Goal: Transaction & Acquisition: Purchase product/service

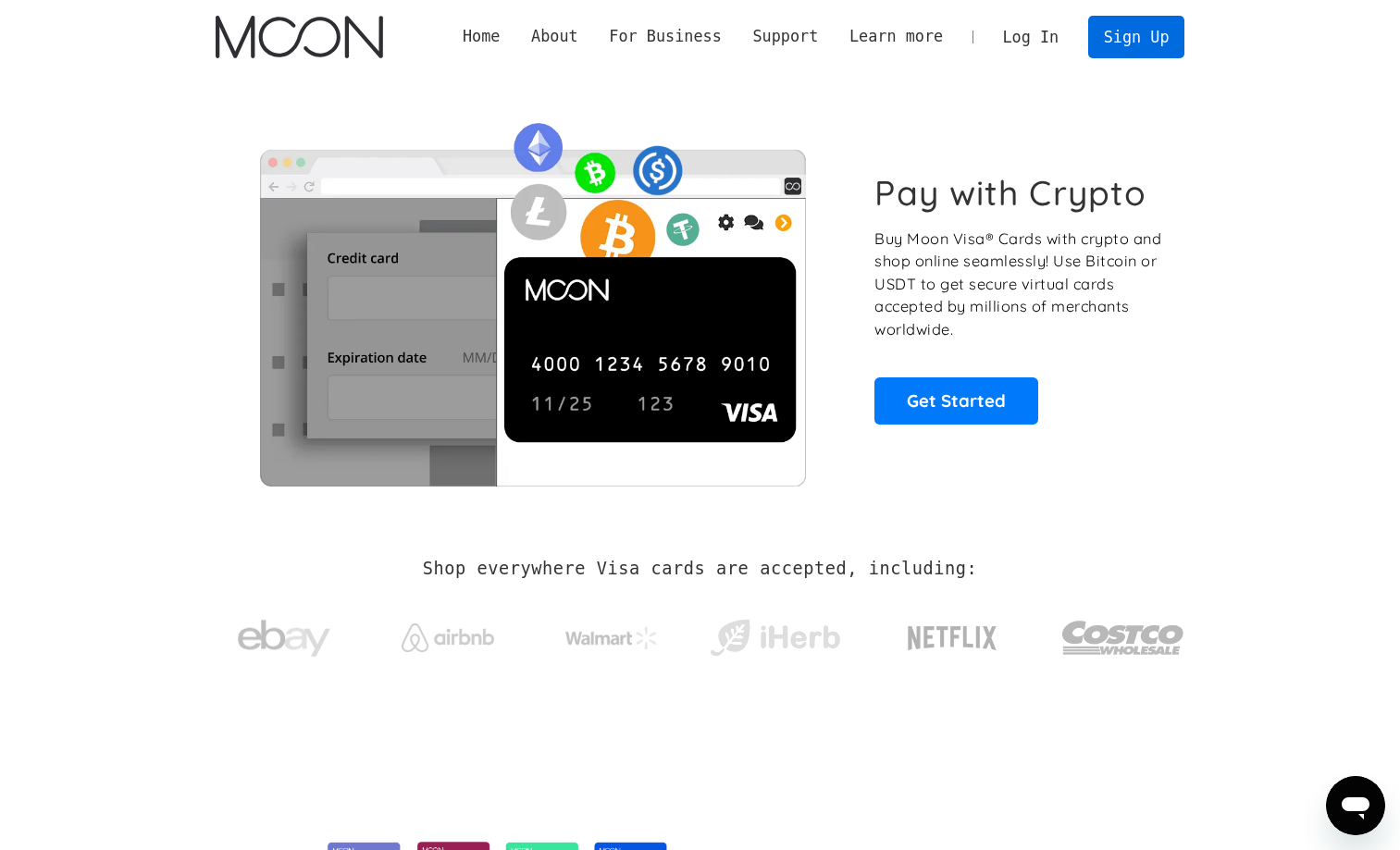
click at [1126, 43] on link "Sign Up" at bounding box center [1136, 36] width 96 height 41
click at [1042, 45] on link "Log In" at bounding box center [1031, 36] width 87 height 40
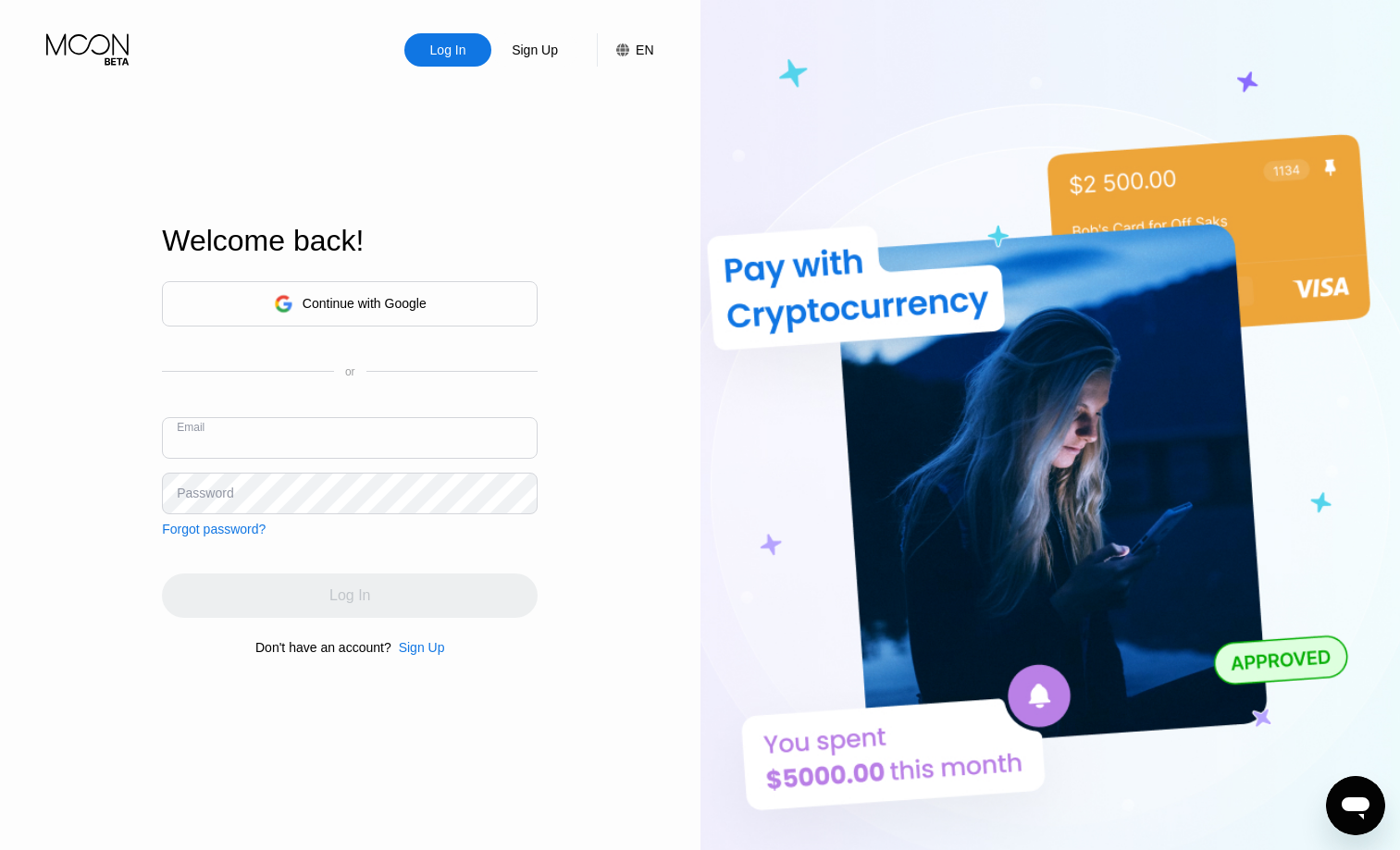
type input "[EMAIL_ADDRESS][DOMAIN_NAME]"
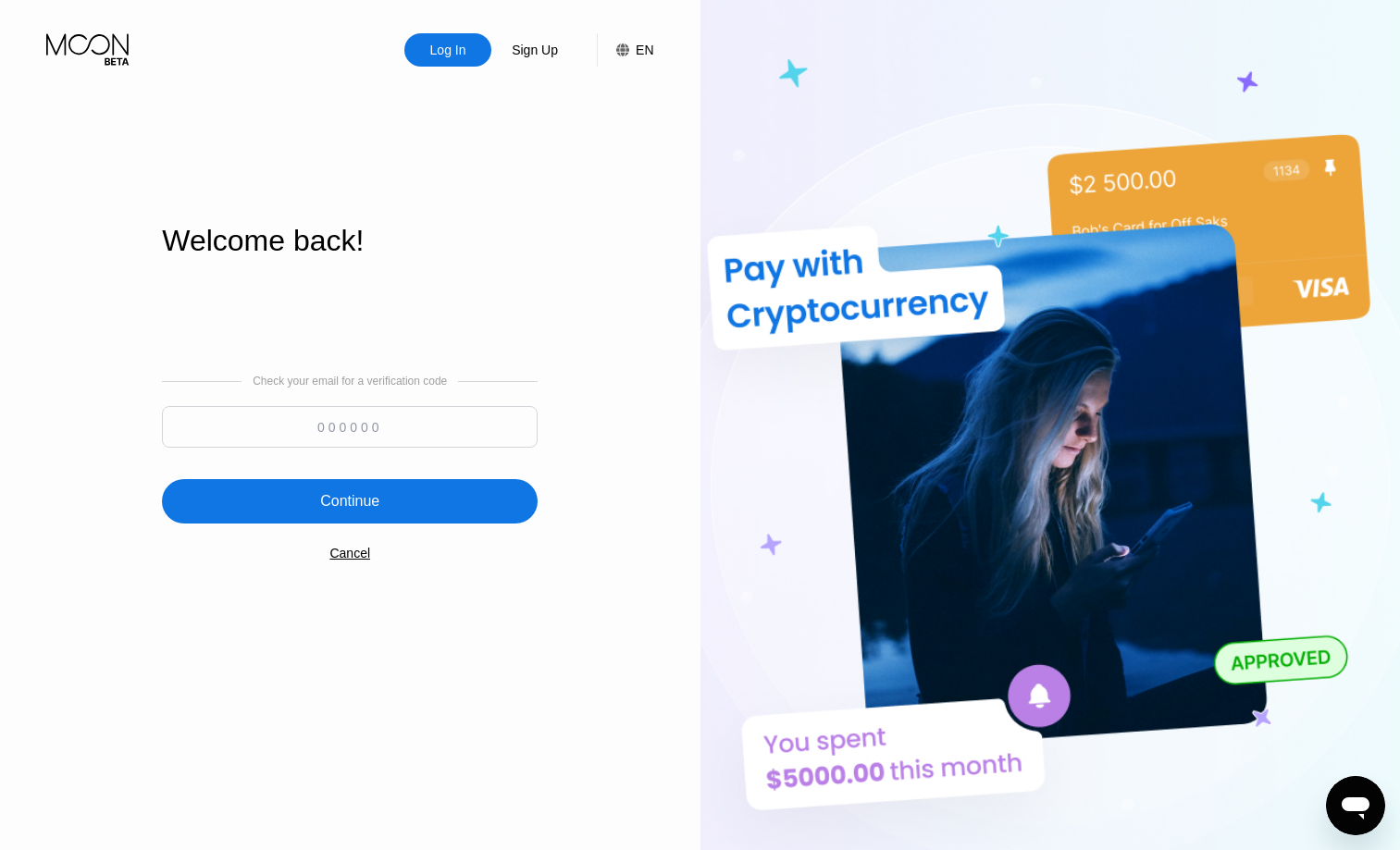
click at [275, 423] on input at bounding box center [349, 426] width 375 height 41
paste input "291618"
type input "291618"
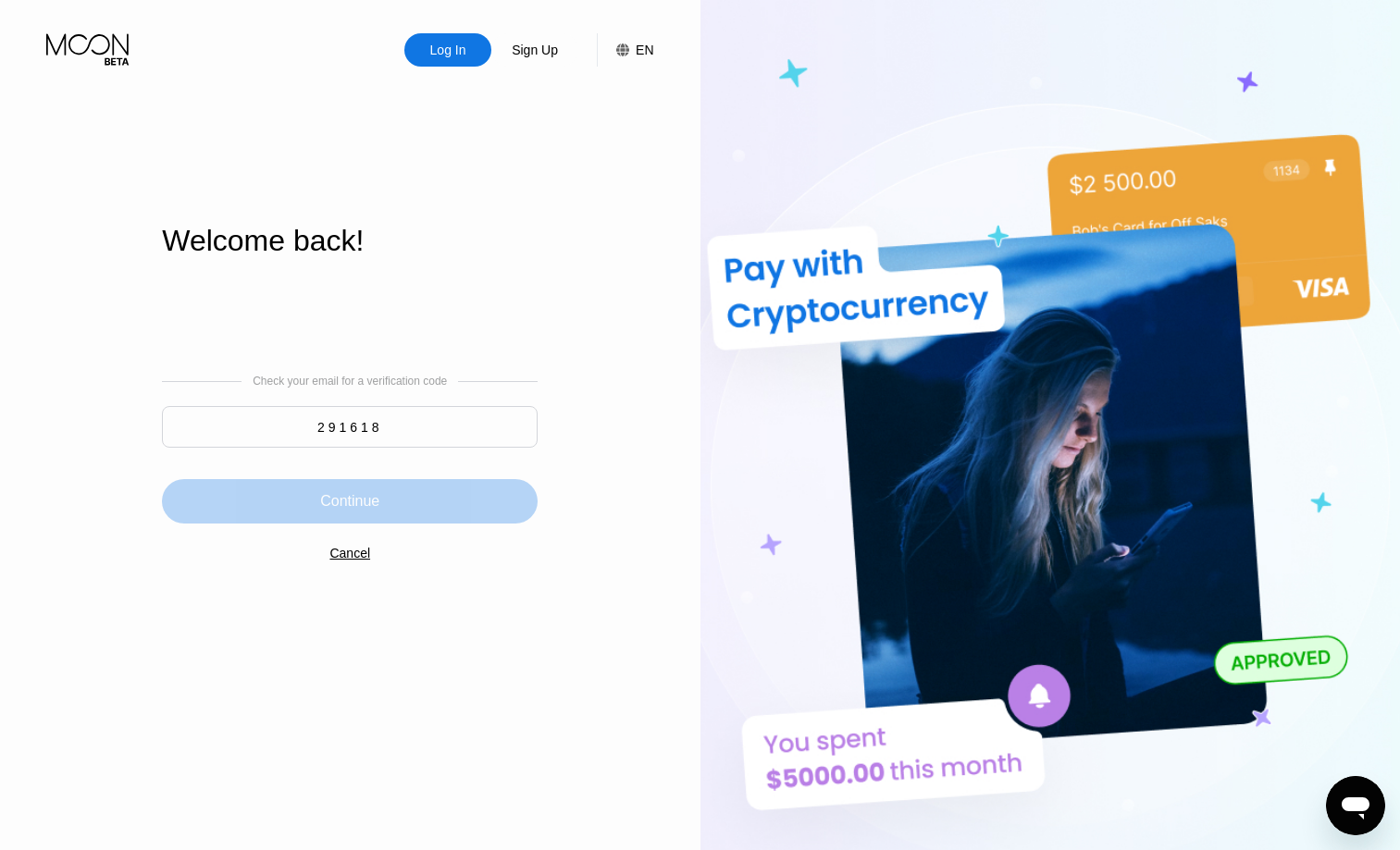
click at [360, 495] on div "Continue" at bounding box center [350, 501] width 59 height 19
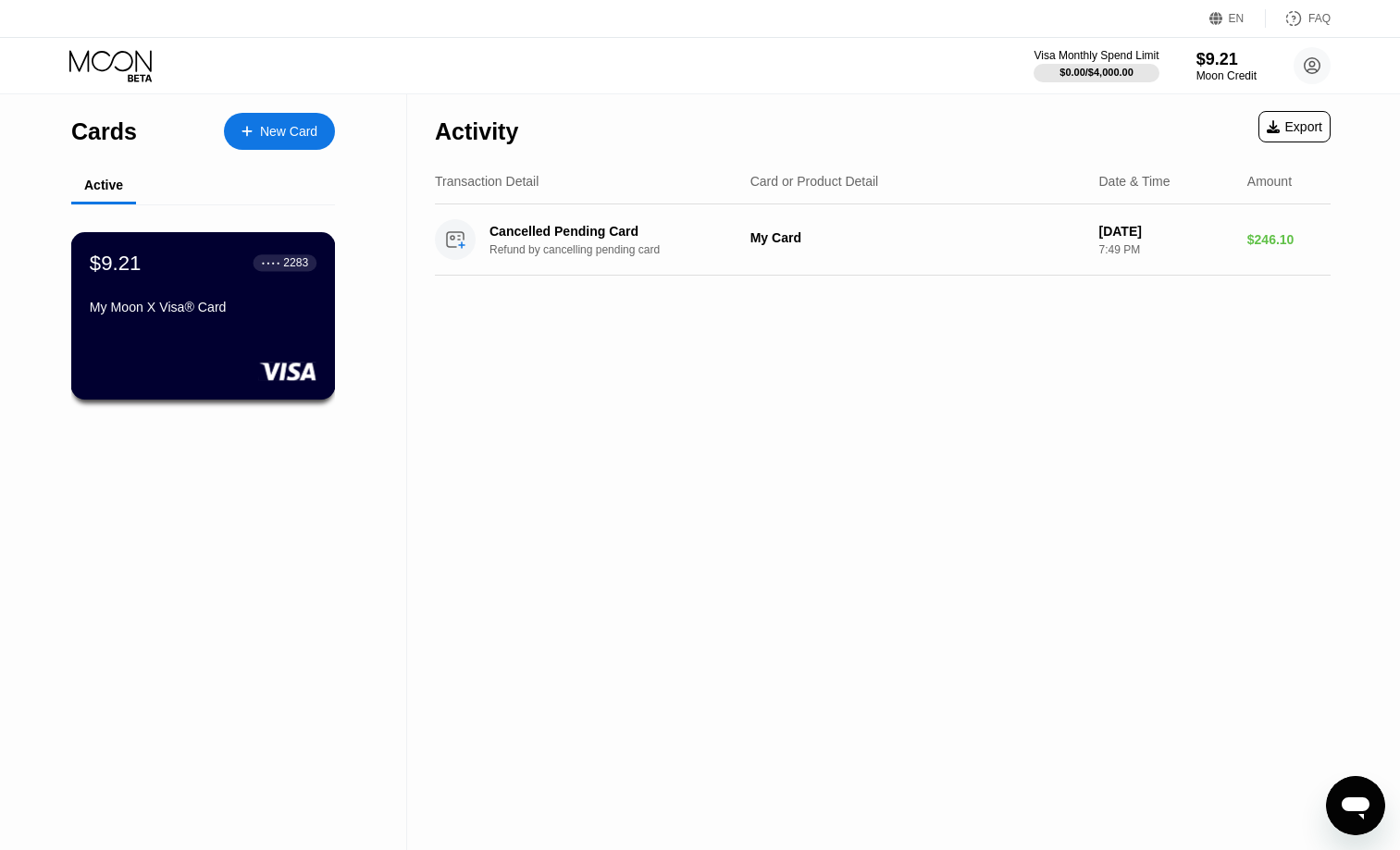
click at [287, 268] on div "2283" at bounding box center [295, 262] width 25 height 13
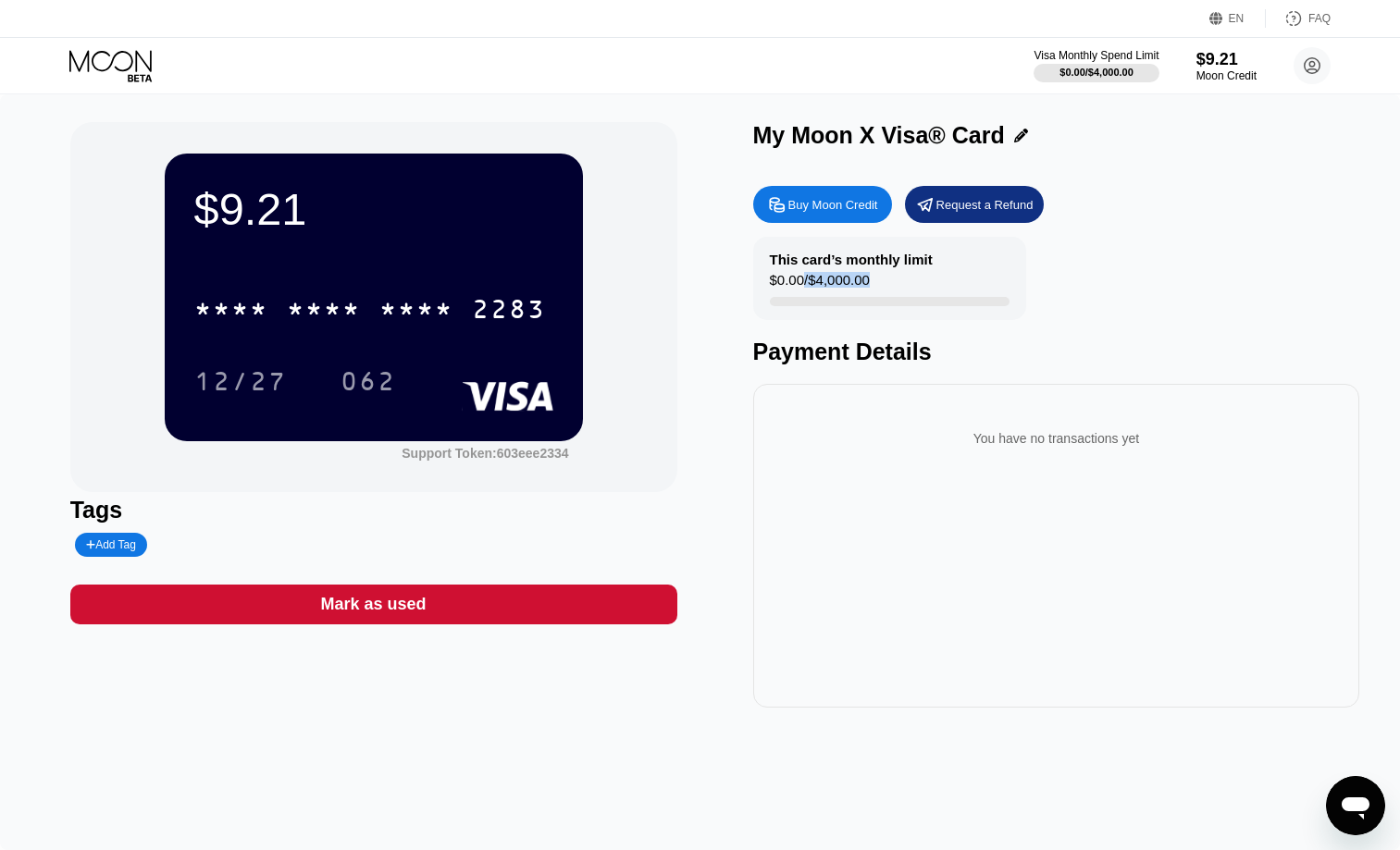
drag, startPoint x: 802, startPoint y: 280, endPoint x: 876, endPoint y: 280, distance: 74.0
click at [876, 280] on div "This card’s monthly limit $0.00 / $4,000.00" at bounding box center [889, 279] width 273 height 84
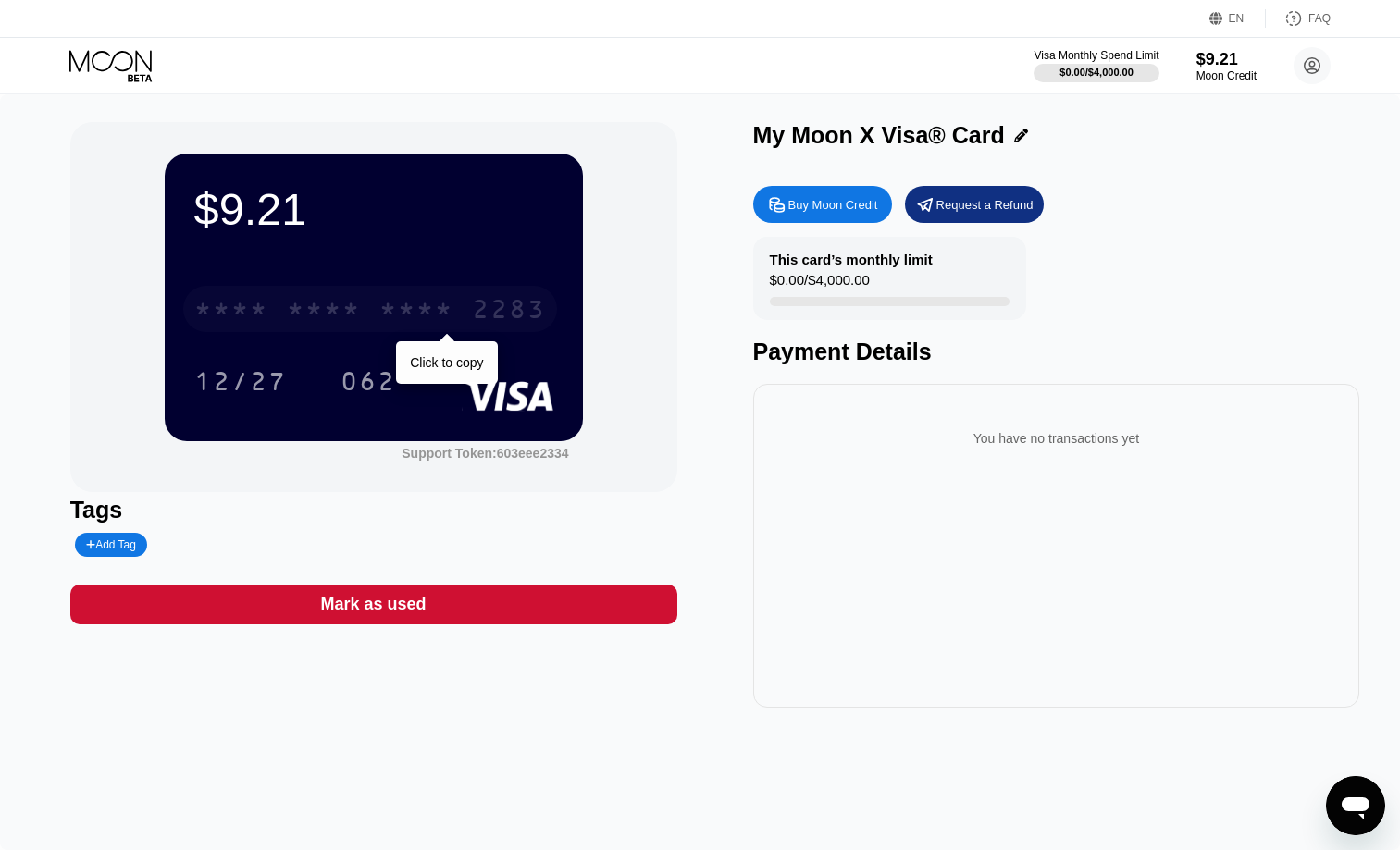
click at [474, 327] on div "2283" at bounding box center [508, 312] width 74 height 30
click at [755, 3] on div "EN Language English Save FAQ" at bounding box center [700, 19] width 1400 height 38
click at [1304, 23] on div "FAQ" at bounding box center [1298, 18] width 65 height 19
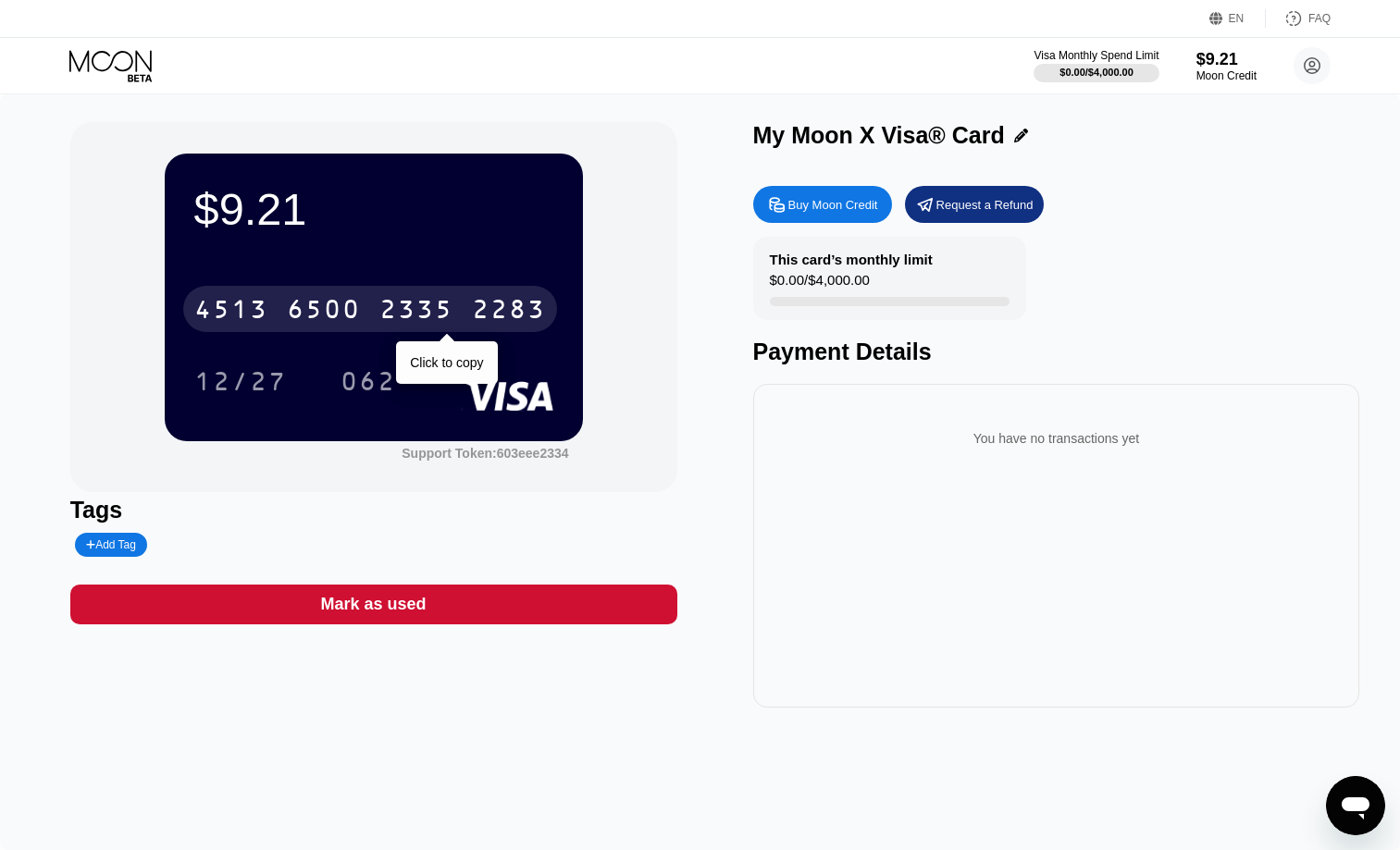
click at [509, 309] on div "2283" at bounding box center [508, 312] width 74 height 30
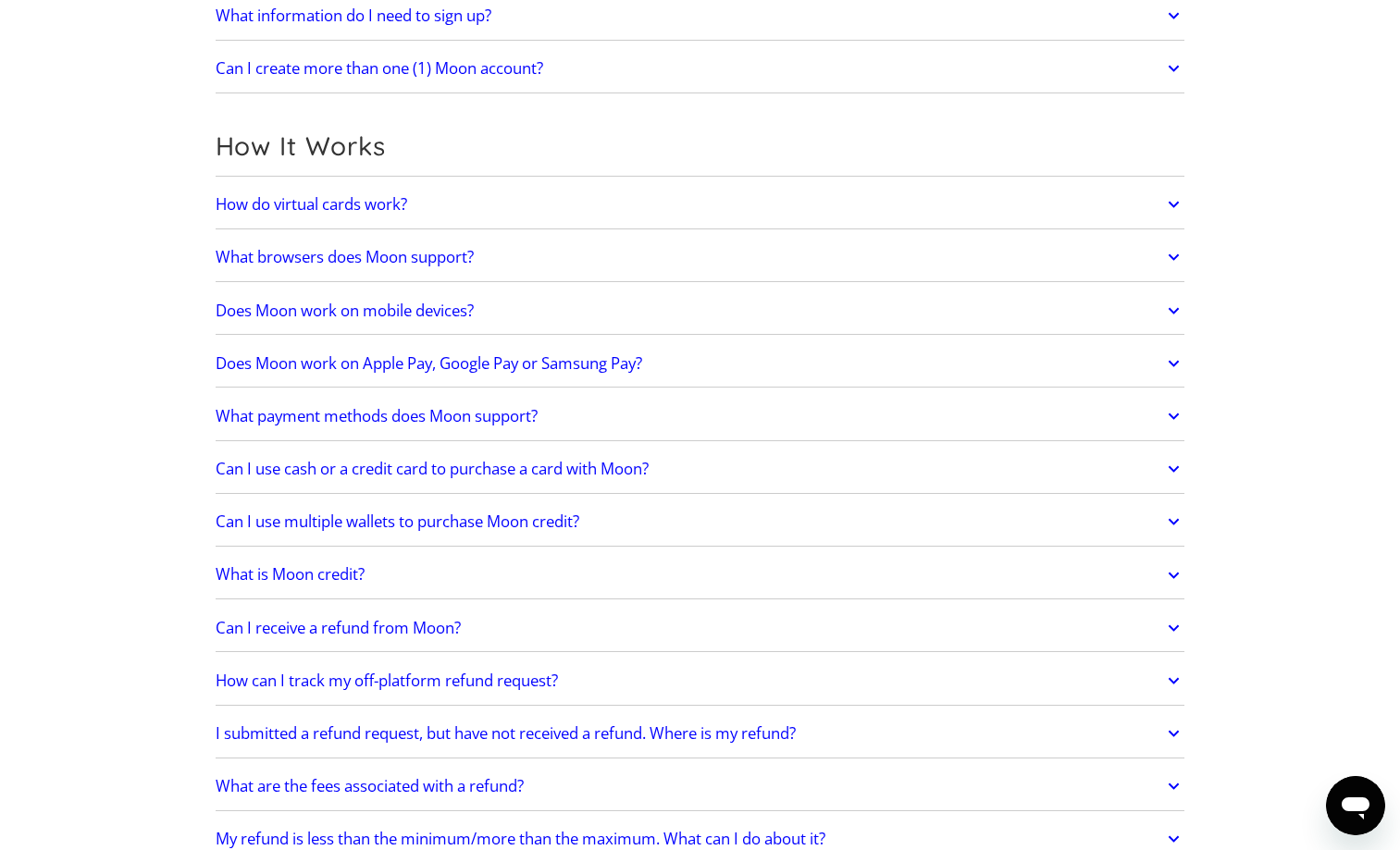
scroll to position [443, 0]
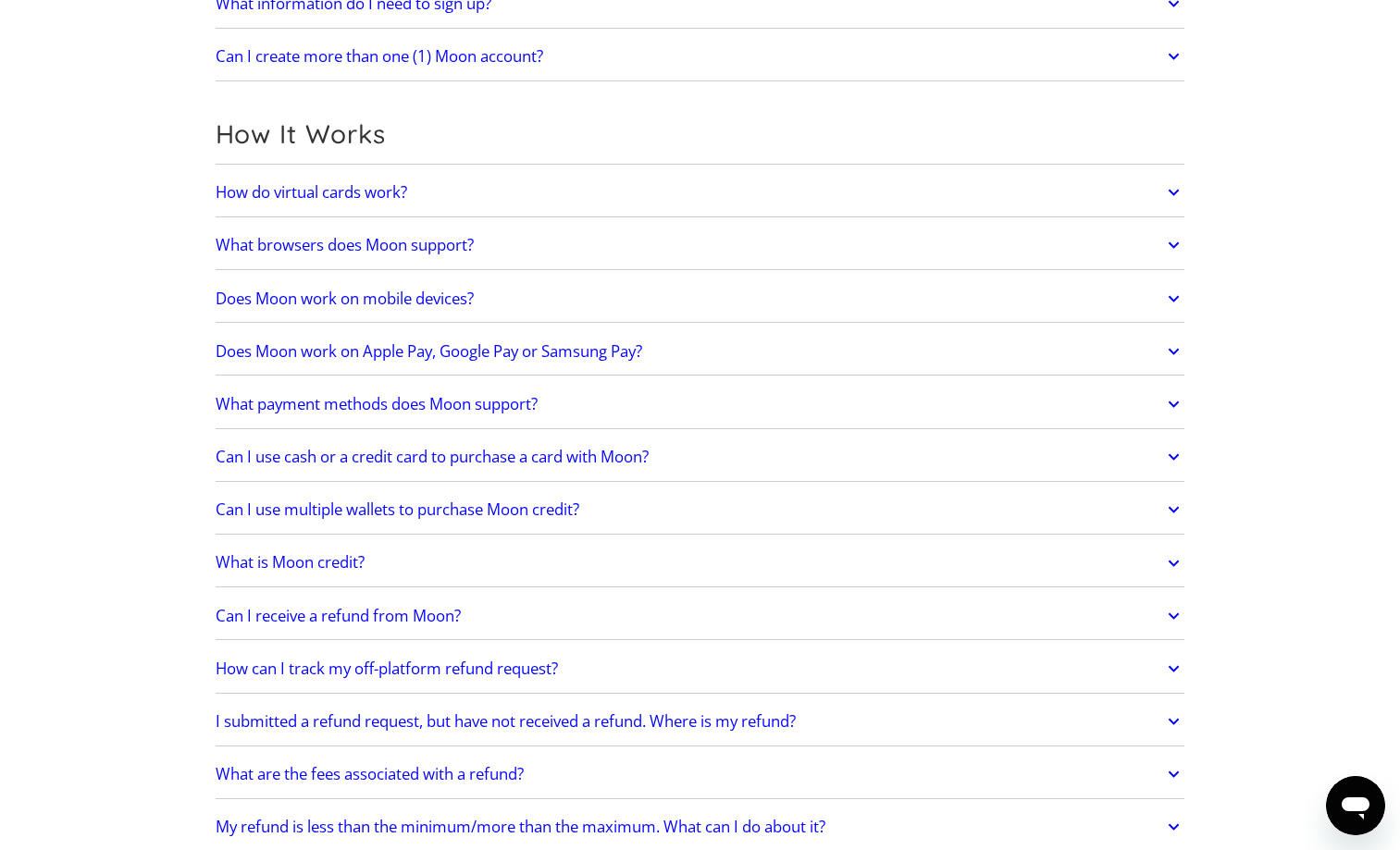
click at [661, 342] on link "Does Moon work on Apple Pay, Google Pay or Samsung Pay?" at bounding box center [700, 351] width 970 height 38
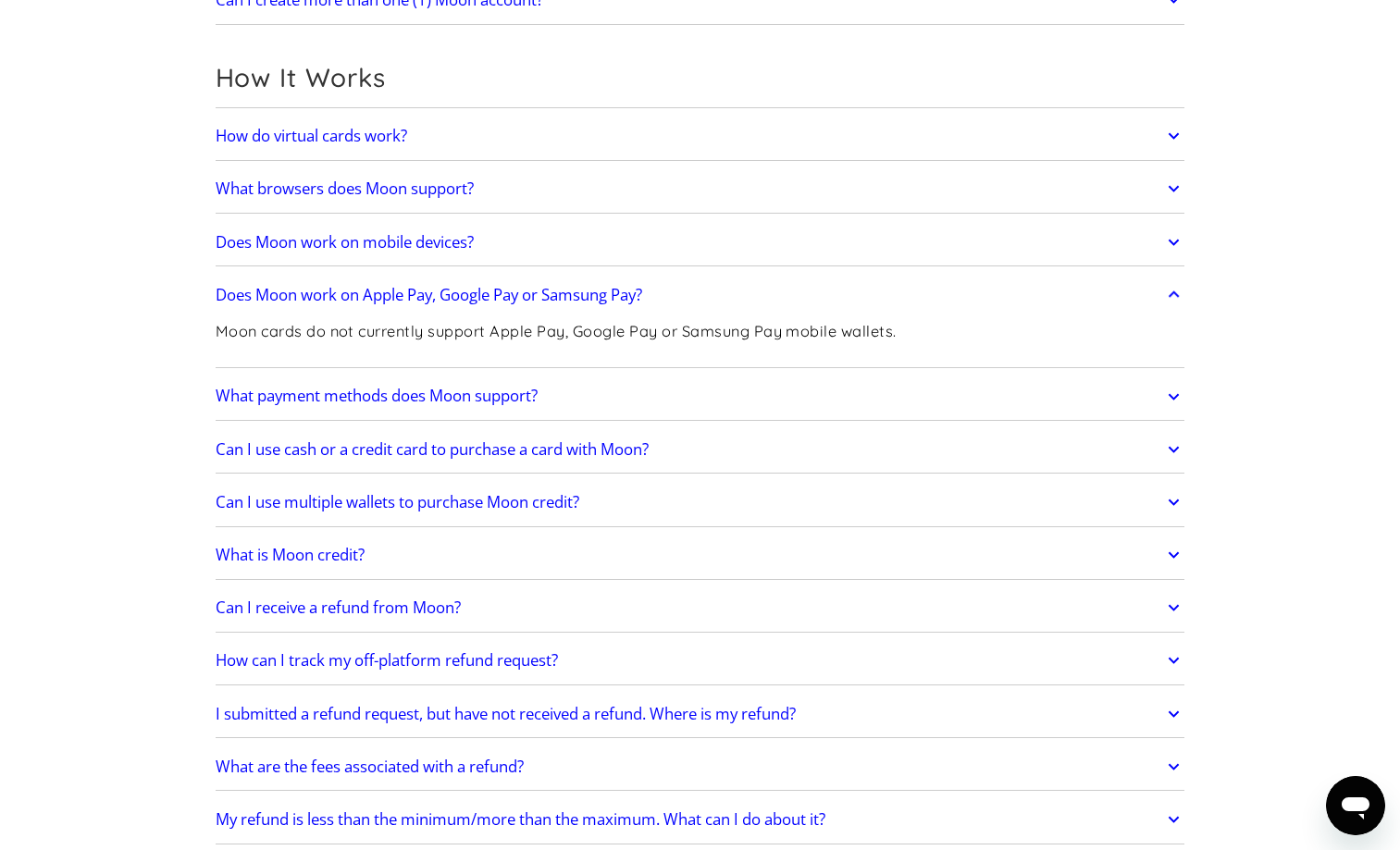
scroll to position [505, 0]
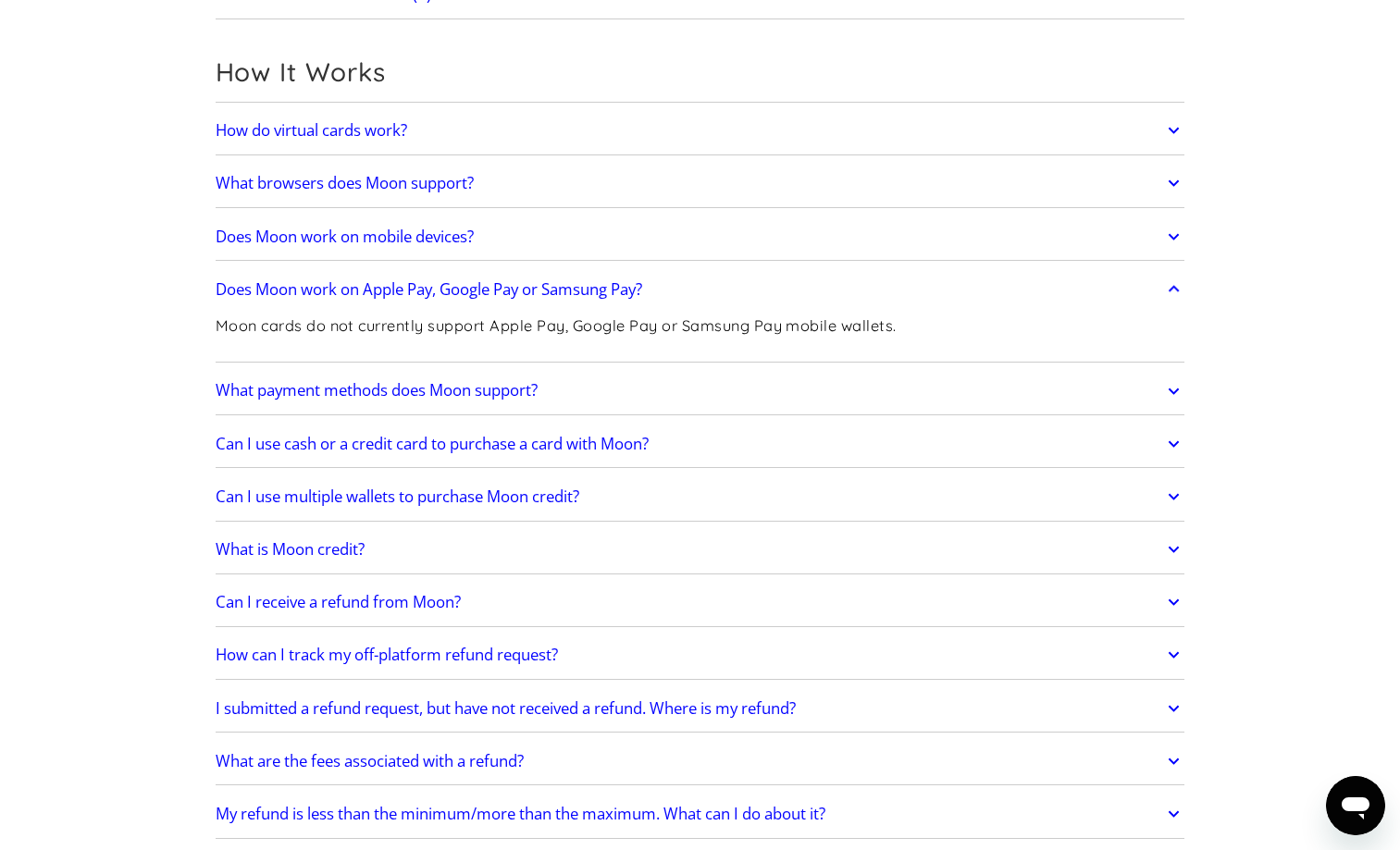
click at [625, 379] on link "What payment methods does Moon support?" at bounding box center [700, 391] width 970 height 38
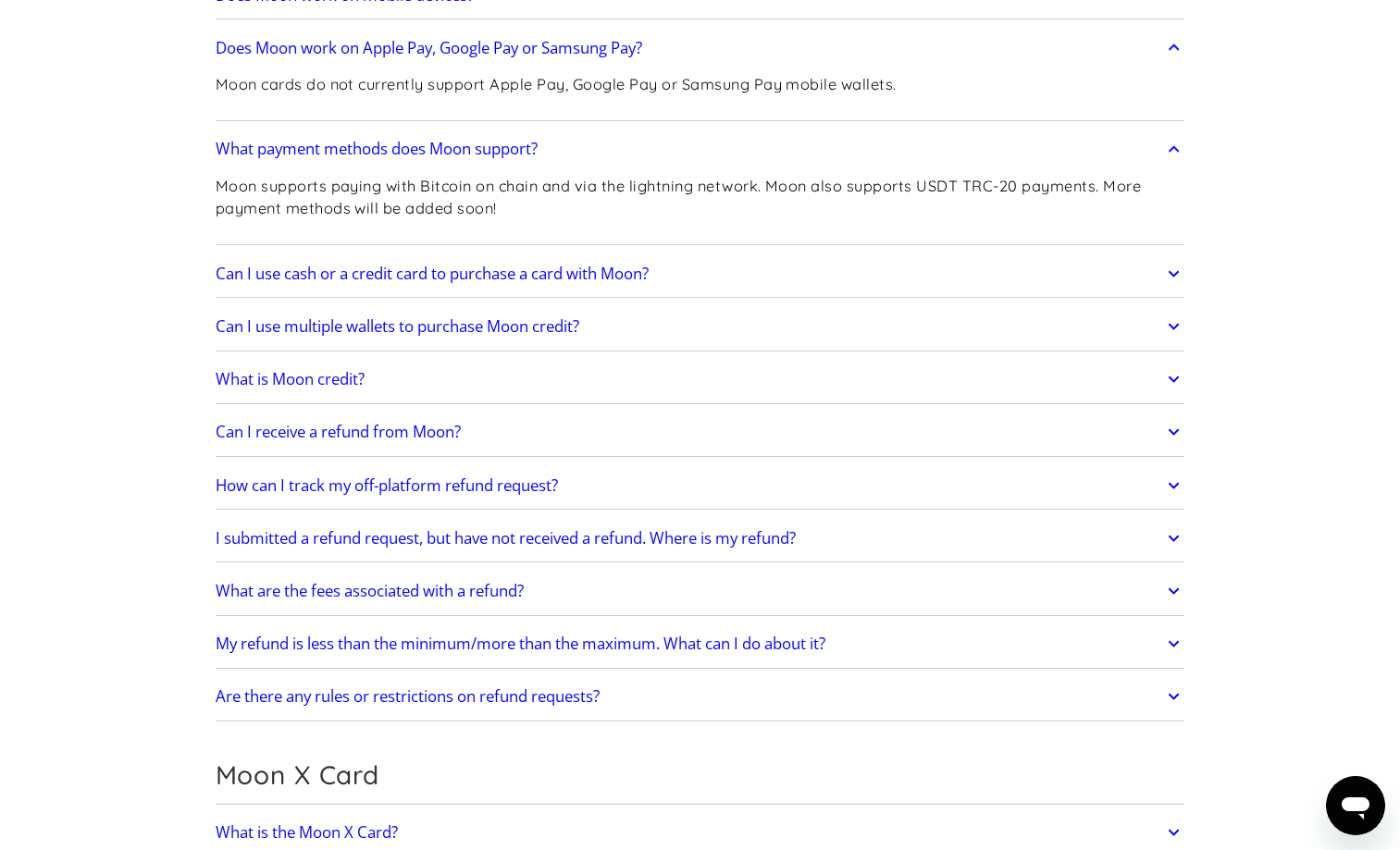
scroll to position [775, 0]
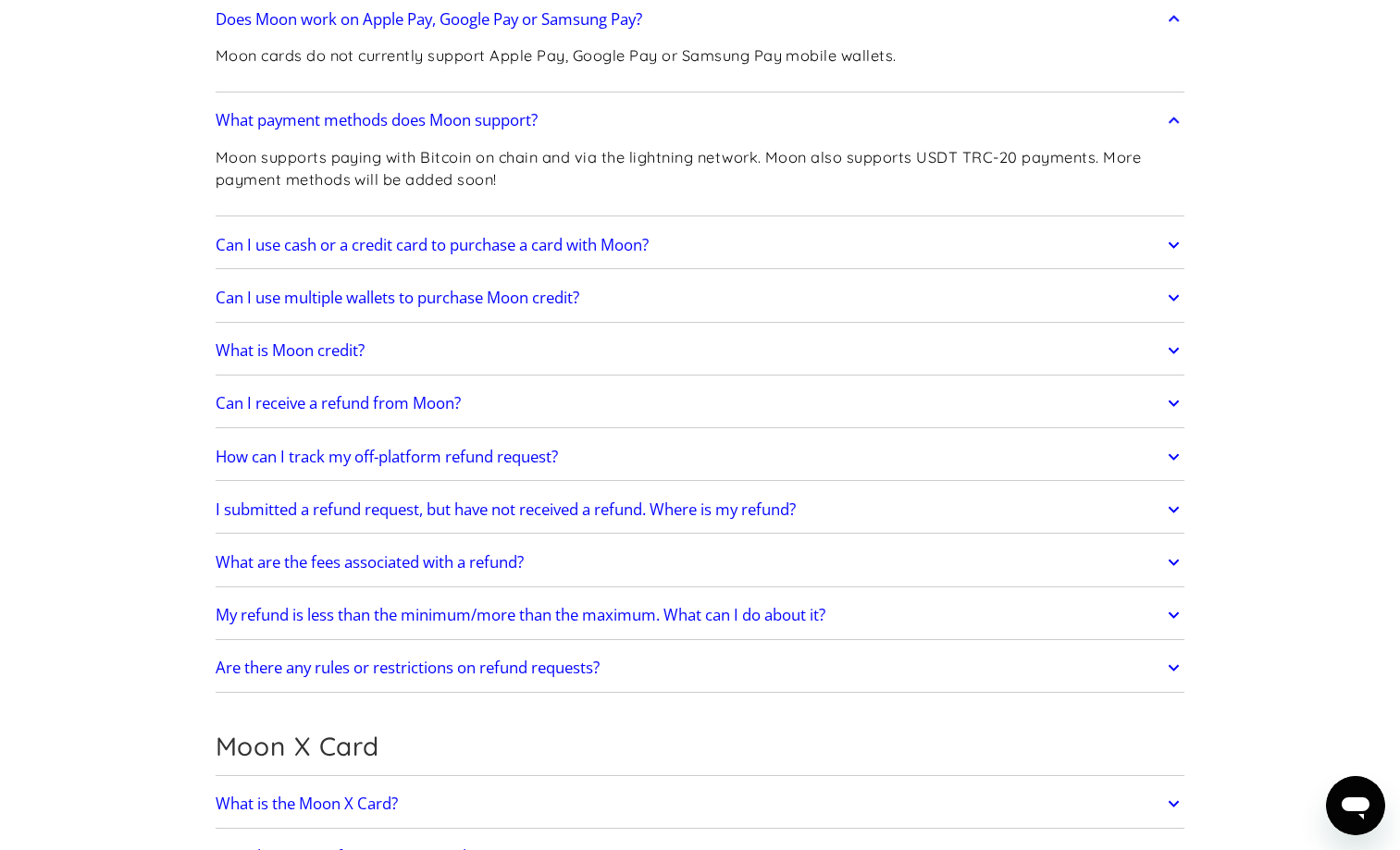
click at [747, 235] on link "Can I use cash or a credit card to purchase a card with Moon?" at bounding box center [700, 244] width 970 height 38
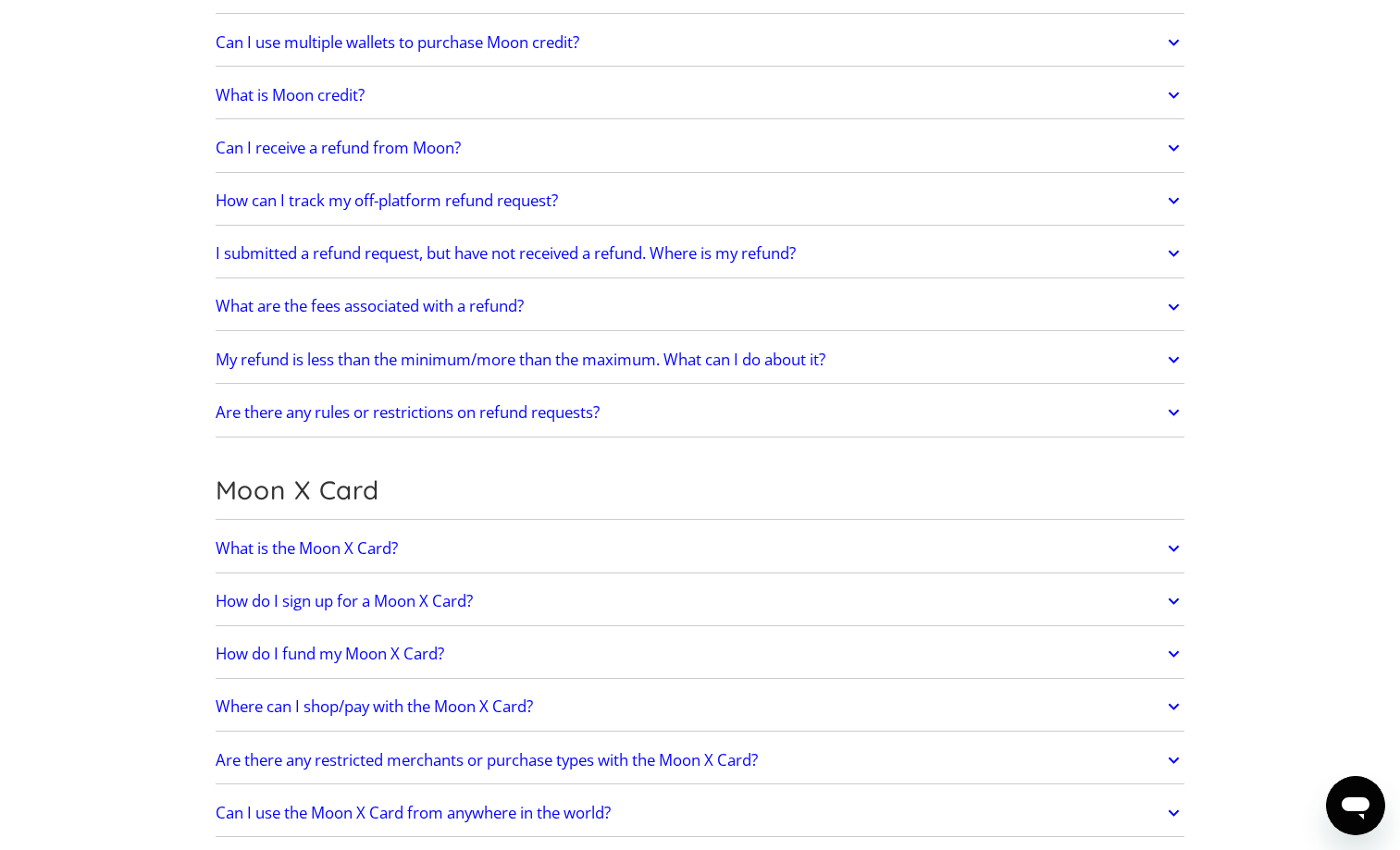
scroll to position [1146, 0]
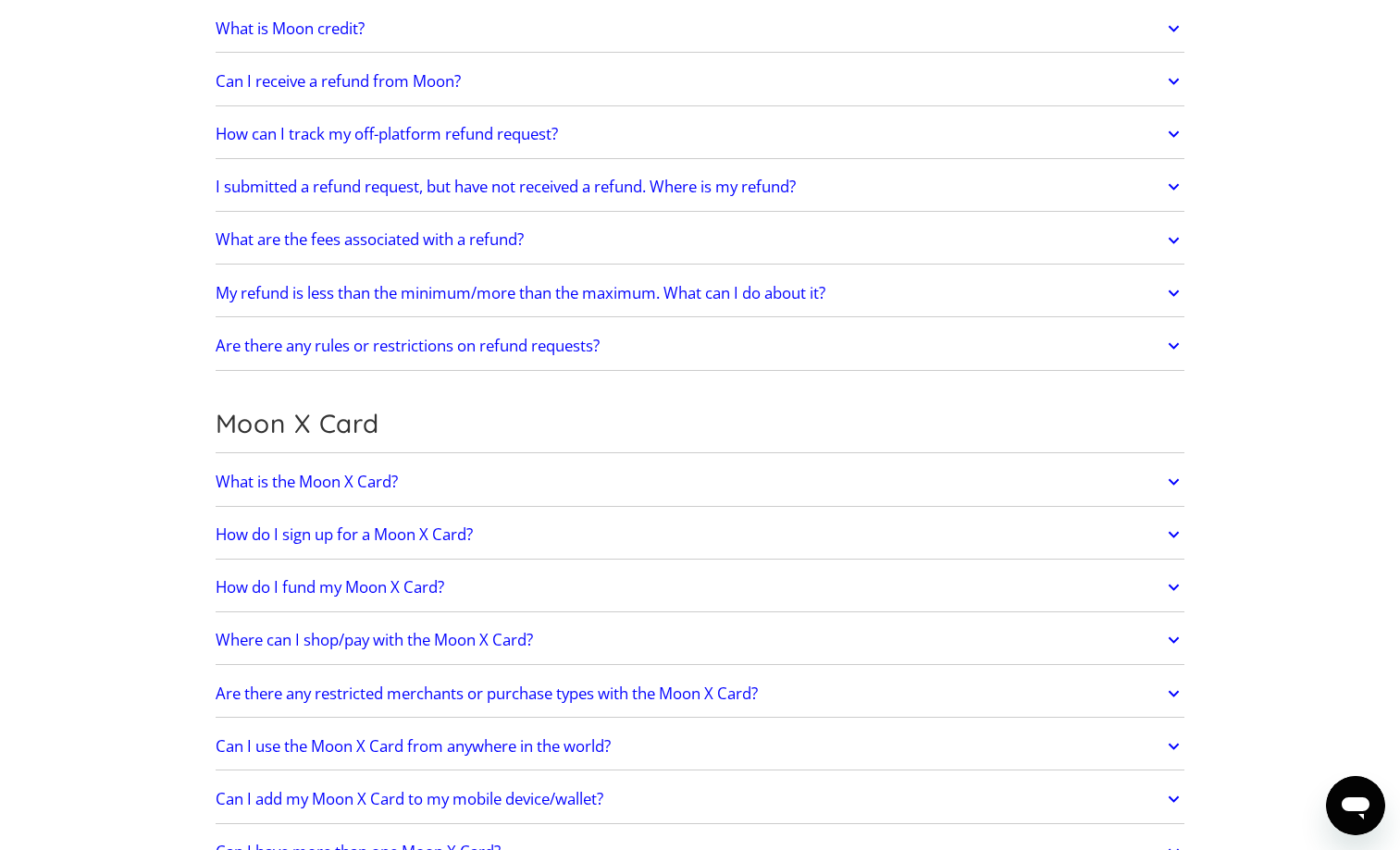
click at [698, 512] on div "How do I sign up for a Moon X Card? It's simple: Create a Moon account. Select …" at bounding box center [700, 536] width 970 height 48
click at [701, 485] on link "What is the Moon X Card?" at bounding box center [700, 482] width 970 height 38
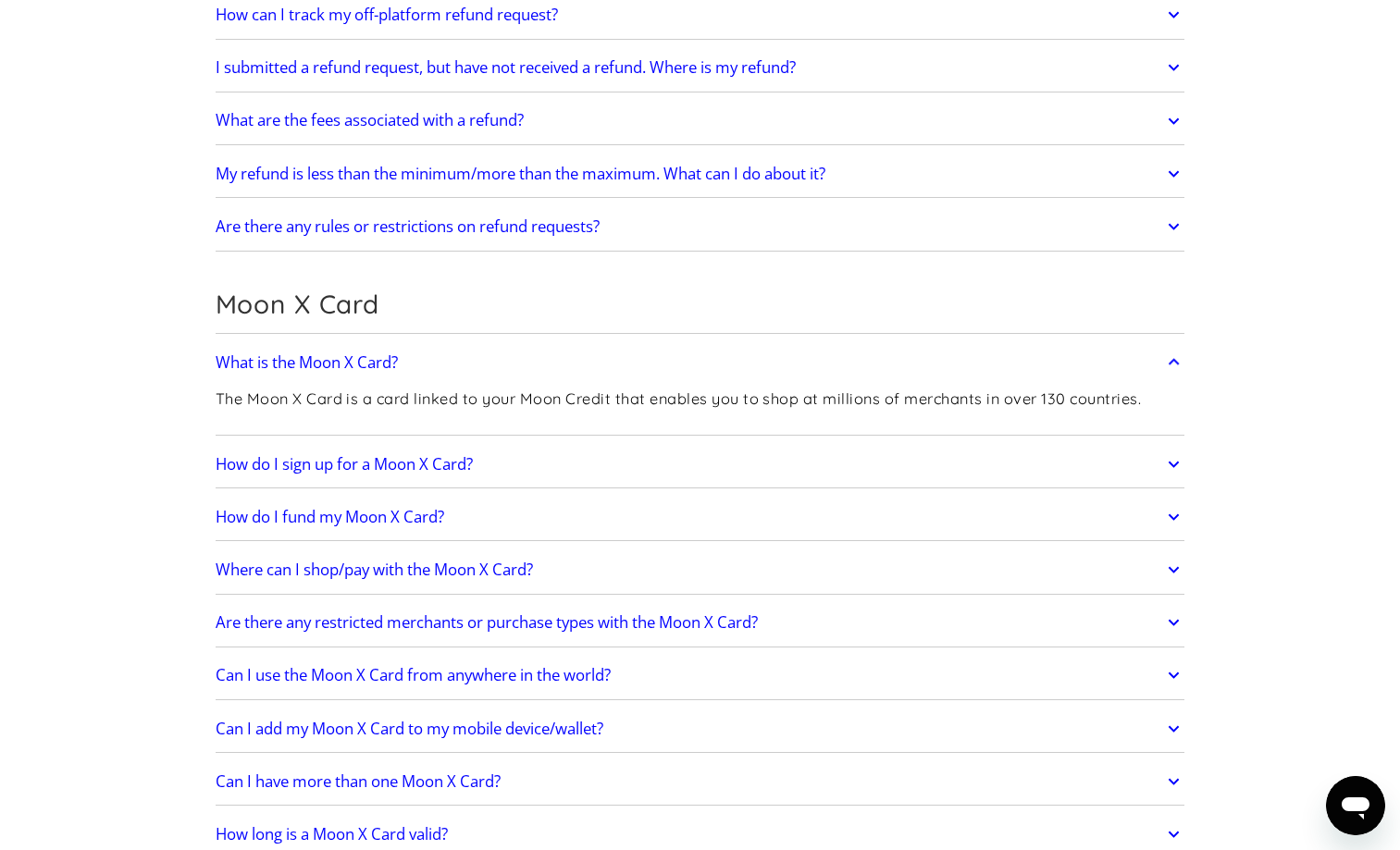
scroll to position [1265, 0]
click at [853, 446] on link "How do I sign up for a Moon X Card?" at bounding box center [700, 465] width 970 height 38
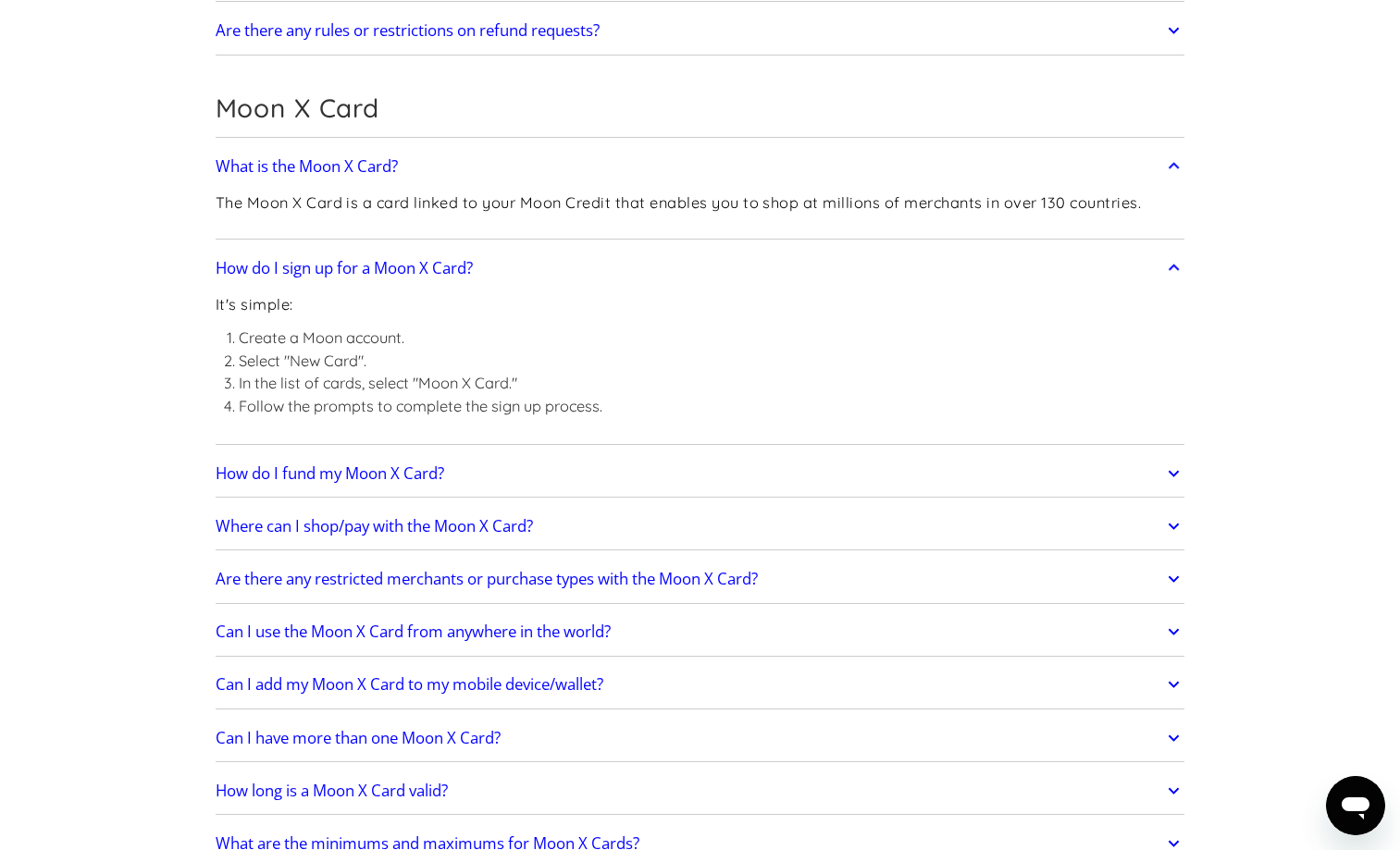
scroll to position [1464, 0]
click at [778, 464] on link "How do I fund my Moon X Card?" at bounding box center [700, 472] width 970 height 38
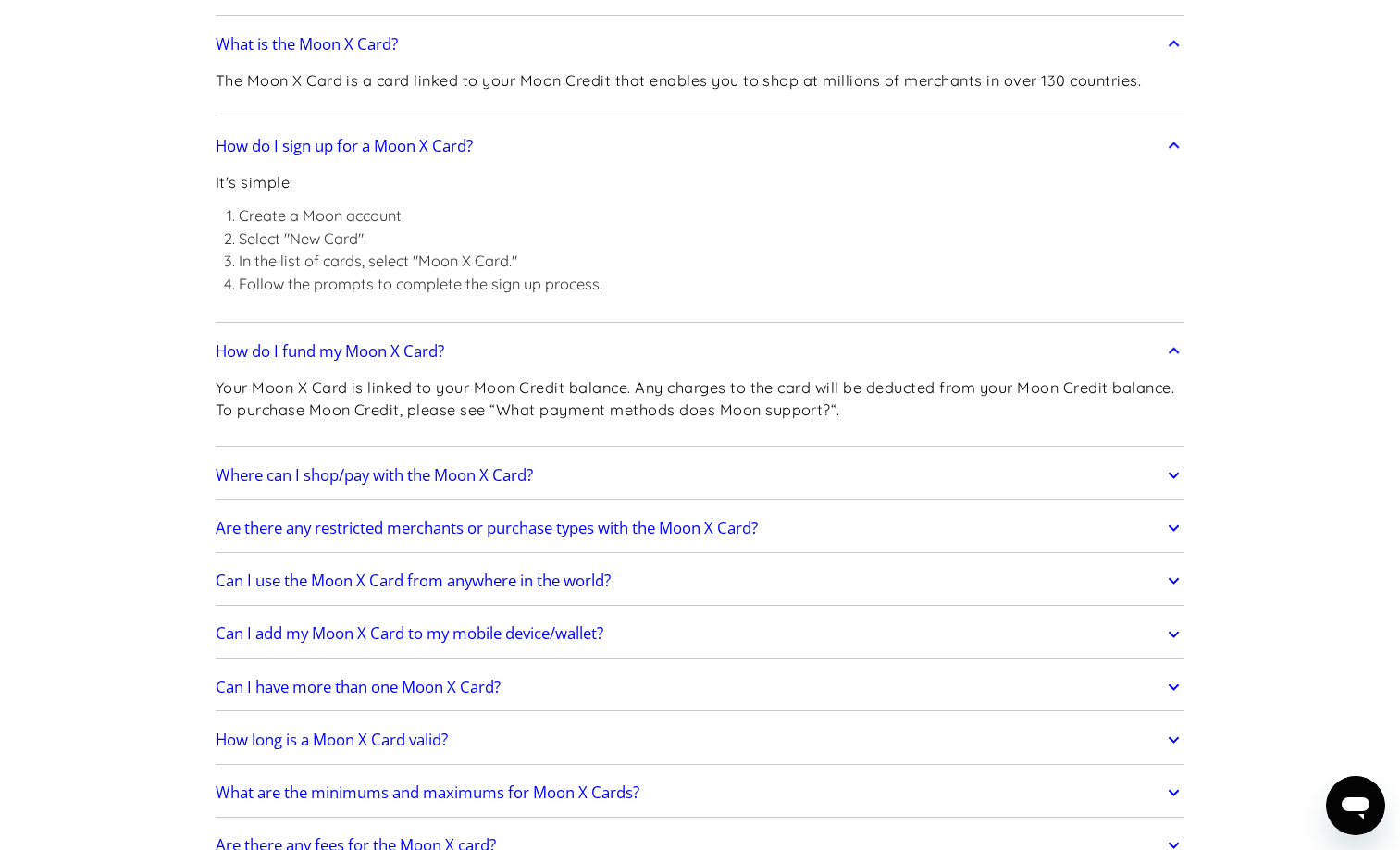
scroll to position [1588, 0]
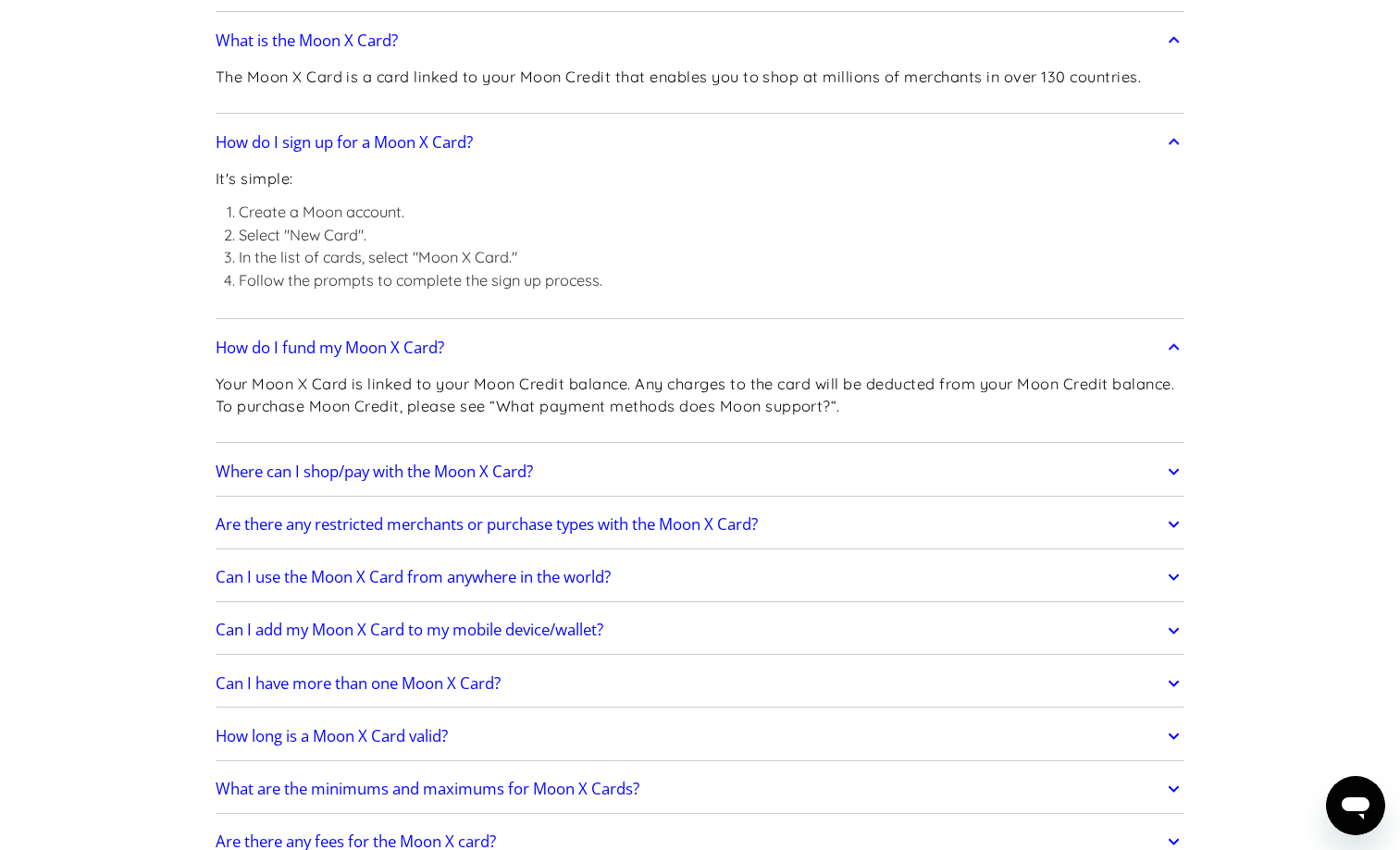
click at [889, 479] on link "Where can I shop/pay with the Moon X Card?" at bounding box center [700, 471] width 970 height 38
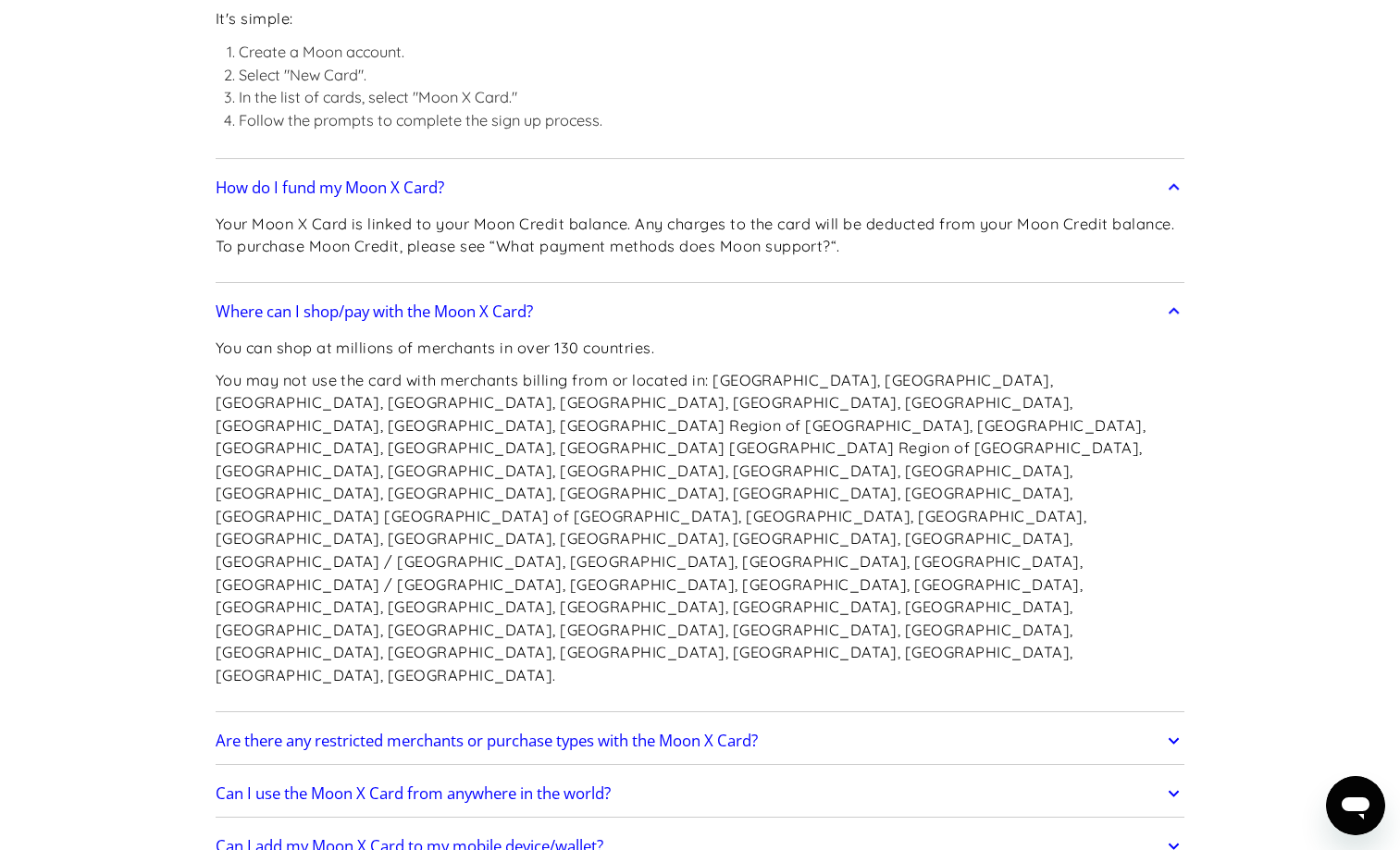
scroll to position [1749, 0]
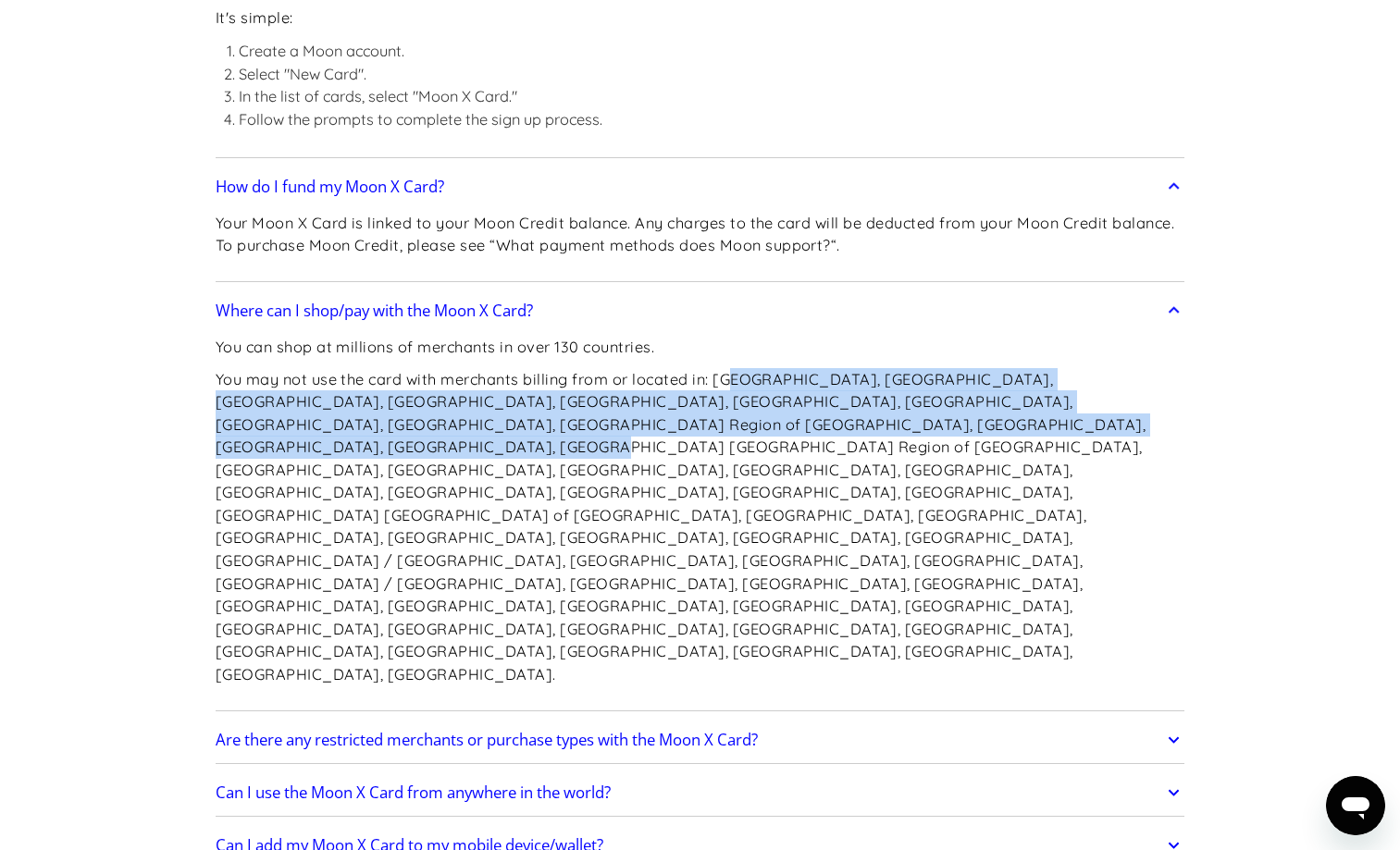
drag, startPoint x: 734, startPoint y: 371, endPoint x: 926, endPoint y: 407, distance: 195.3
click at [926, 407] on p "You may not use the card with merchants billing from or located in: Afghanistan…" at bounding box center [700, 527] width 970 height 318
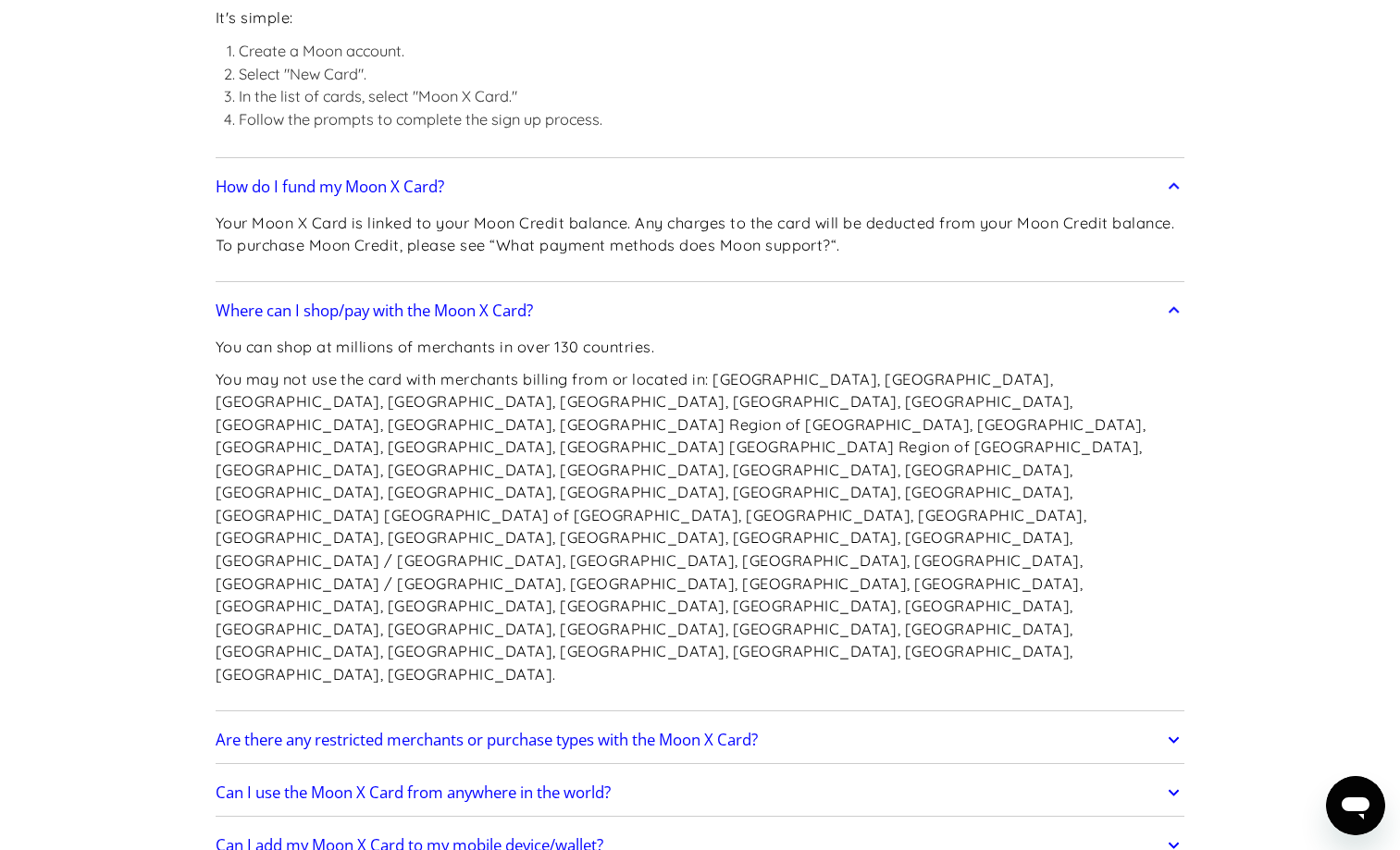
click at [1129, 483] on p "You may not use the card with merchants billing from or located in: Afghanistan…" at bounding box center [700, 527] width 970 height 318
click at [1077, 485] on p "You may not use the card with merchants billing from or located in: Afghanistan…" at bounding box center [700, 527] width 970 height 318
click at [848, 466] on p "You may not use the card with merchants billing from or located in: Afghanistan…" at bounding box center [700, 527] width 970 height 318
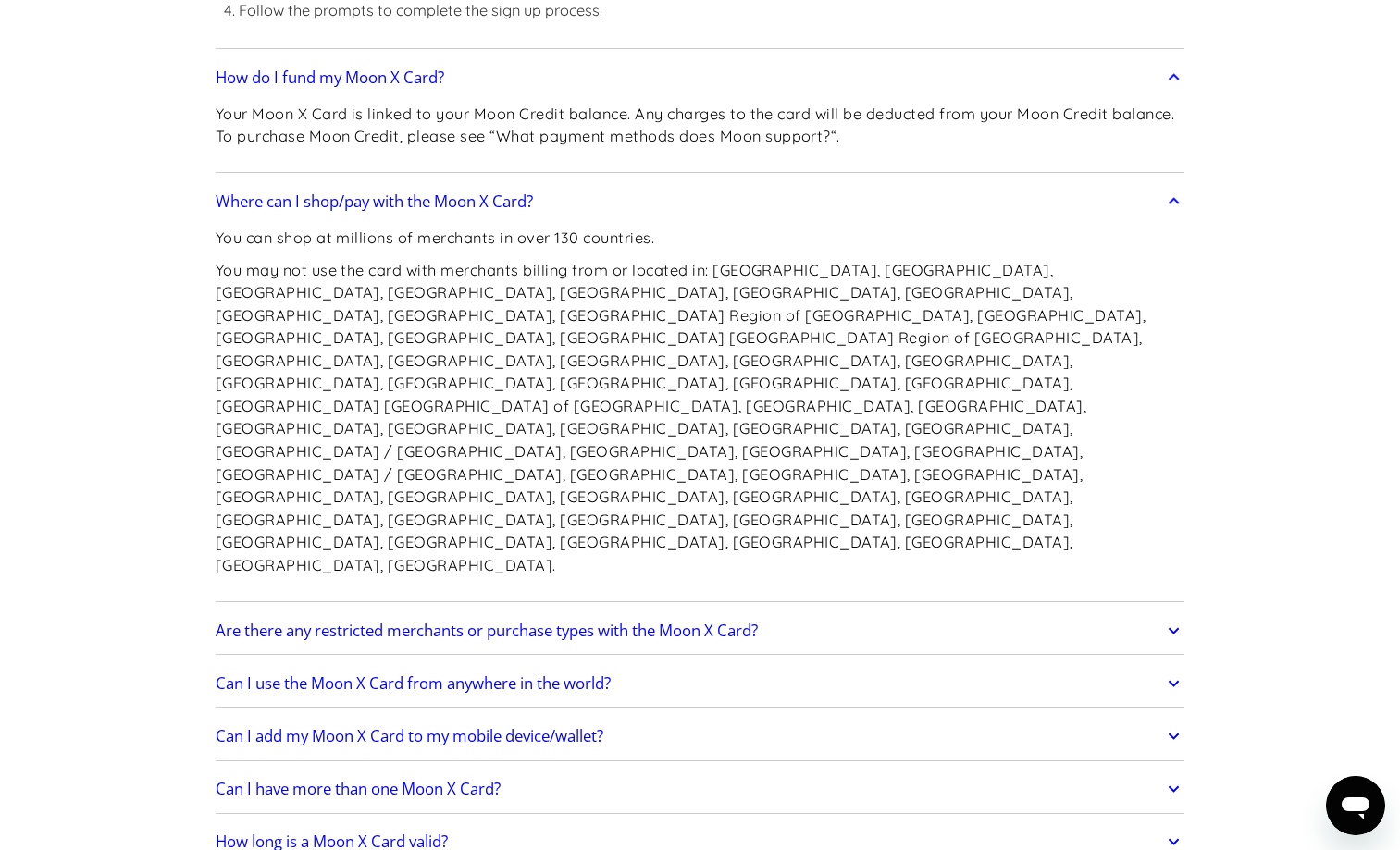
scroll to position [1935, 0]
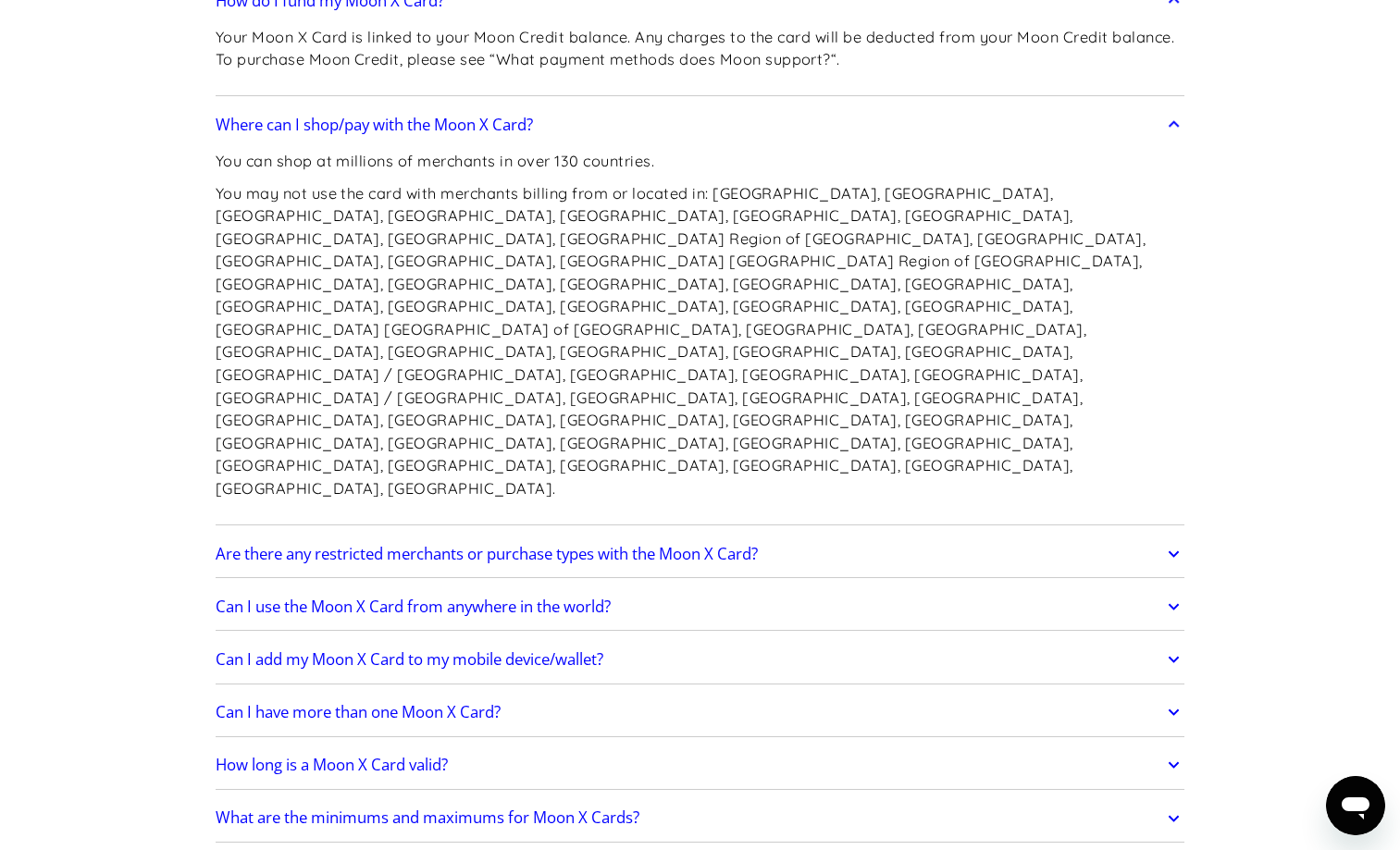
click at [866, 530] on div "Are there any restricted merchants or purchase types with the Moon X Card? Cert…" at bounding box center [700, 554] width 970 height 48
click at [865, 535] on link "Are there any restricted merchants or purchase types with the Moon X Card?" at bounding box center [700, 554] width 970 height 38
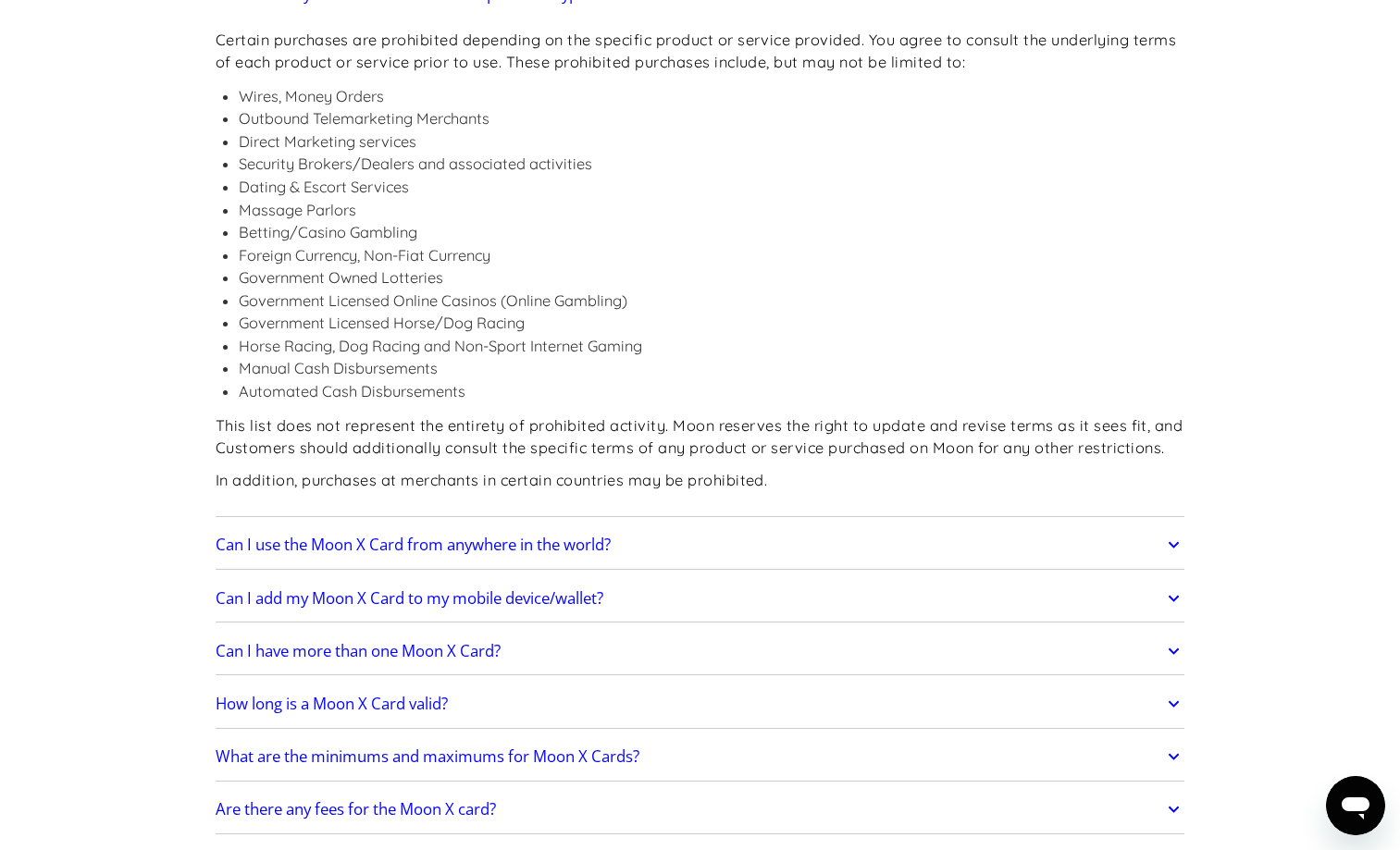
scroll to position [2511, 0]
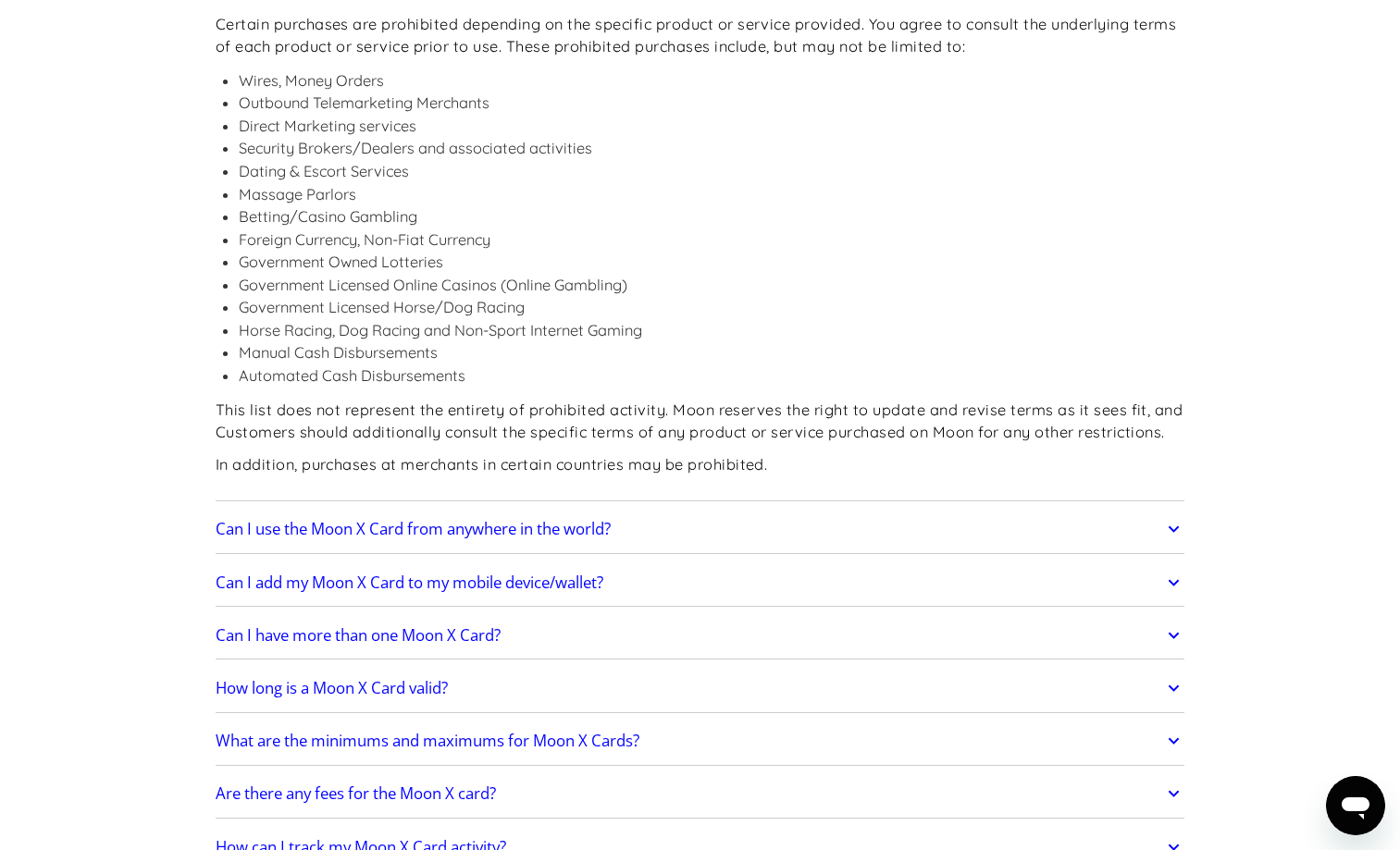
click at [858, 510] on link "Can I use the Moon X Card from anywhere in the world?" at bounding box center [700, 529] width 970 height 38
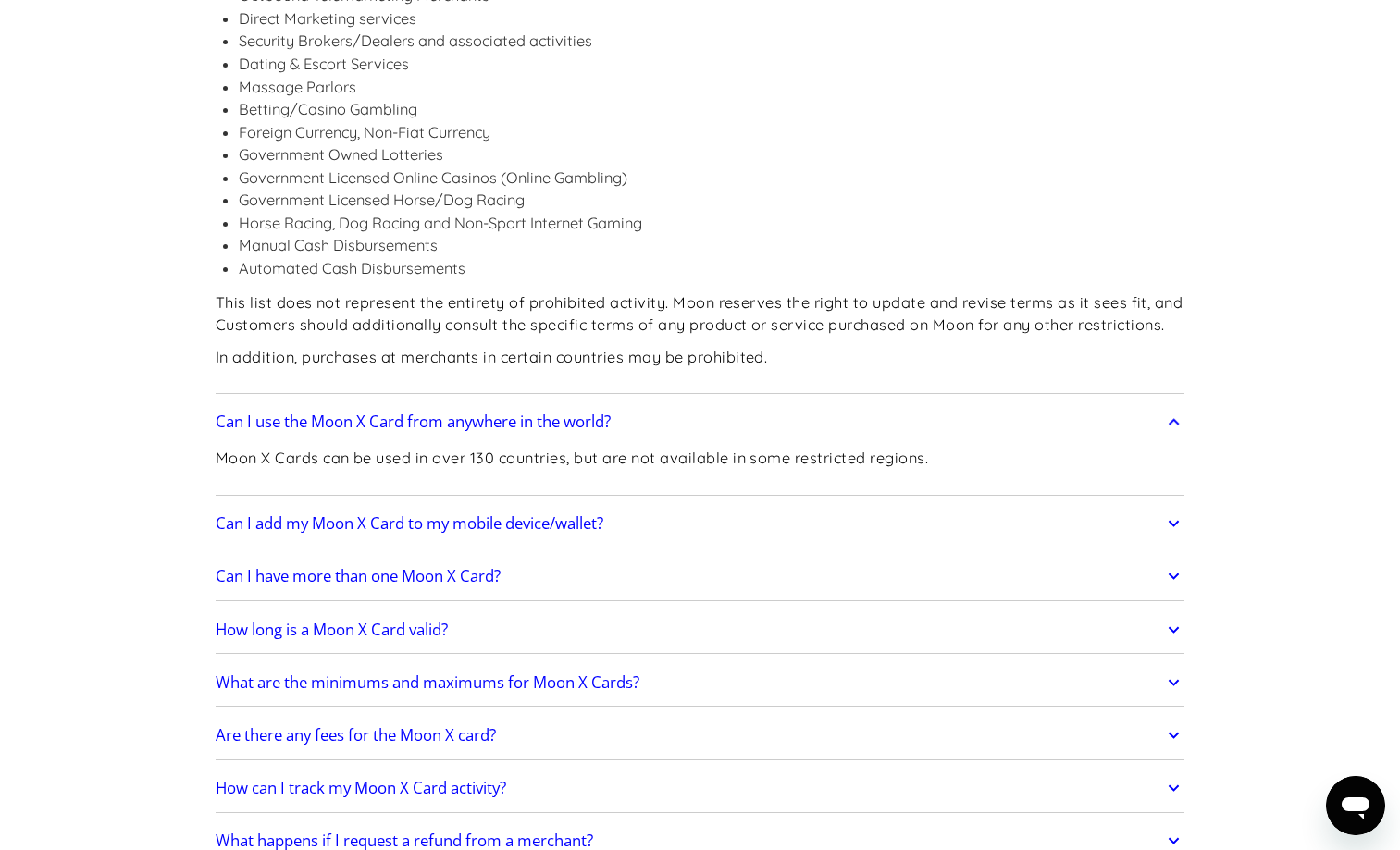
scroll to position [2619, 0]
click at [908, 503] on link "Can I add my Moon X Card to my mobile device/wallet?" at bounding box center [700, 522] width 970 height 38
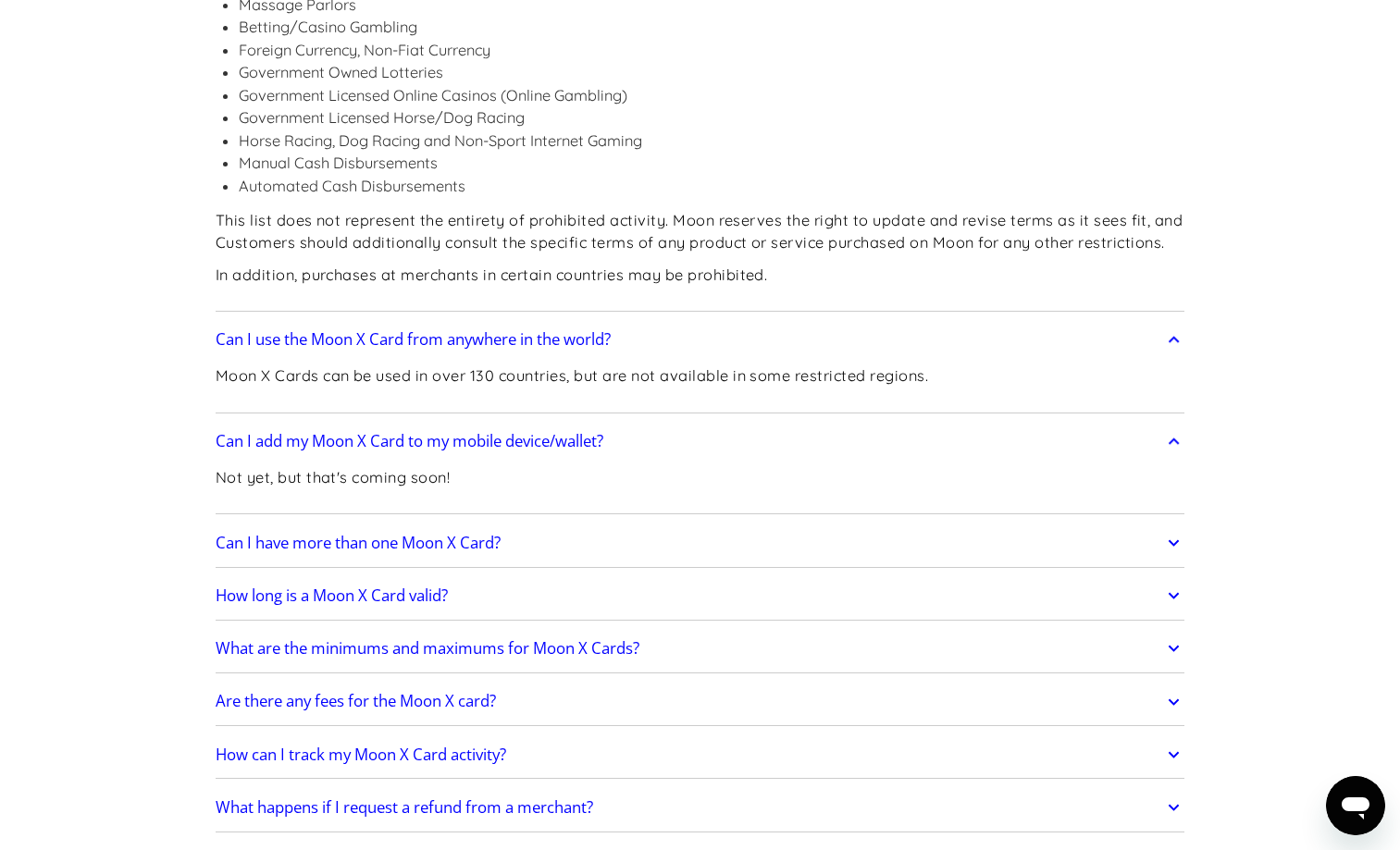
scroll to position [2728, 0]
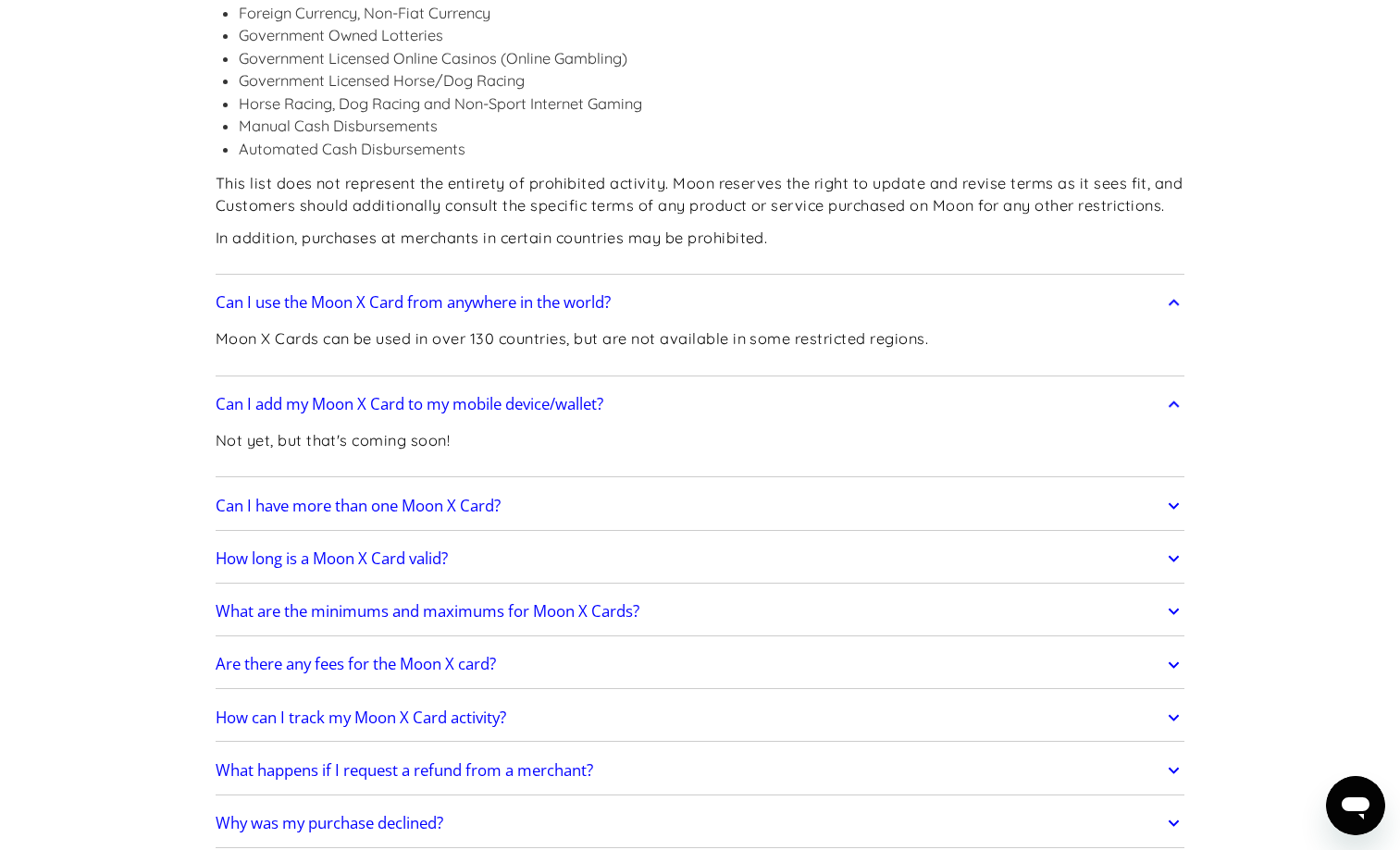
click at [960, 540] on link "How long is a Moon X Card valid?" at bounding box center [700, 558] width 970 height 38
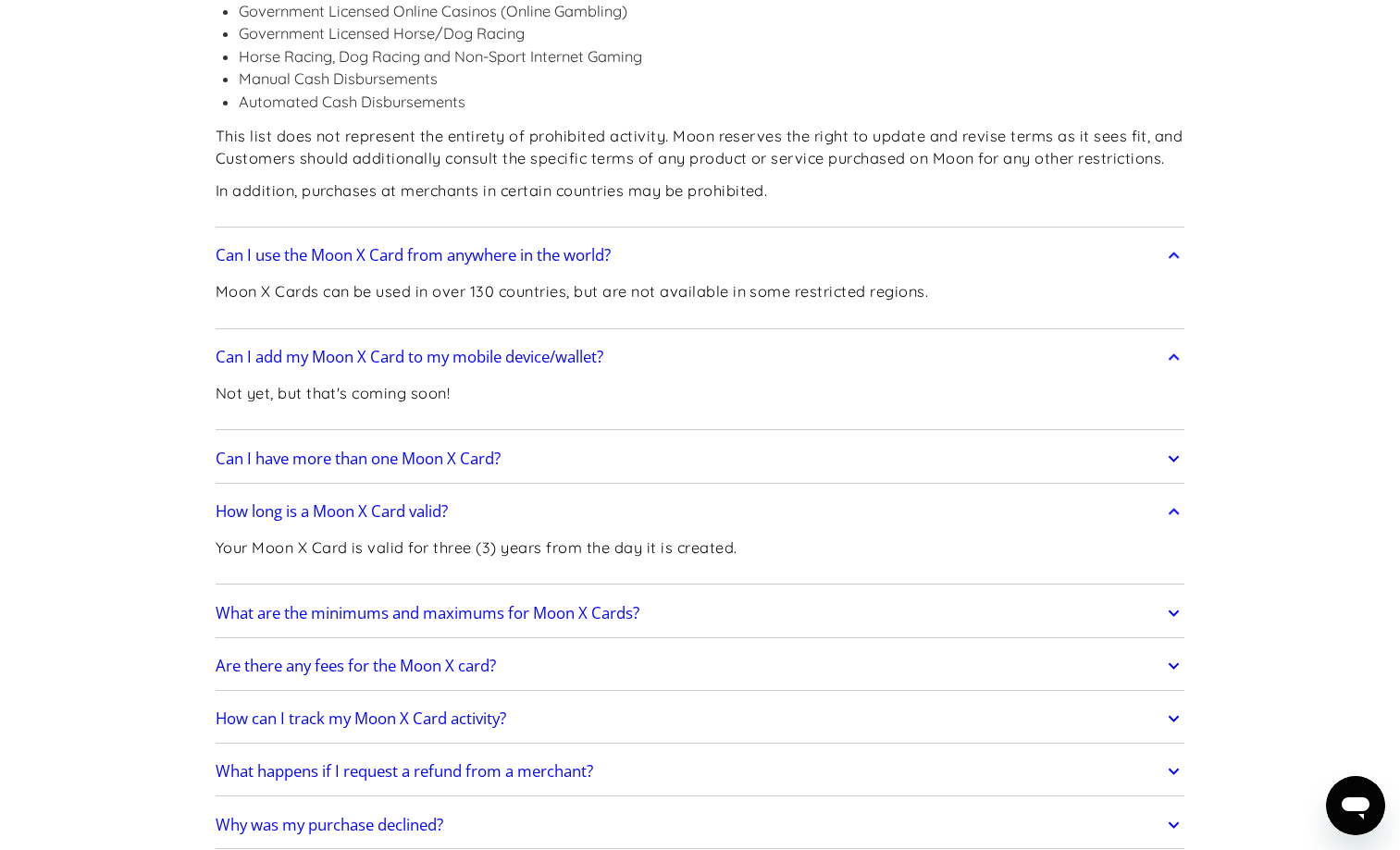
scroll to position [2793, 0]
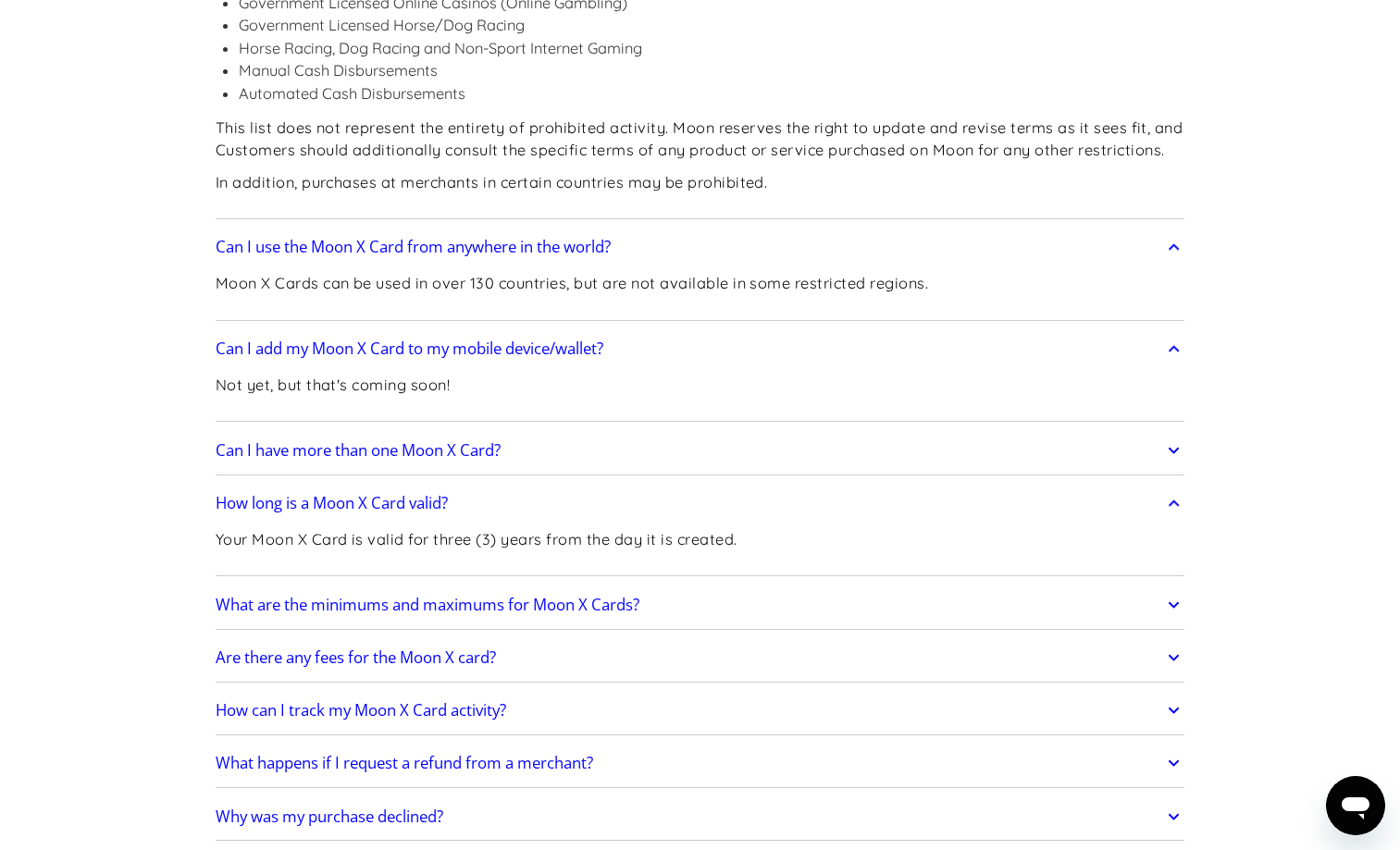
click at [971, 586] on link "What are the minimums and maximums for Moon X Cards?" at bounding box center [700, 605] width 970 height 38
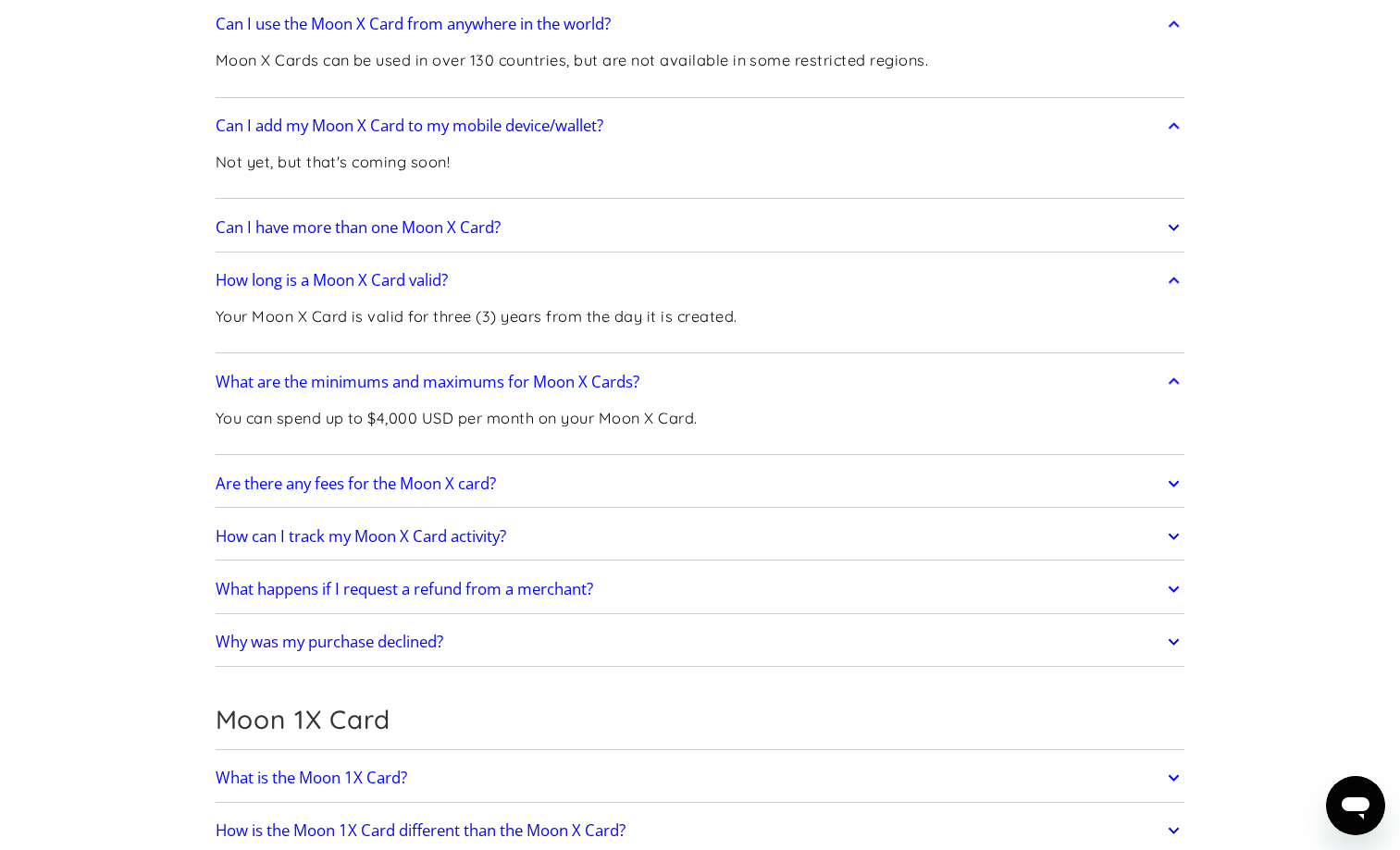
scroll to position [3017, 0]
drag, startPoint x: 919, startPoint y: 360, endPoint x: 936, endPoint y: 347, distance: 21.4
click at [936, 516] on link "How can I track my Moon X Card activity?" at bounding box center [700, 535] width 970 height 38
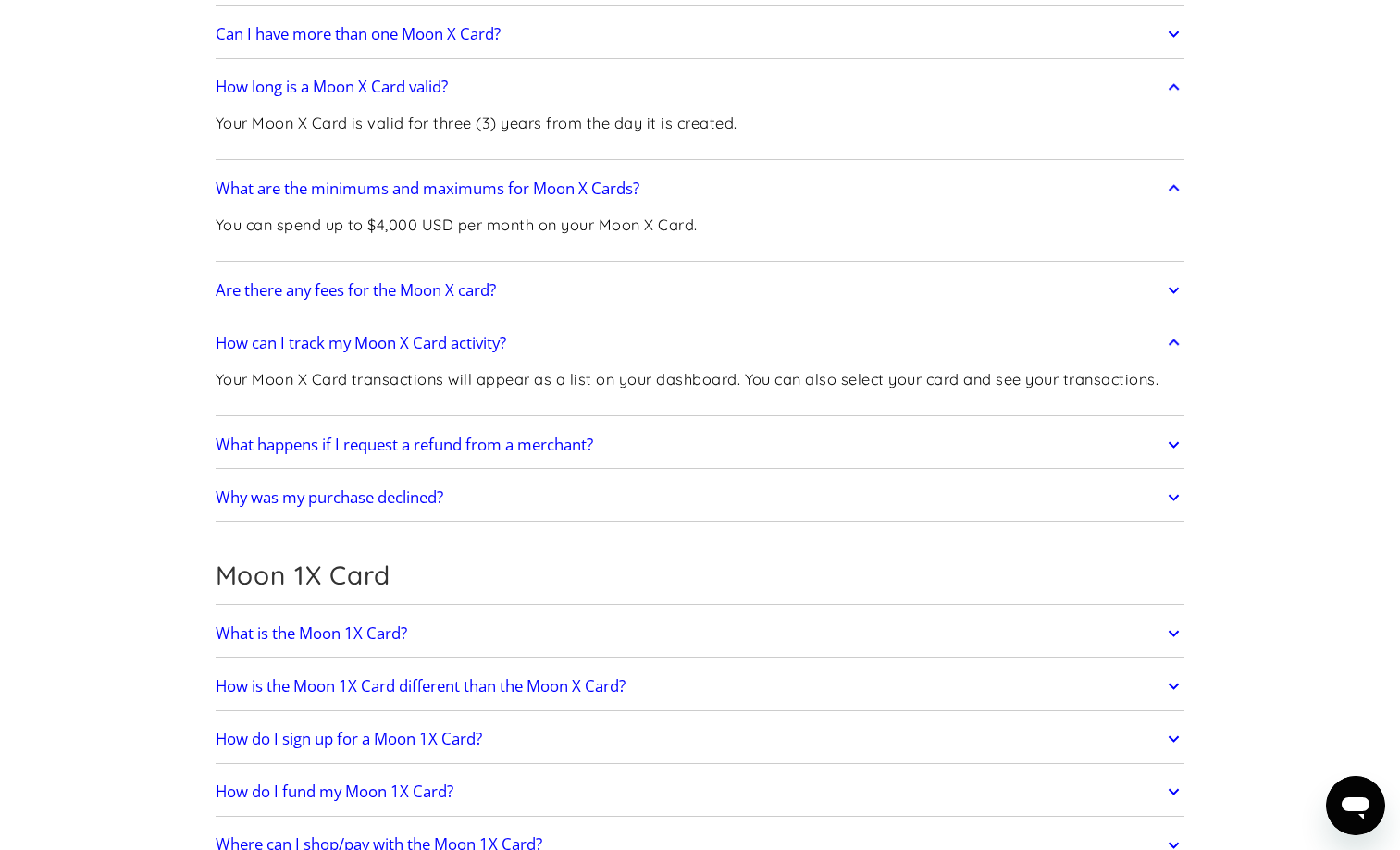
scroll to position [3214, 0]
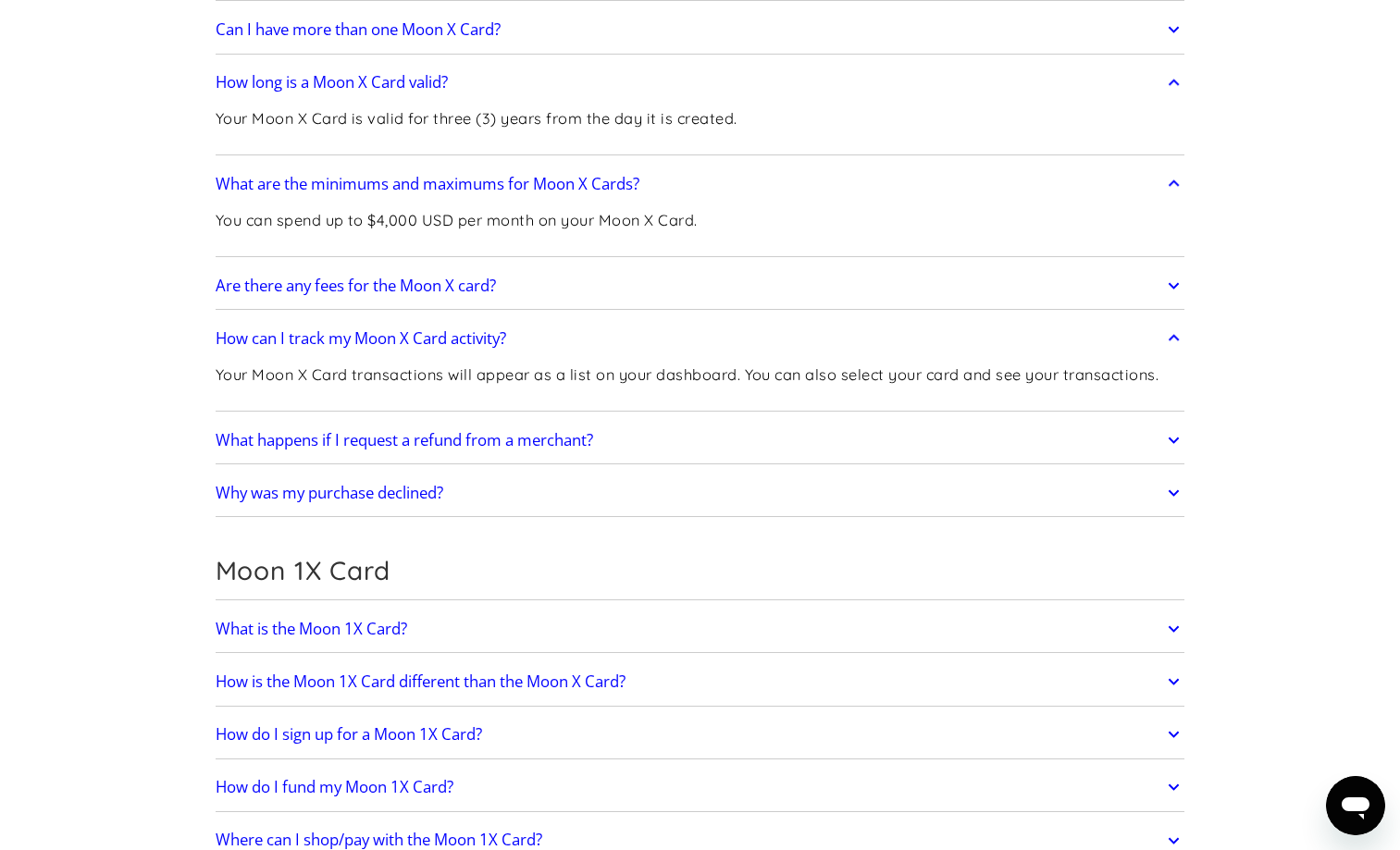
click at [913, 610] on link "What is the Moon 1X Card?" at bounding box center [700, 628] width 970 height 38
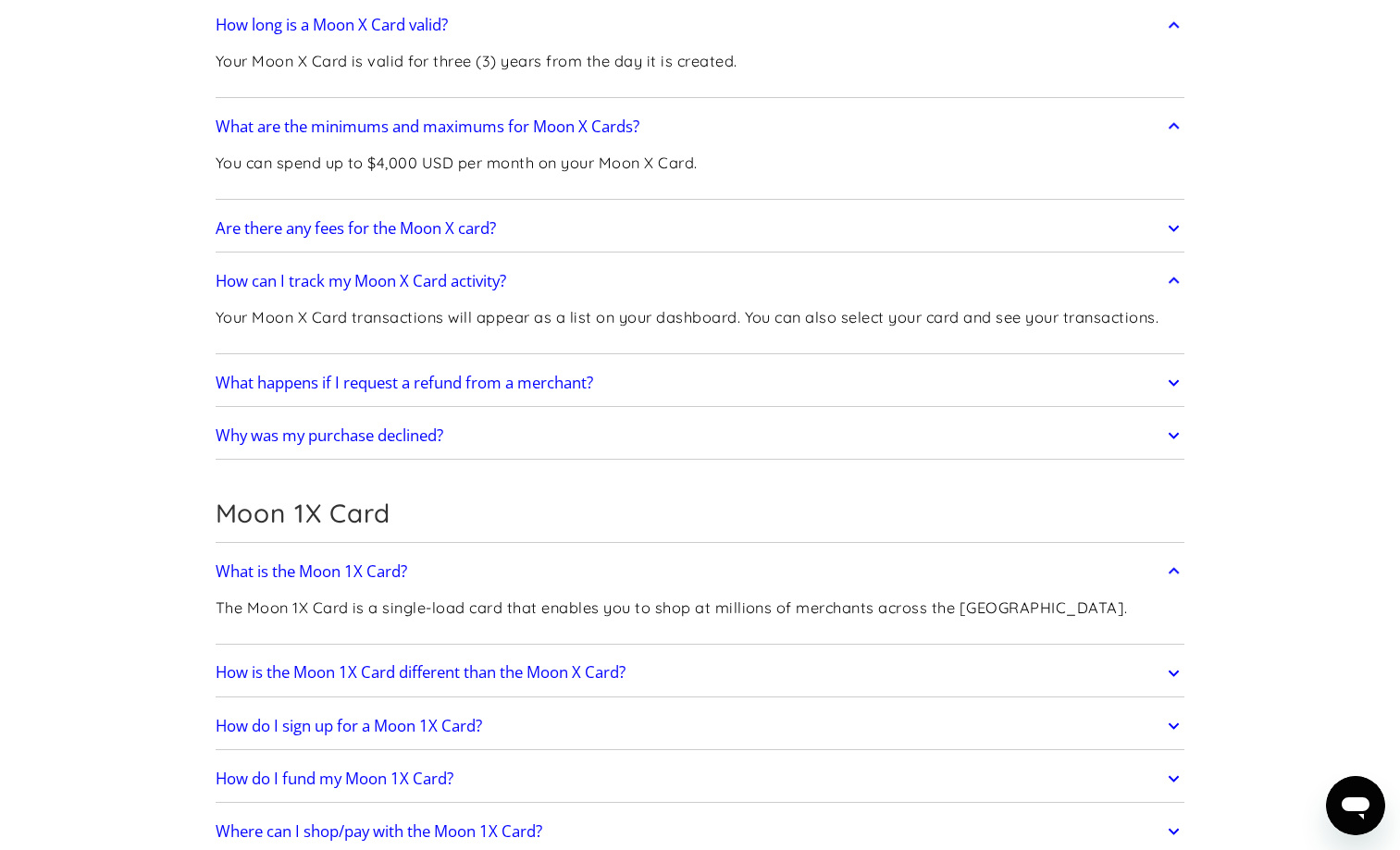
scroll to position [3283, 0]
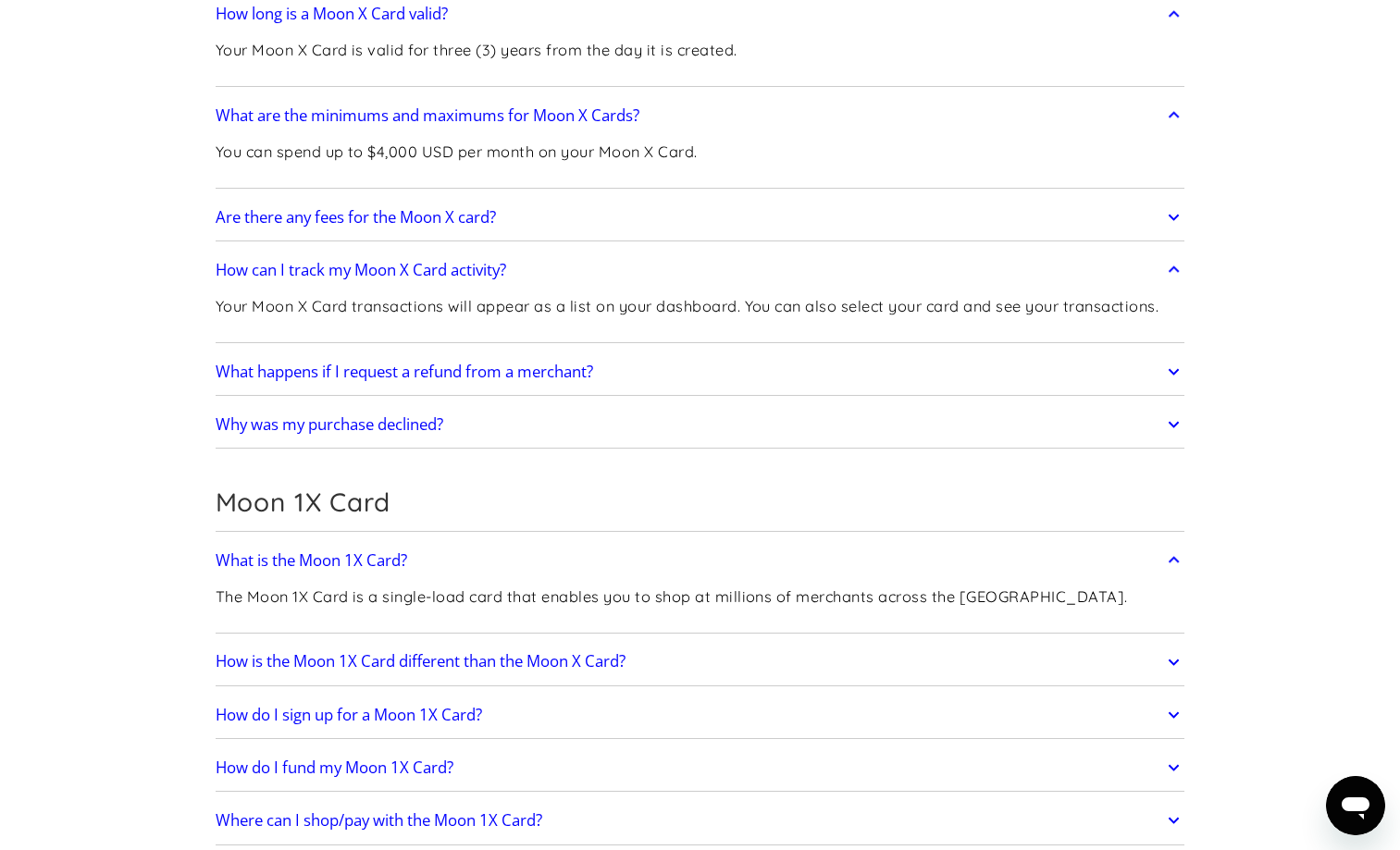
click at [918, 643] on link "How is the Moon 1X Card different than the Moon X Card?" at bounding box center [700, 662] width 970 height 38
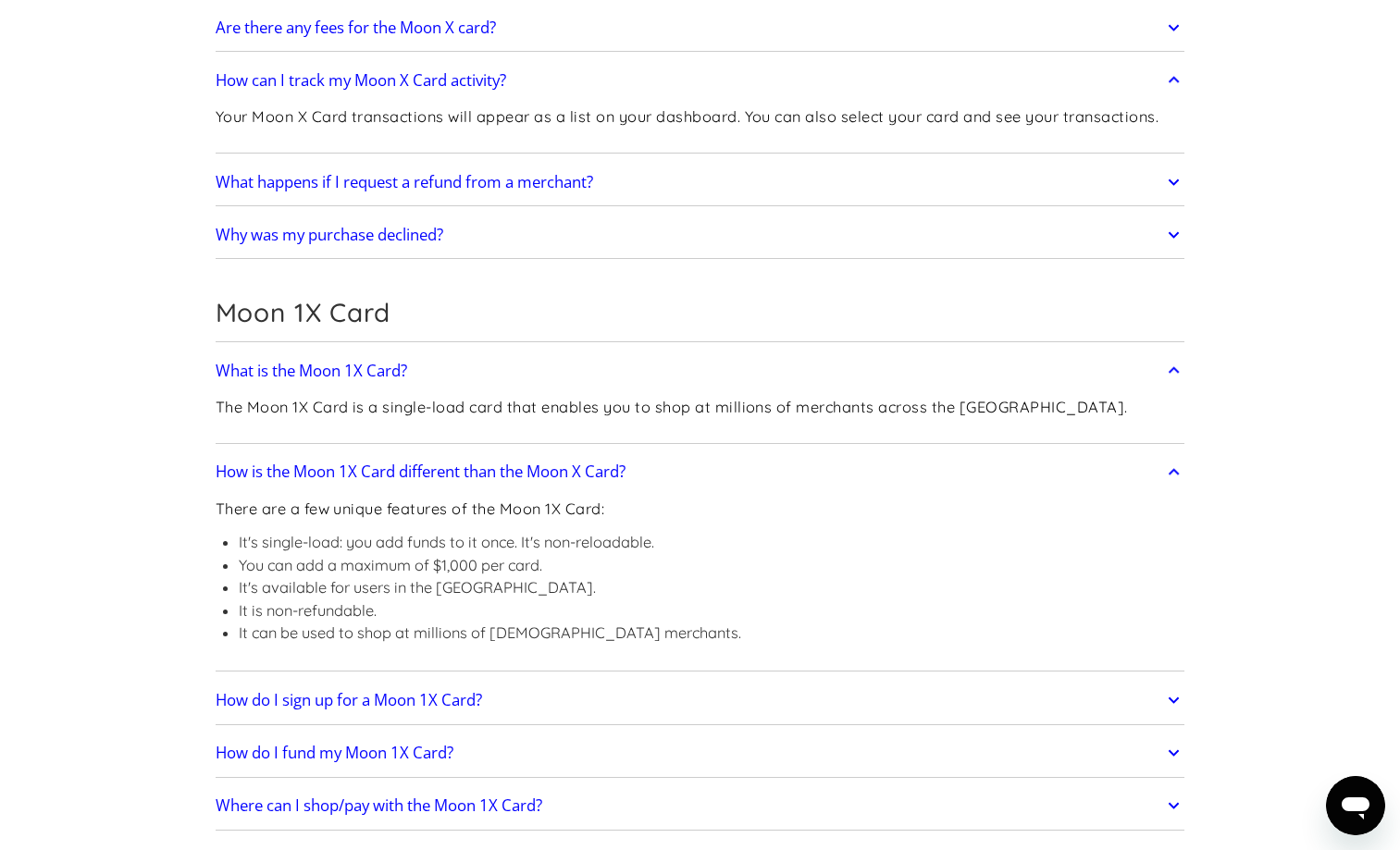
scroll to position [3502, 0]
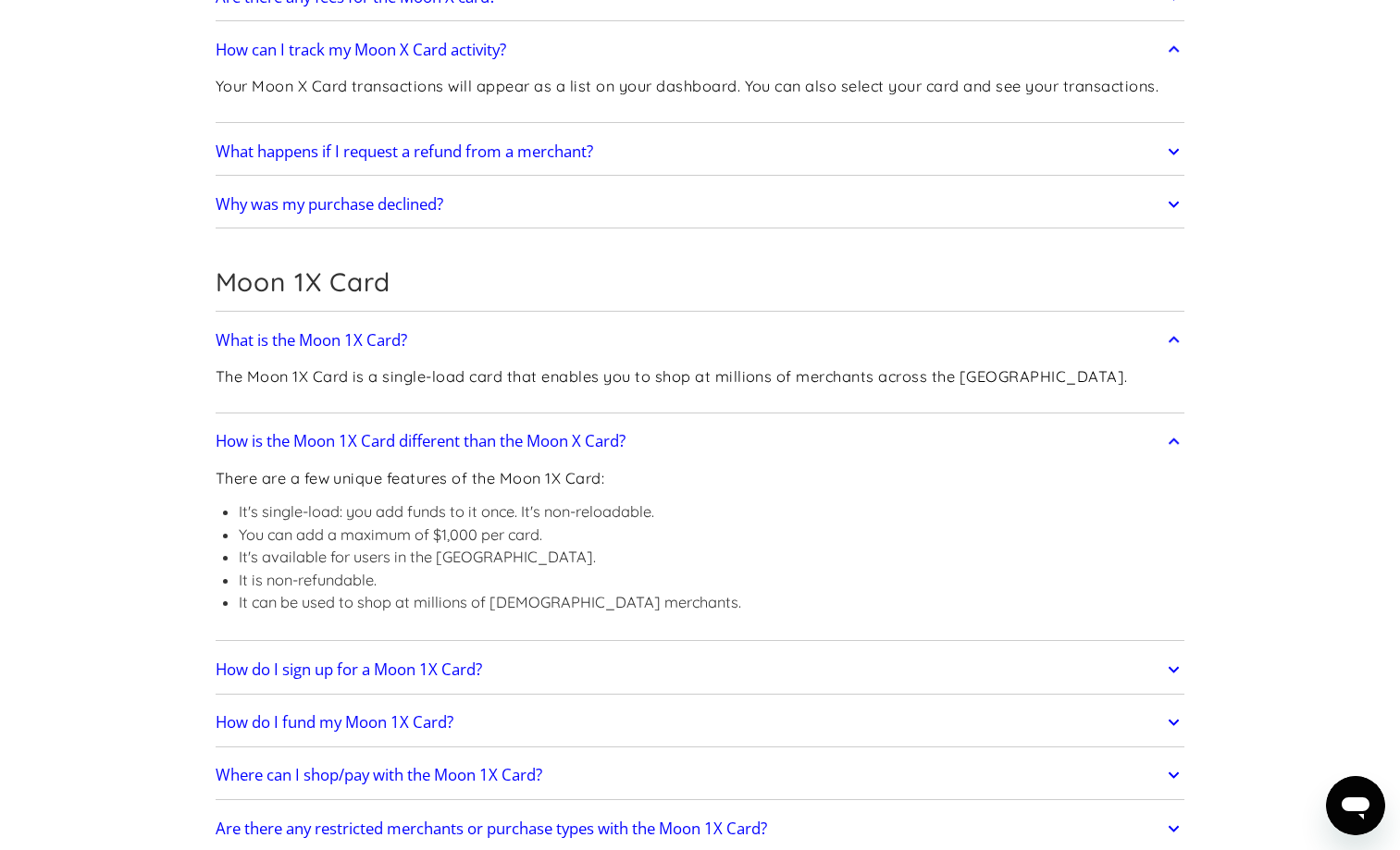
click at [833, 651] on link "How do I sign up for a Moon 1X Card?" at bounding box center [700, 670] width 970 height 38
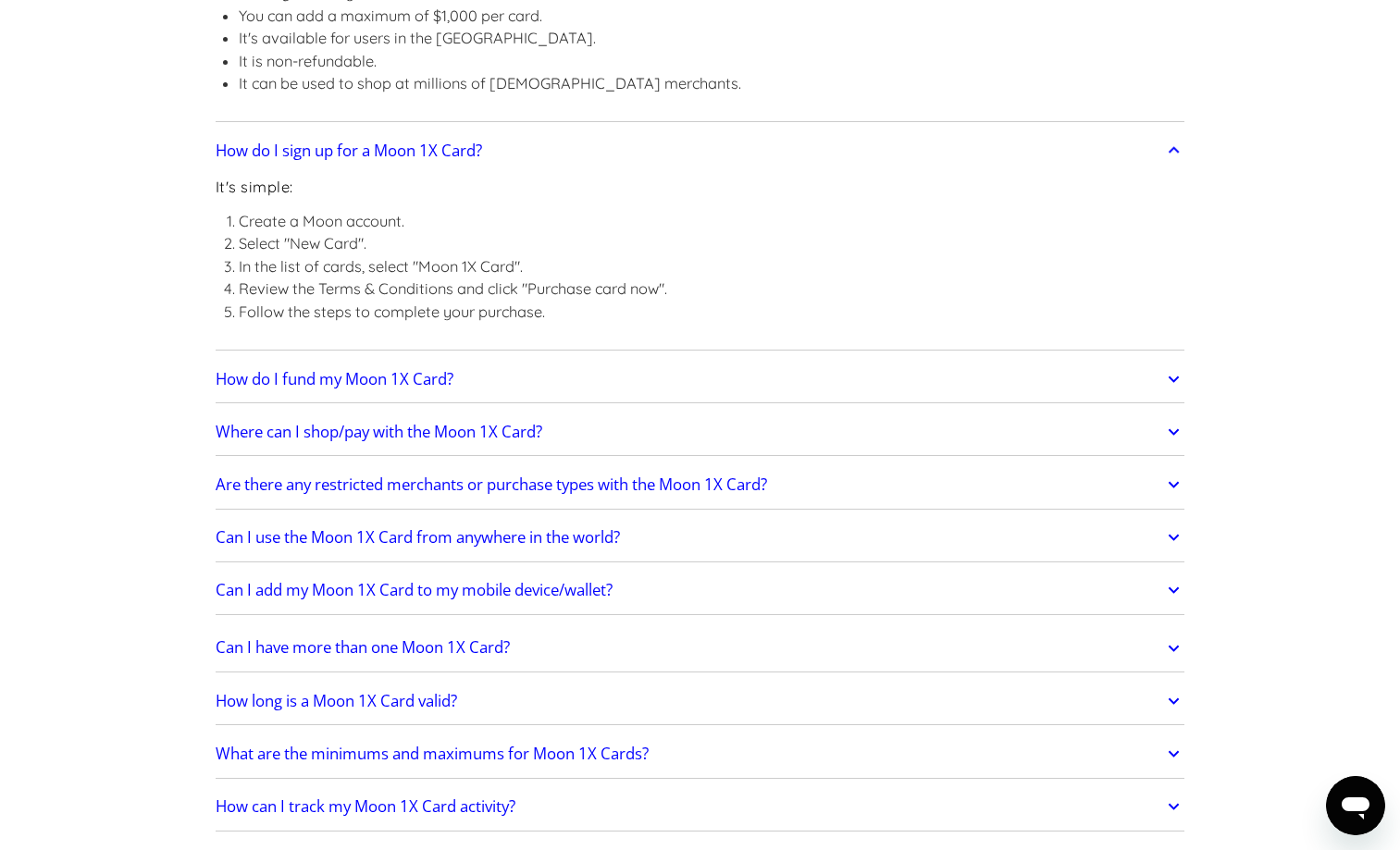
scroll to position [3823, 0]
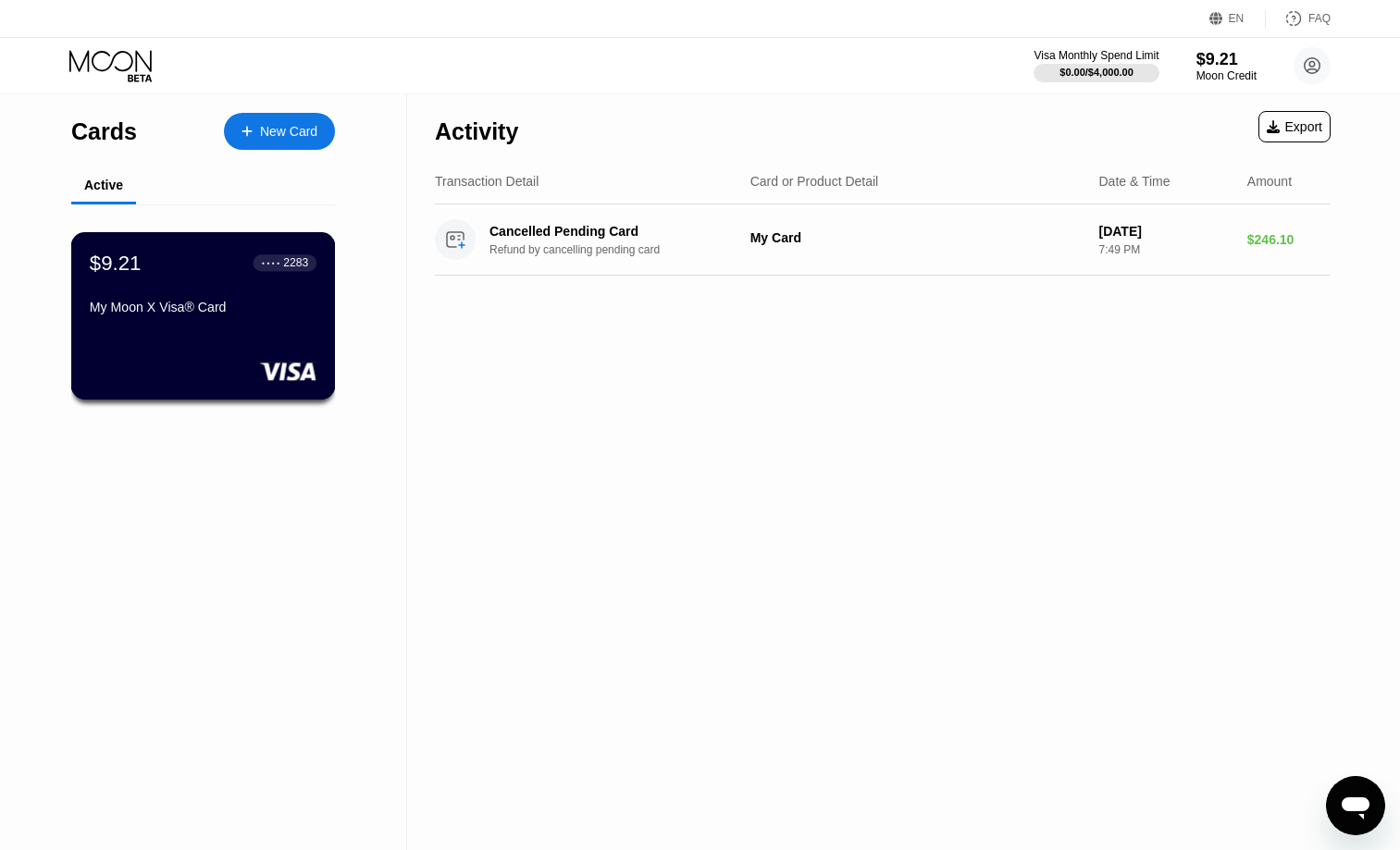
click at [181, 342] on div "$9.21 ● ● ● ● 2283 My Moon X Visa® Card" at bounding box center [203, 316] width 265 height 167
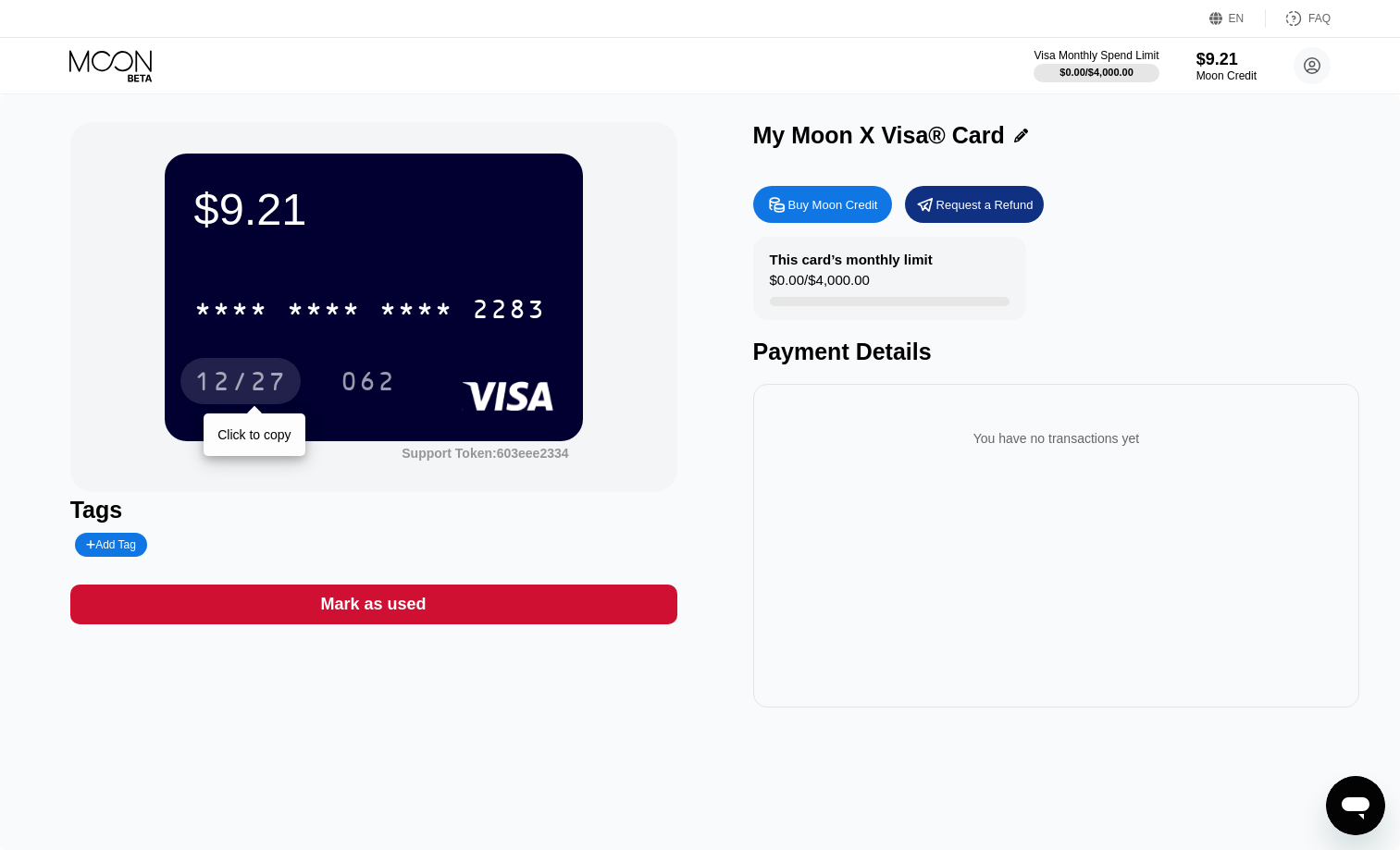
click at [241, 392] on div "12/27" at bounding box center [240, 384] width 93 height 30
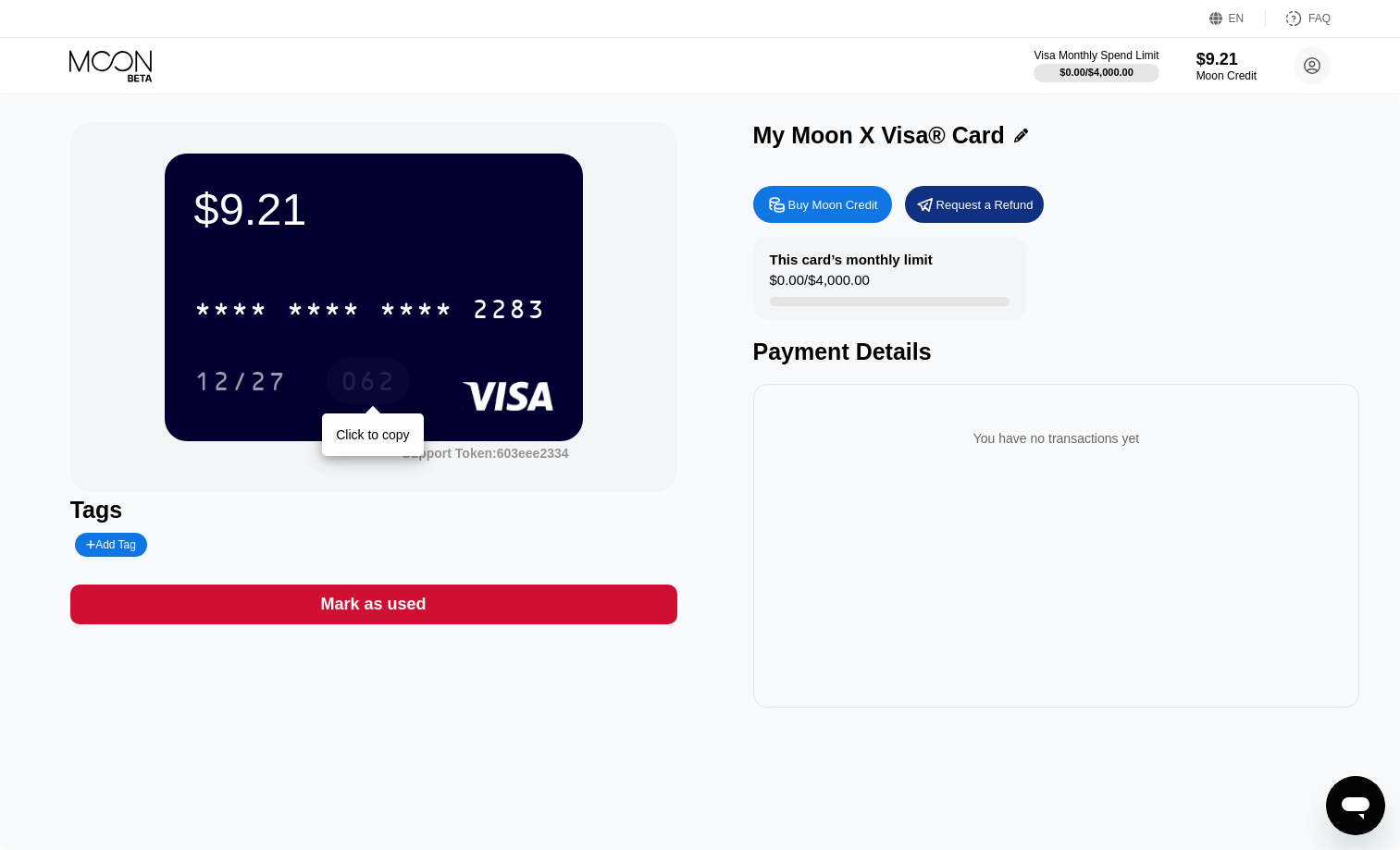
click at [368, 368] on div "062" at bounding box center [368, 381] width 84 height 46
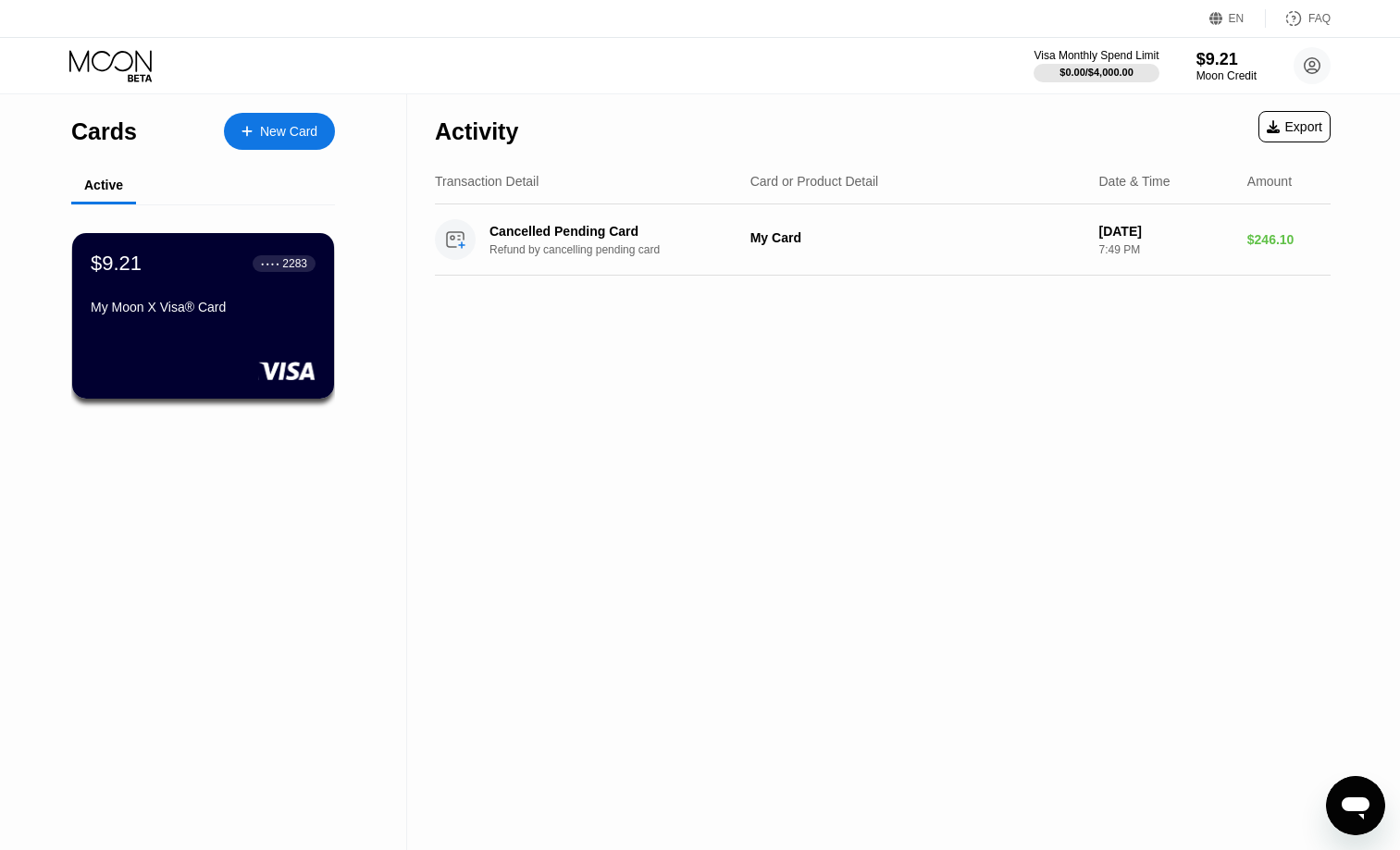
click at [285, 134] on div "New Card" at bounding box center [288, 132] width 57 height 16
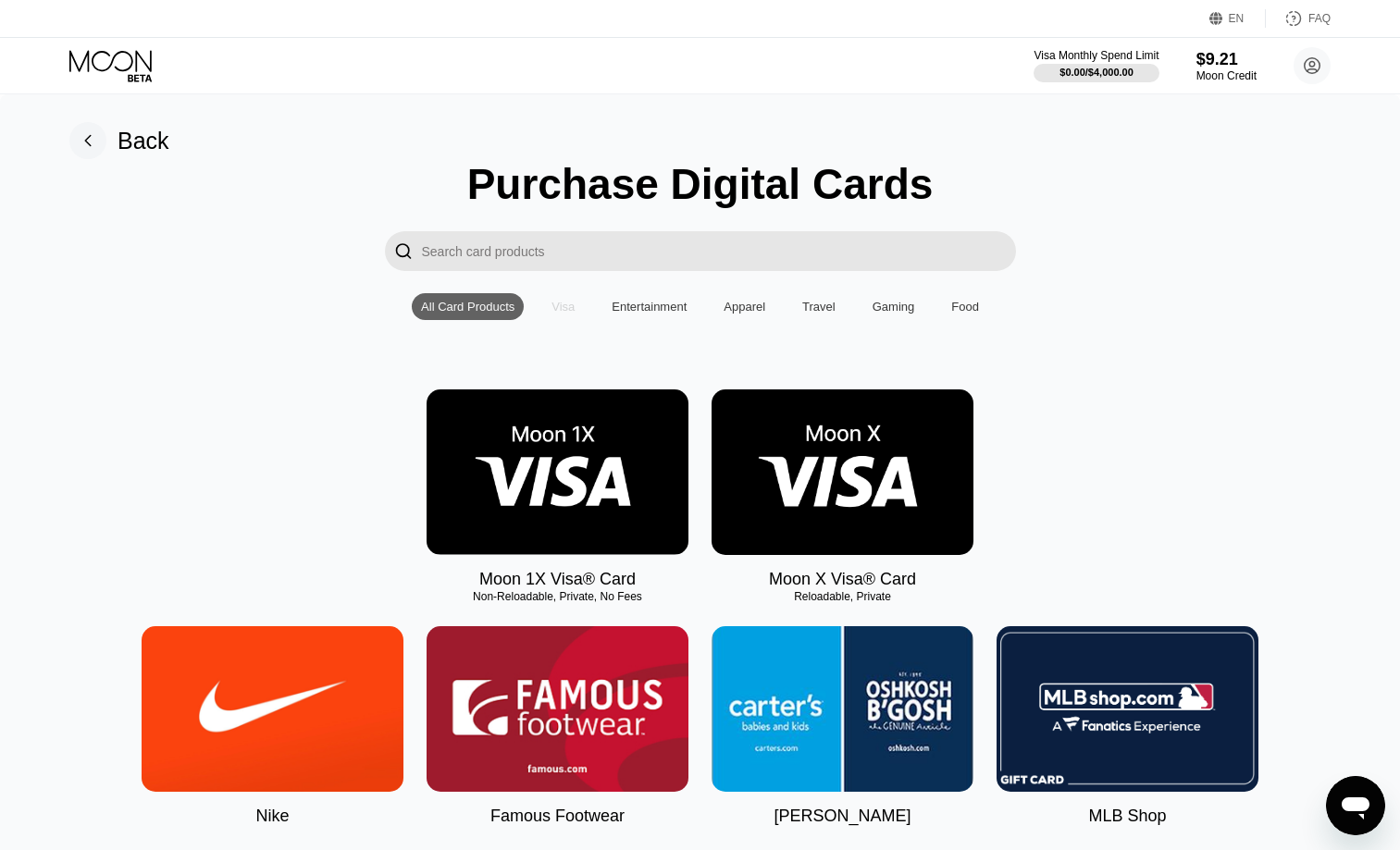
click at [562, 318] on div "Visa" at bounding box center [563, 306] width 41 height 27
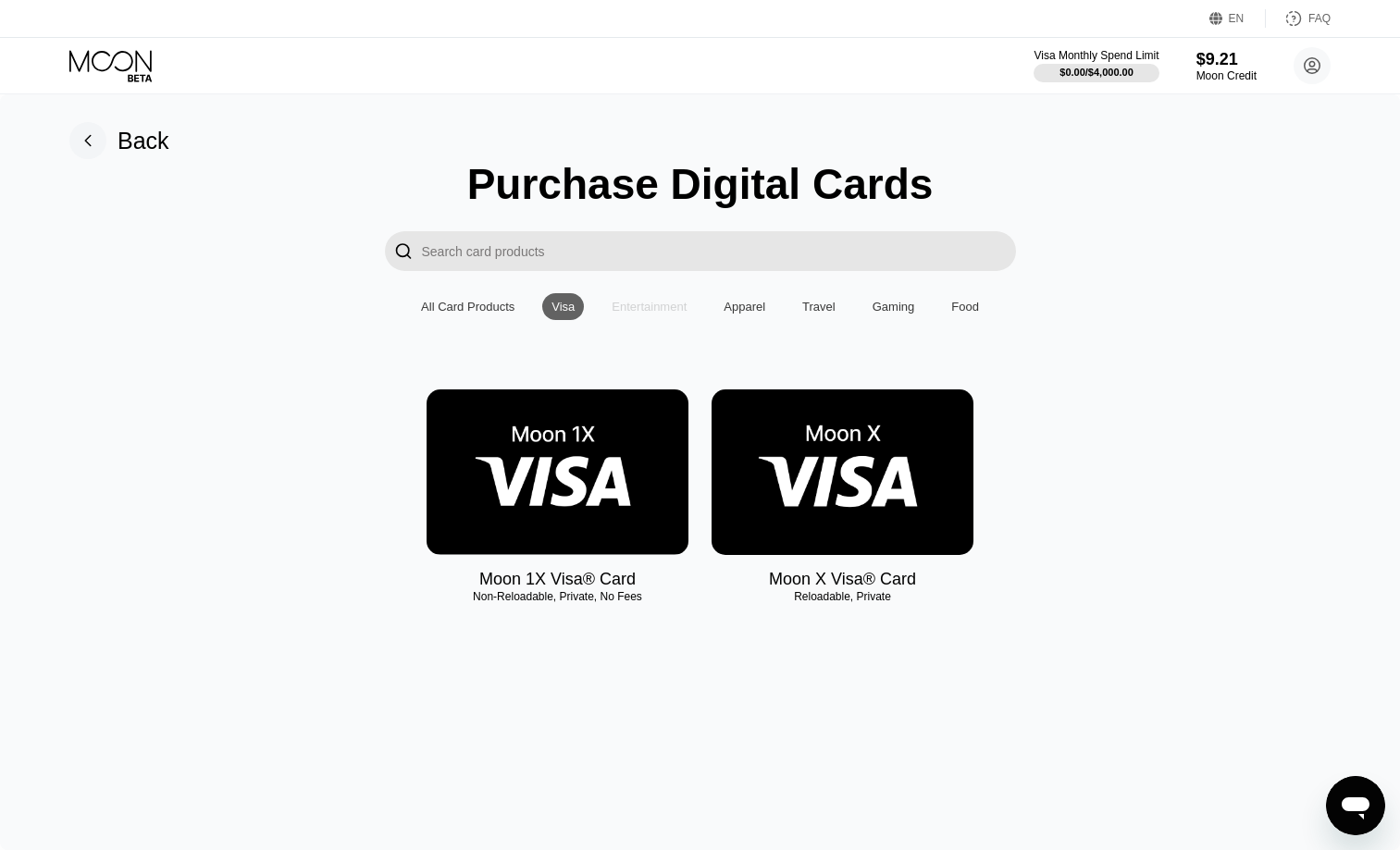
click at [620, 317] on div "Entertainment" at bounding box center [649, 306] width 94 height 27
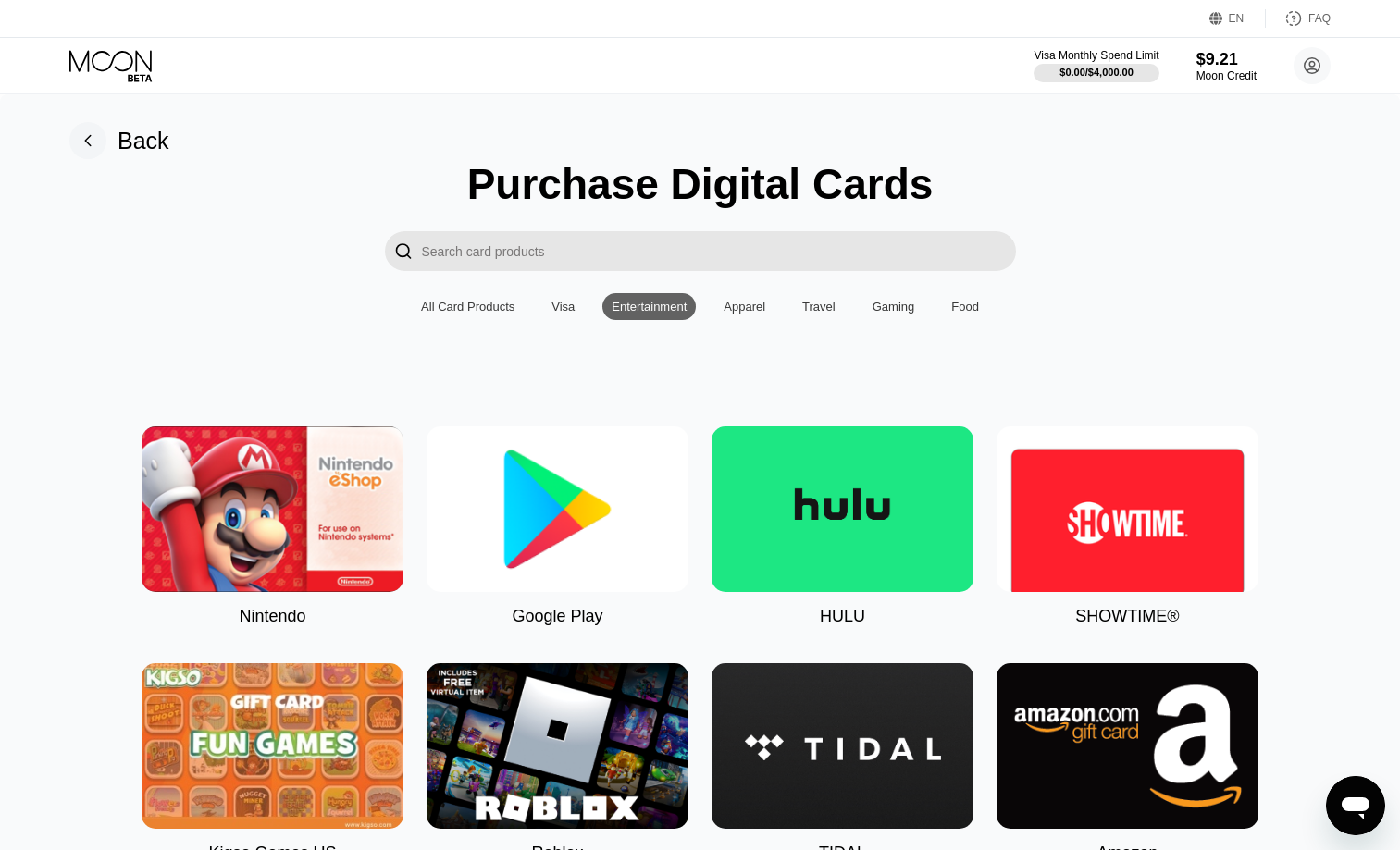
click at [582, 253] on input "Search card products" at bounding box center [718, 251] width 594 height 39
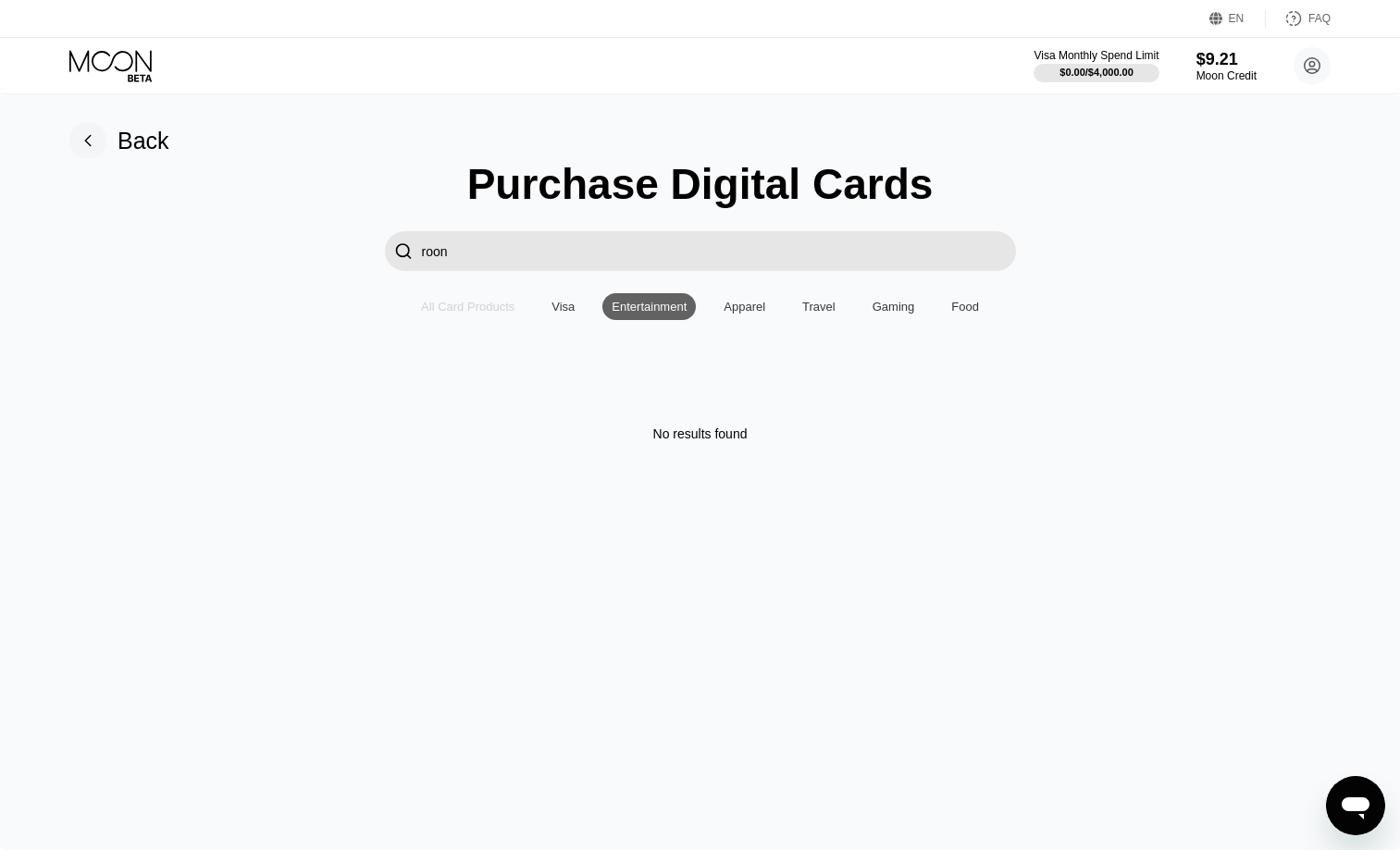
click at [474, 312] on div "All Card Products" at bounding box center [468, 306] width 94 height 14
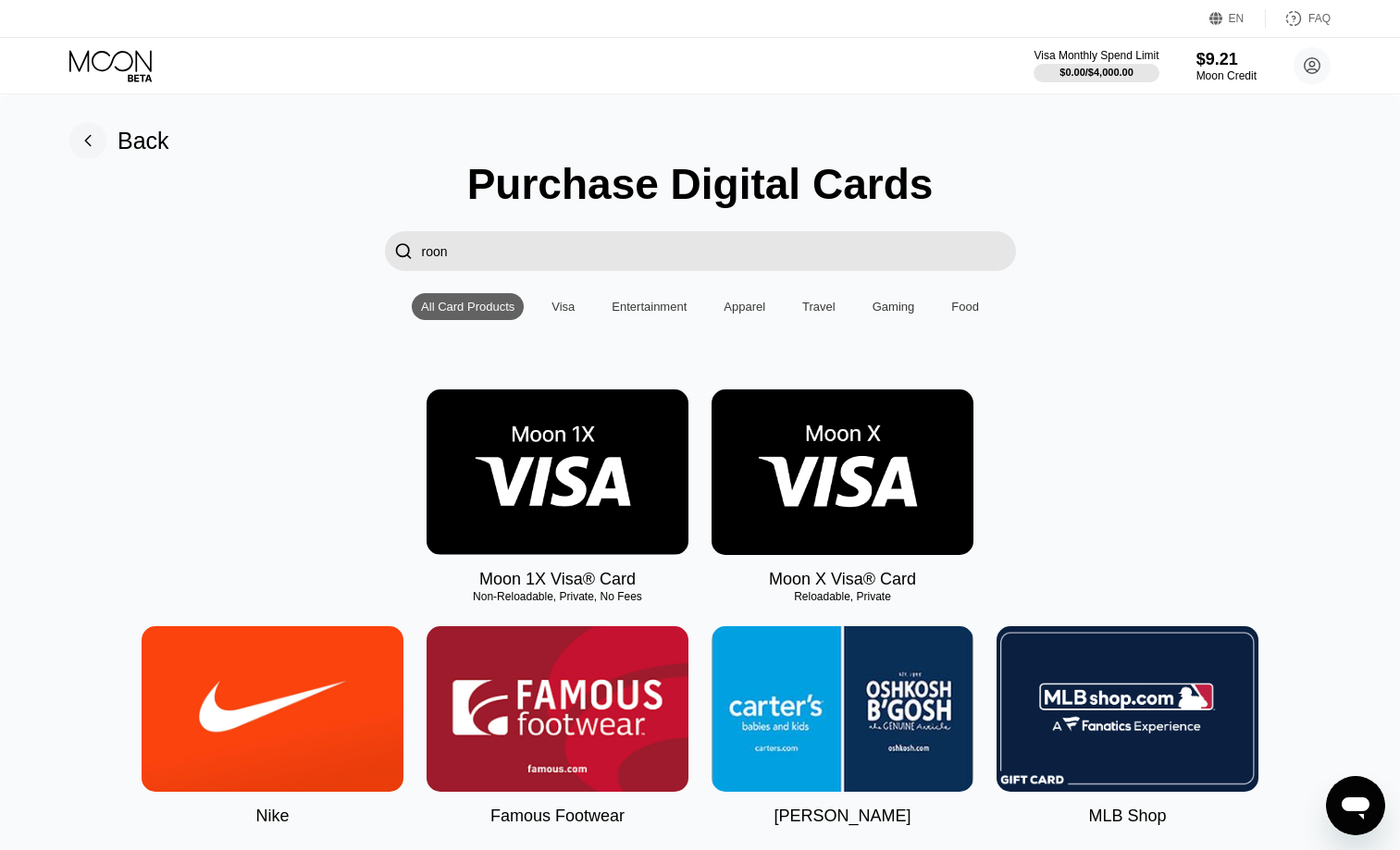
click at [498, 247] on input "roon" at bounding box center [718, 251] width 594 height 39
click at [406, 245] on div "" at bounding box center [403, 251] width 19 height 22
click at [631, 309] on div "Entertainment" at bounding box center [649, 306] width 75 height 14
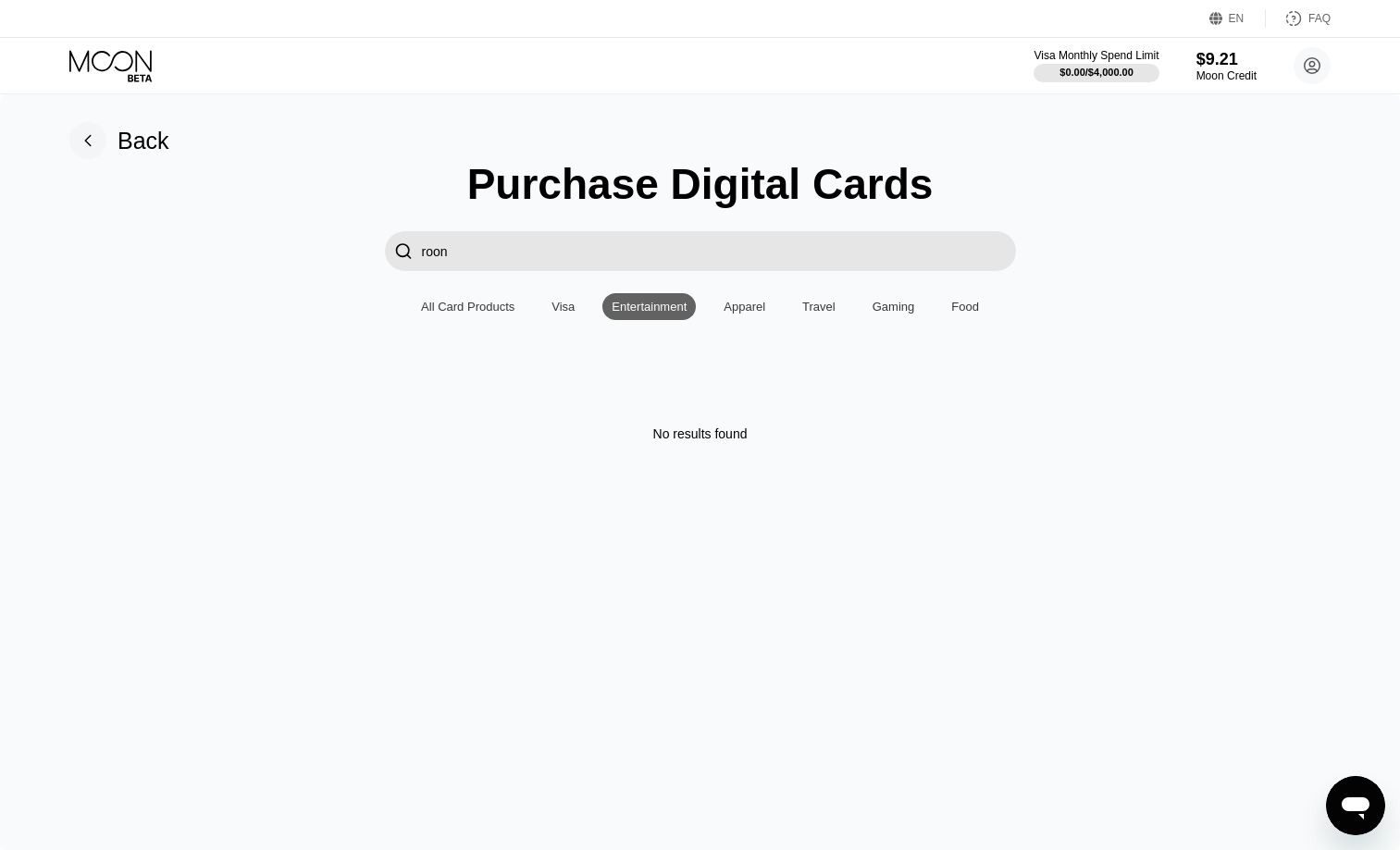
click at [466, 263] on input "roon" at bounding box center [718, 251] width 594 height 39
type input "r"
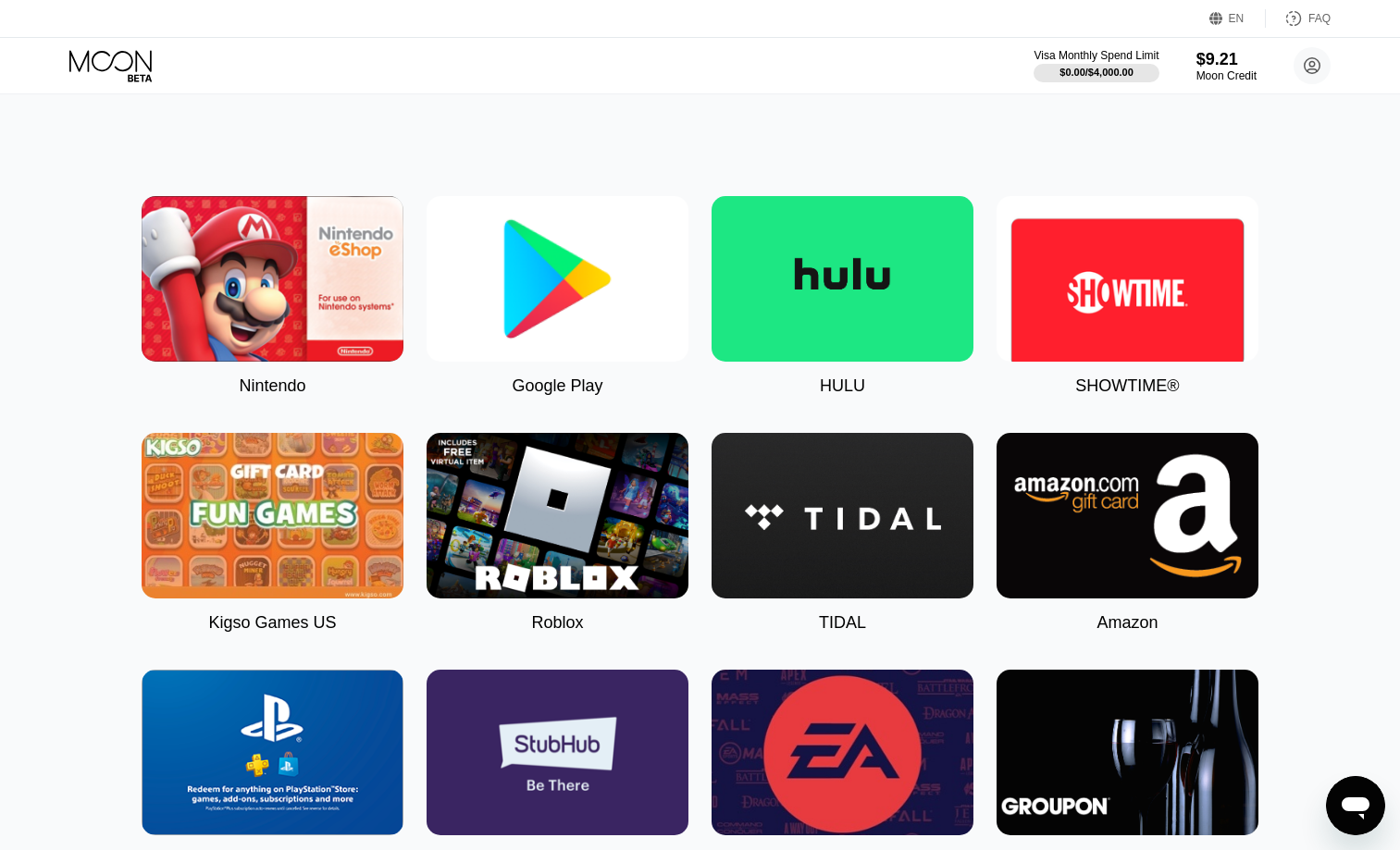
scroll to position [230, 0]
click at [881, 510] on img at bounding box center [843, 516] width 262 height 165
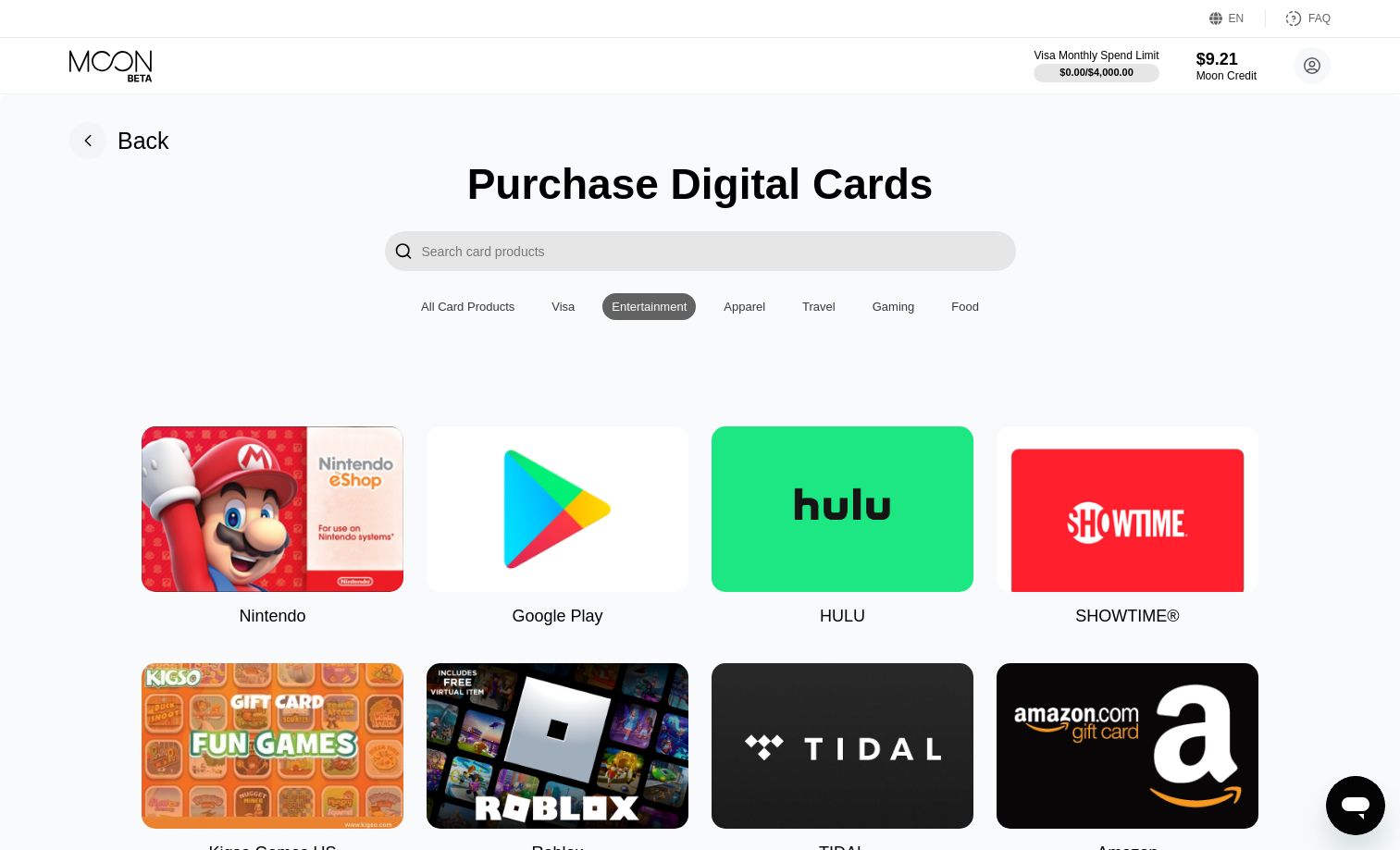
type input "0.00017805"
click at [748, 307] on div "Apparel" at bounding box center [744, 306] width 41 height 14
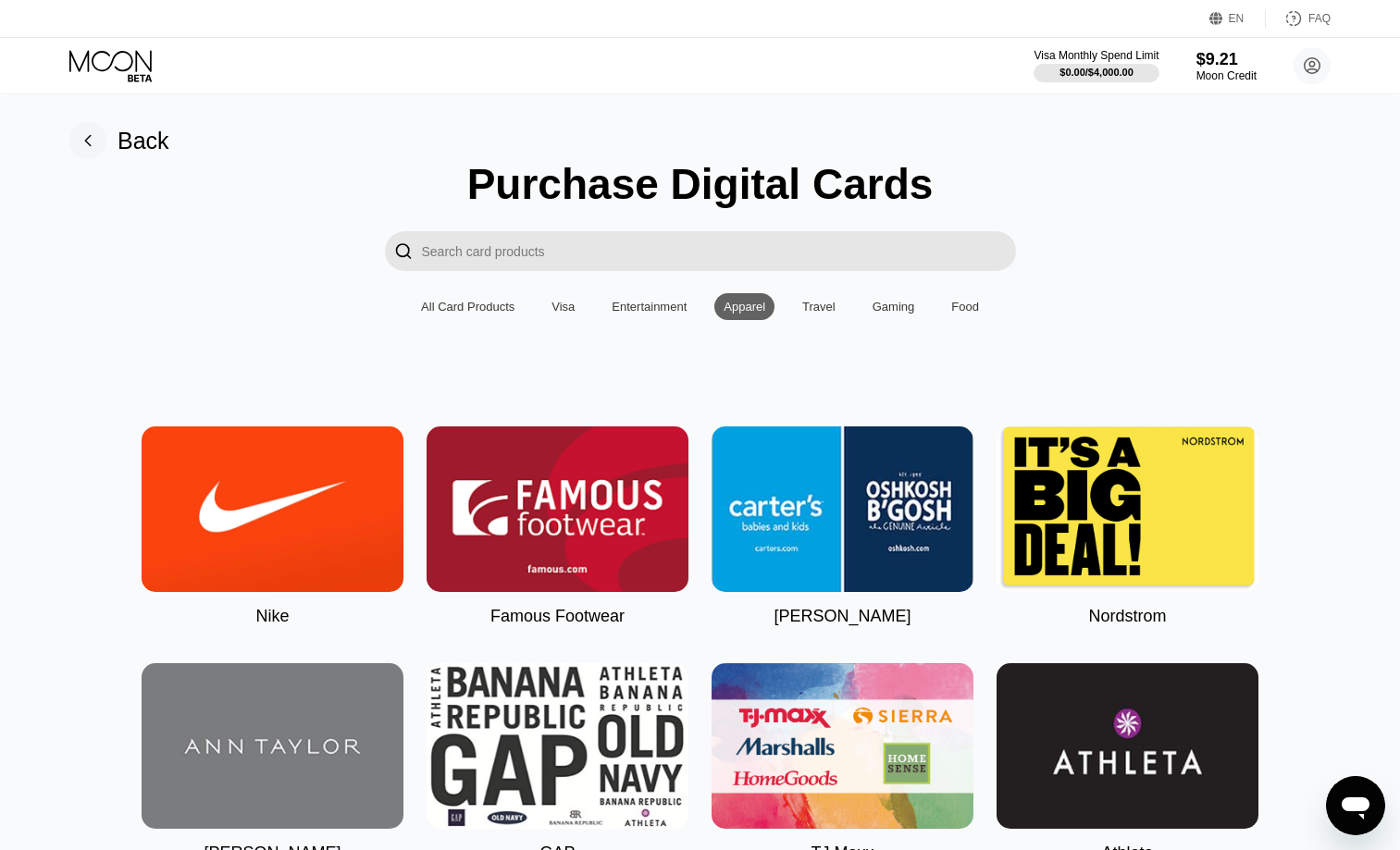
click at [490, 314] on div "All Card Products" at bounding box center [468, 306] width 112 height 27
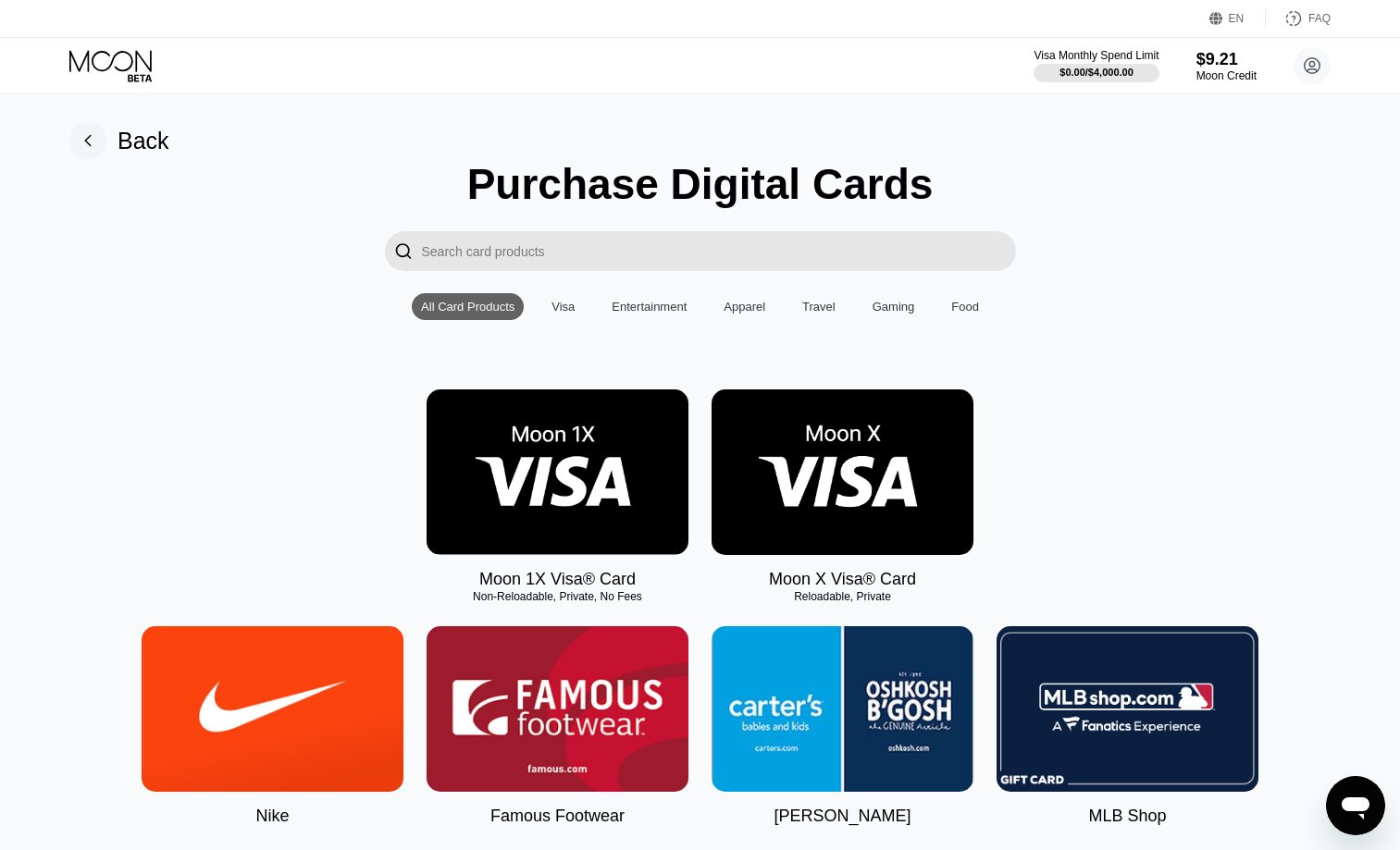
click at [532, 472] on img at bounding box center [557, 473] width 262 height 165
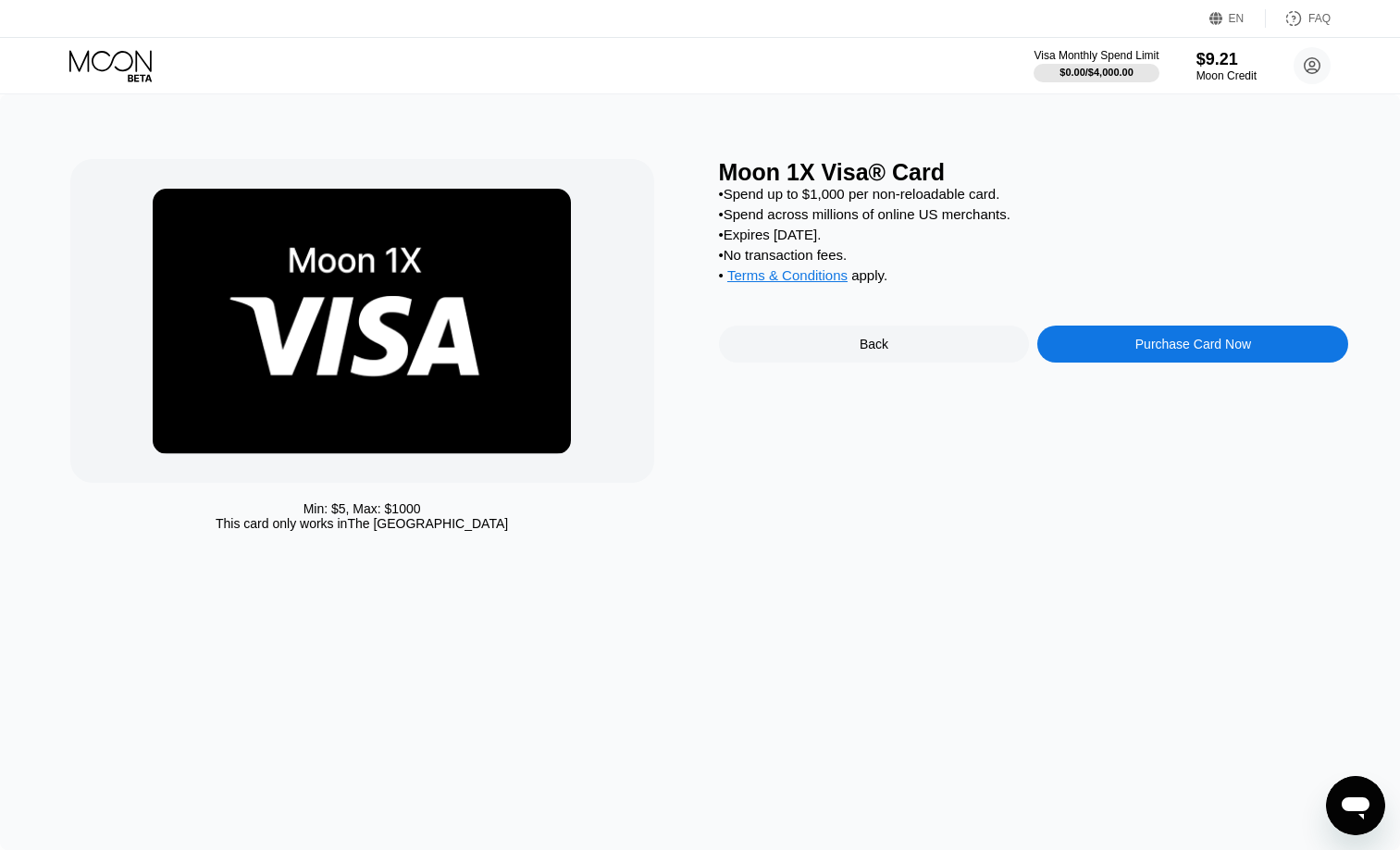
click at [1168, 348] on div "Purchase Card Now" at bounding box center [1192, 344] width 115 height 15
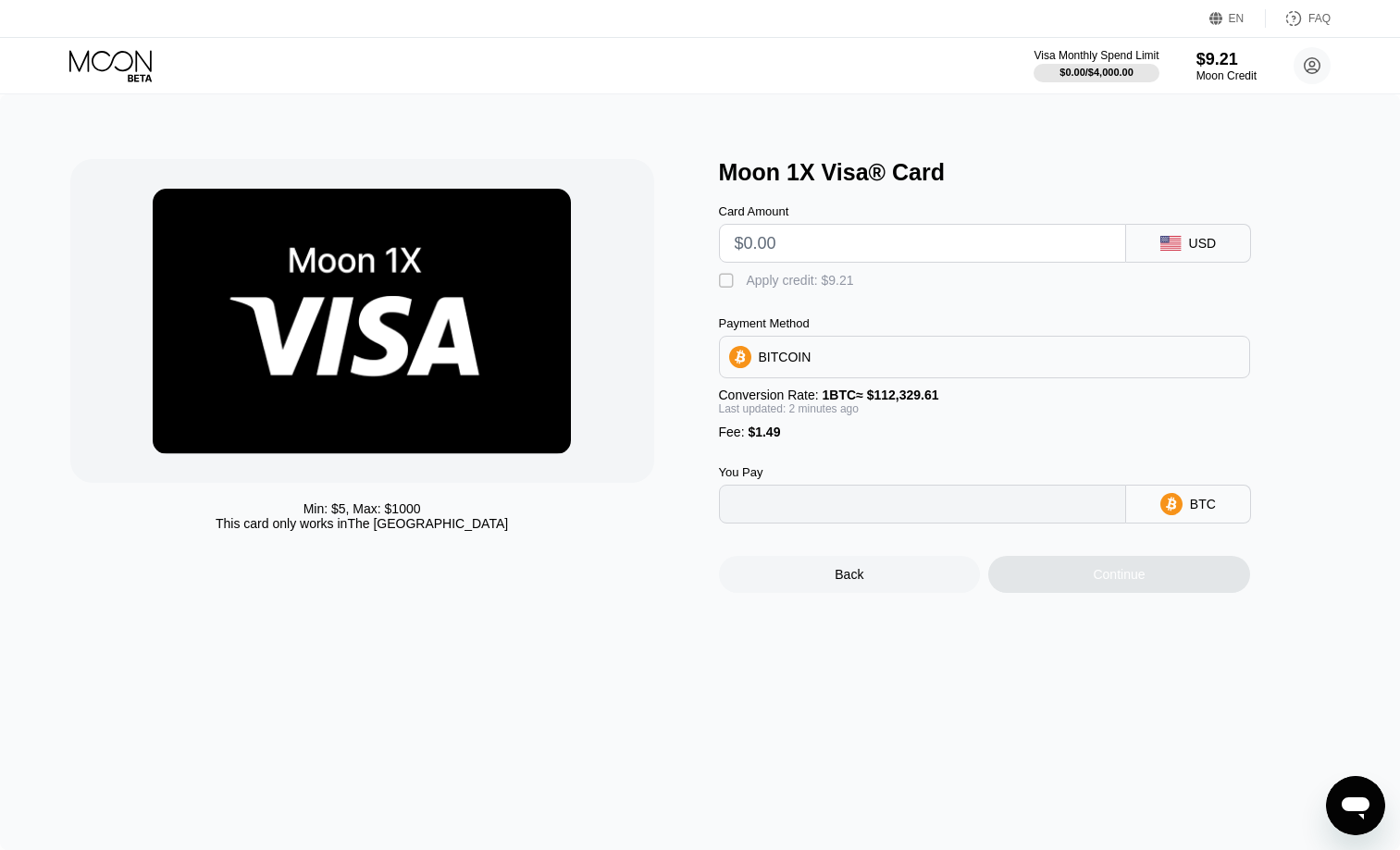
type input "0"
click at [932, 258] on input "text" at bounding box center [922, 243] width 375 height 37
type input "$5"
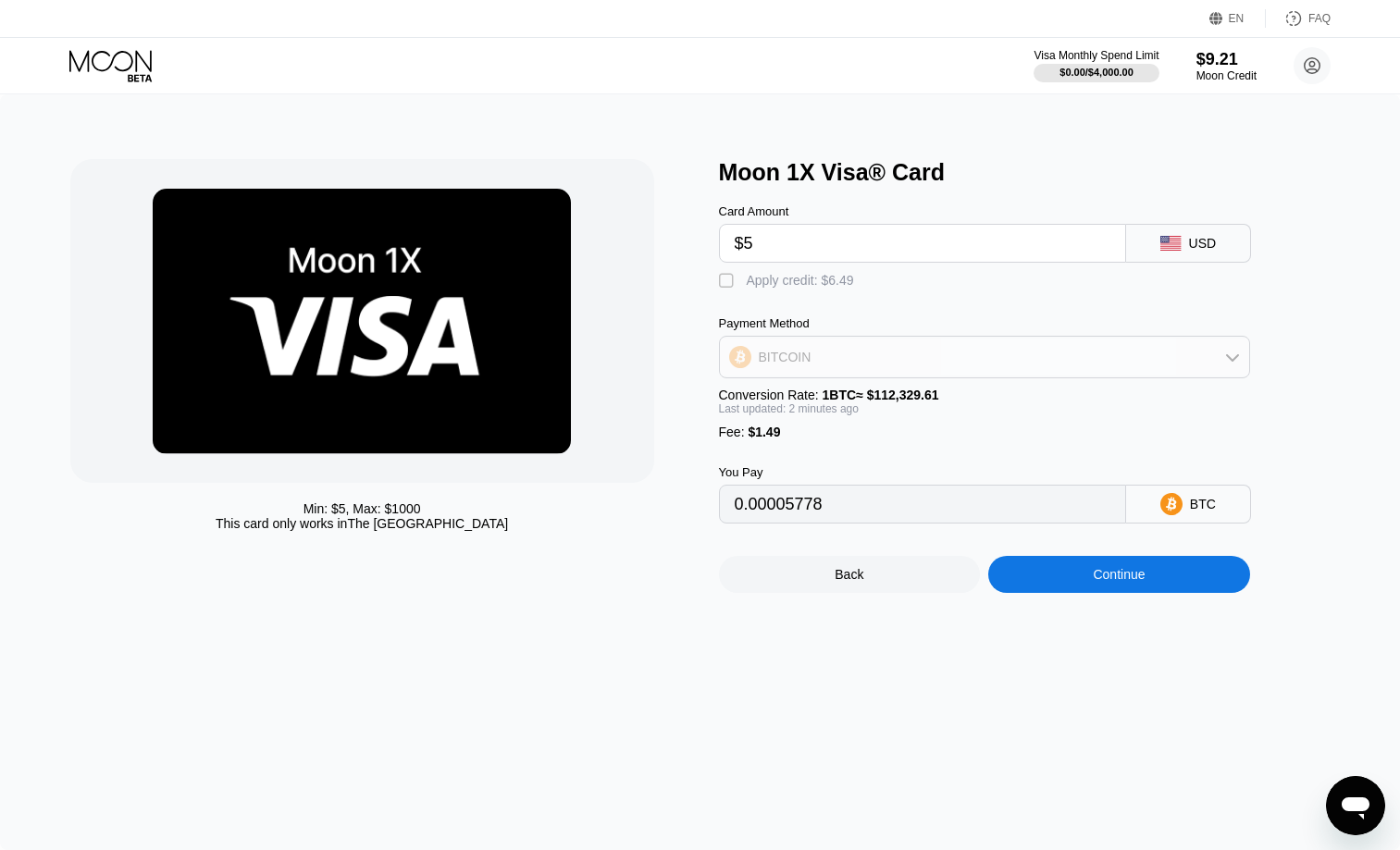
click at [1149, 354] on div "BITCOIN" at bounding box center [984, 358] width 529 height 37
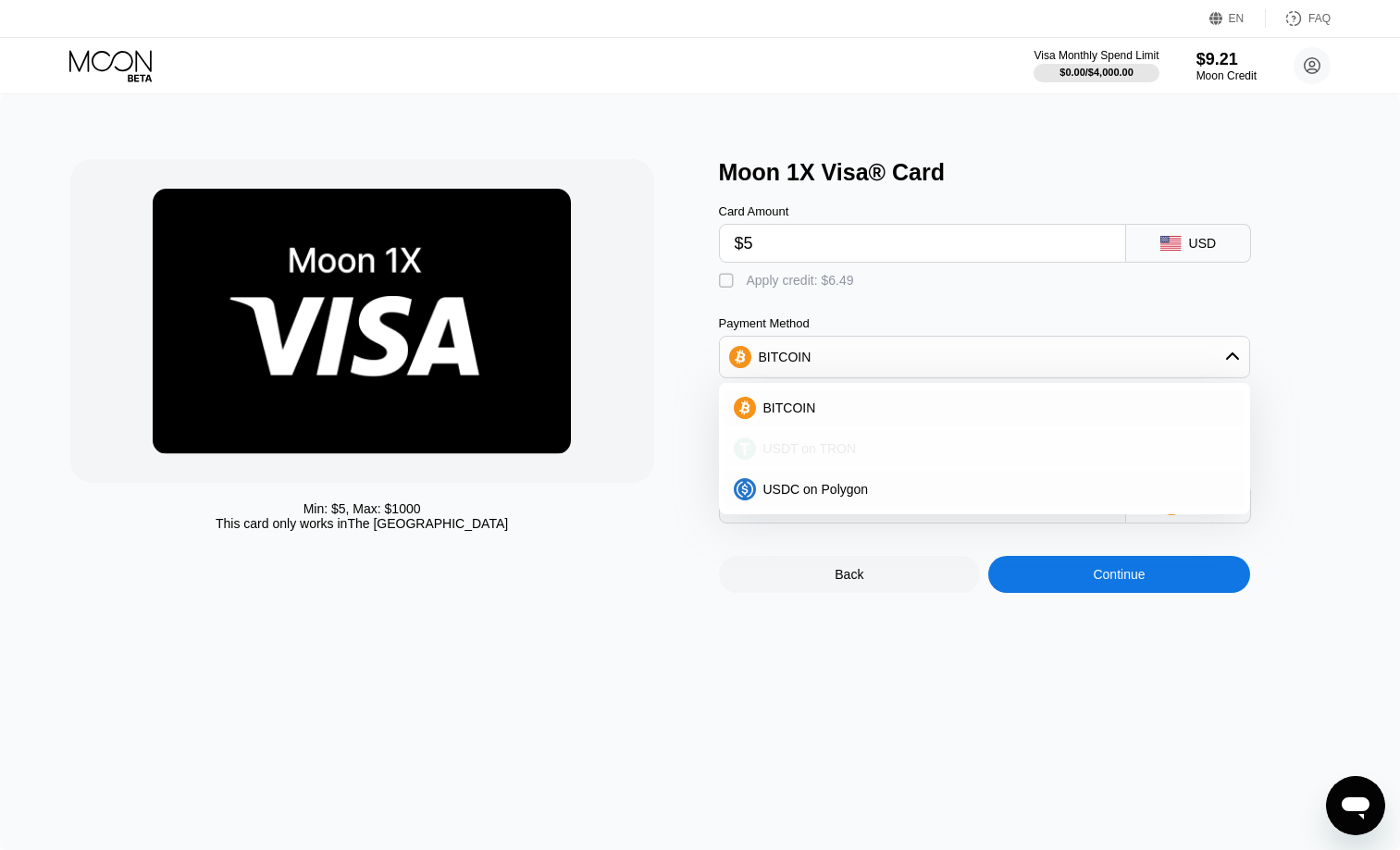
click at [834, 455] on span "USDT on TRON" at bounding box center [809, 448] width 94 height 15
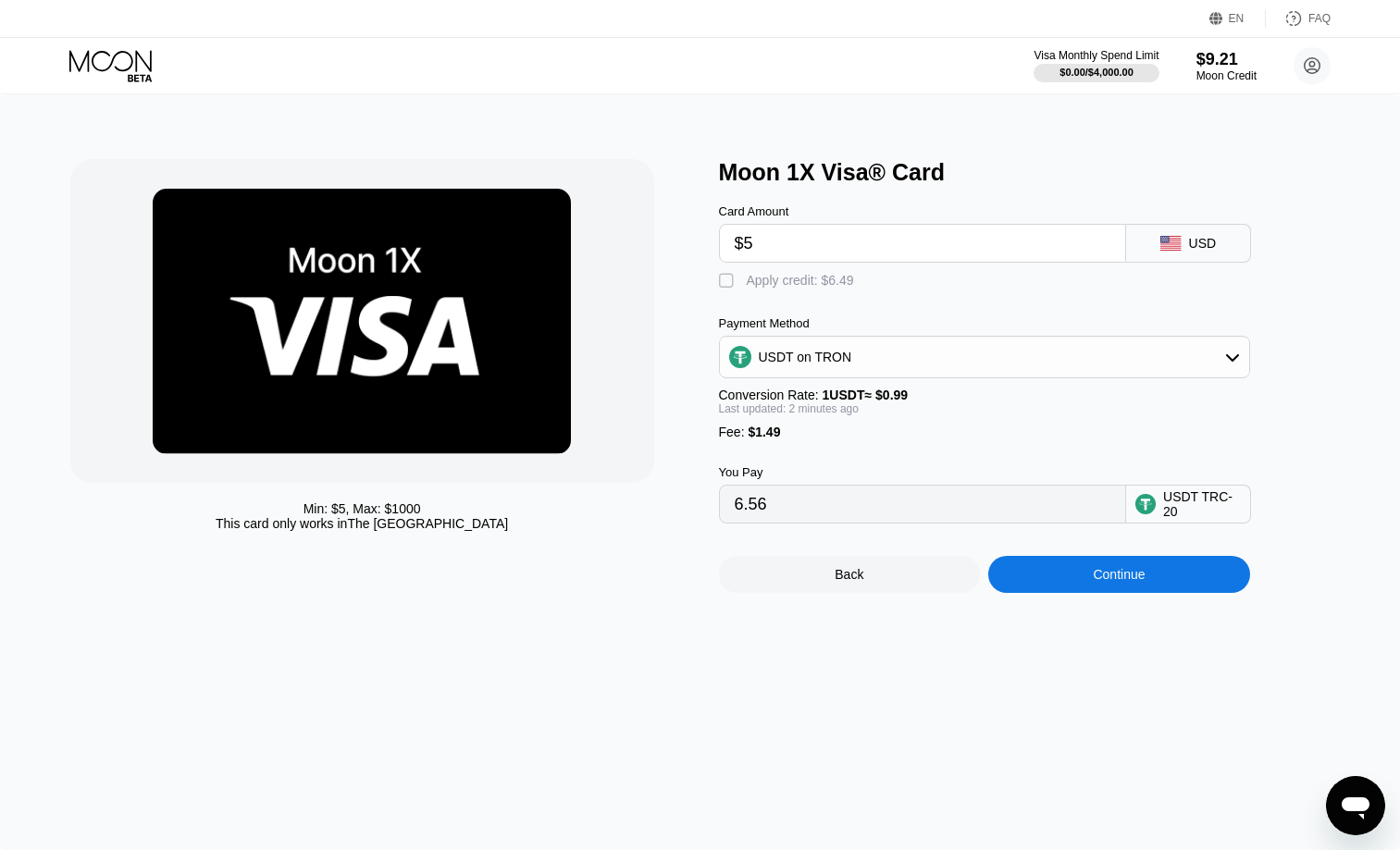
click at [959, 358] on div "USDT on TRON" at bounding box center [984, 358] width 529 height 37
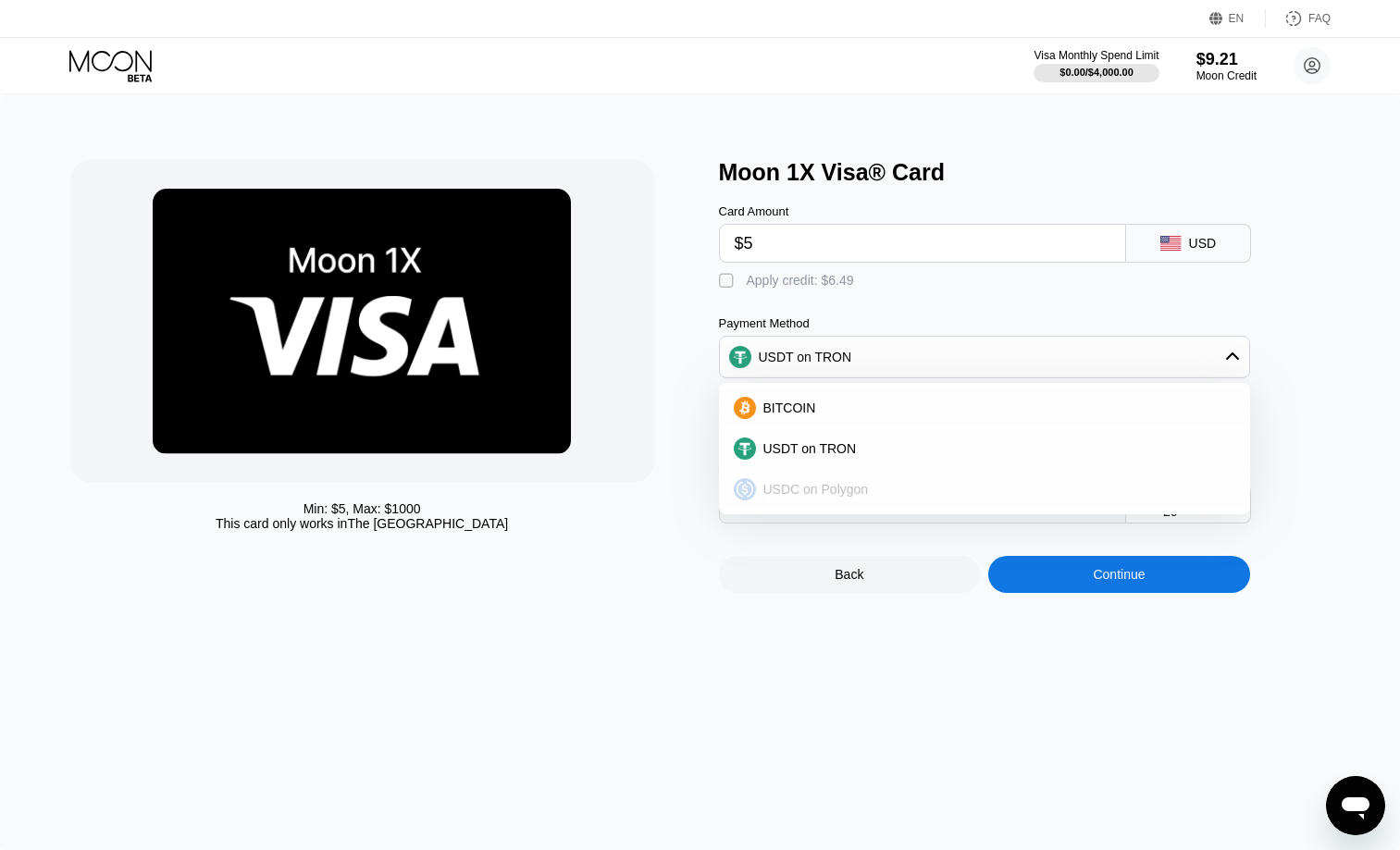
click at [872, 478] on div "USDC on Polygon" at bounding box center [985, 490] width 520 height 37
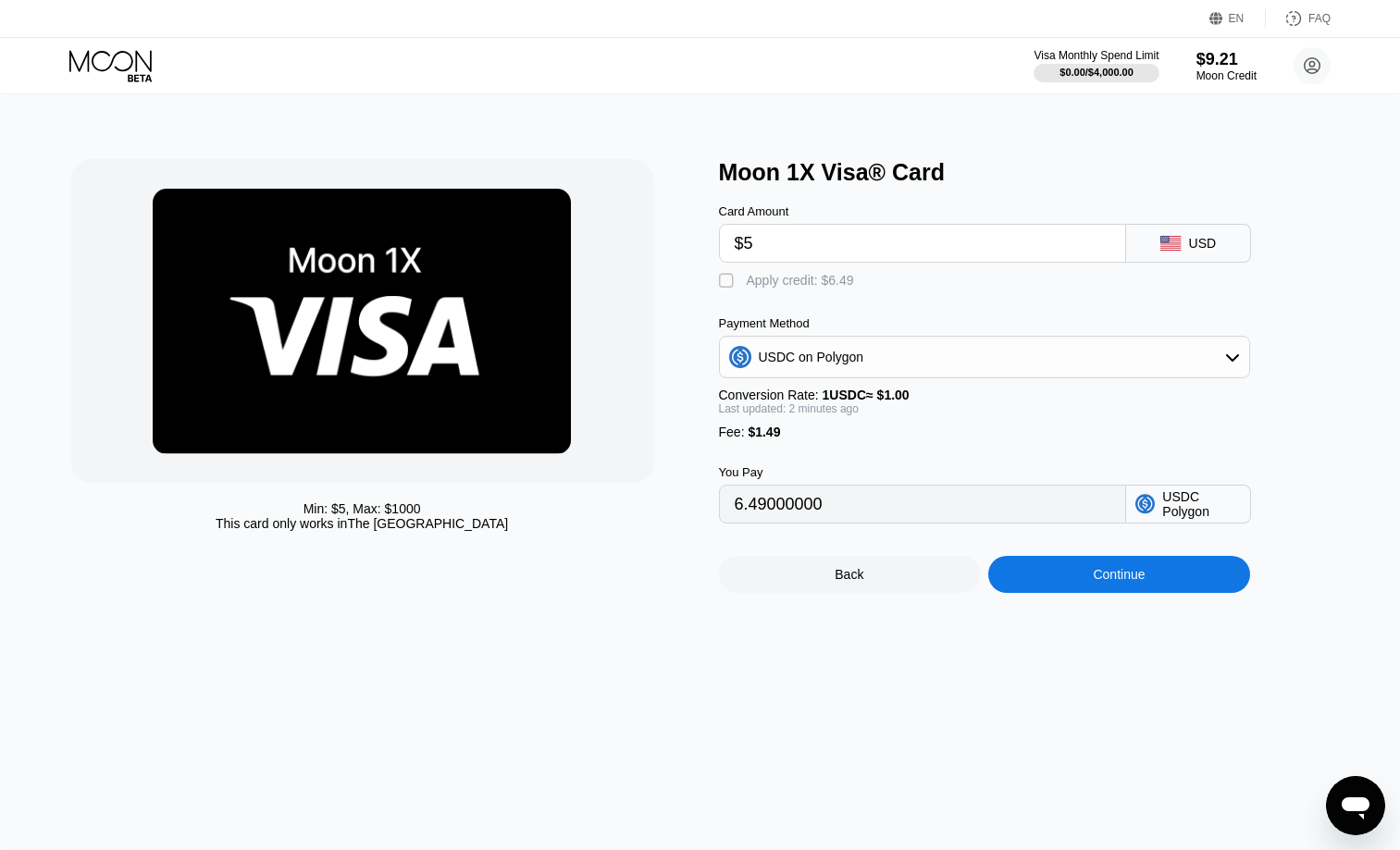
click at [898, 348] on div "USDC on Polygon" at bounding box center [984, 358] width 529 height 37
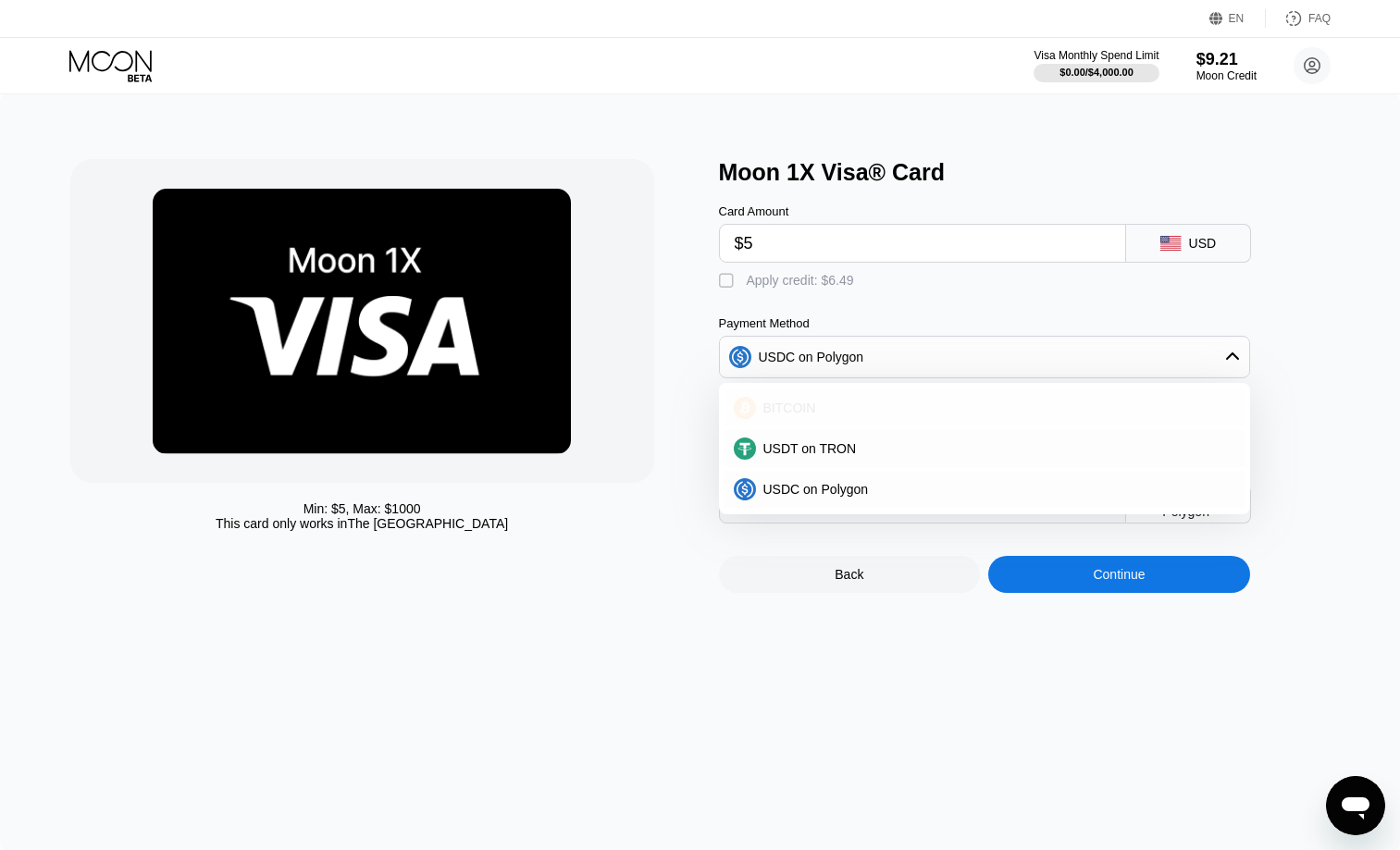
click at [799, 416] on span "BITCOIN" at bounding box center [790, 408] width 53 height 15
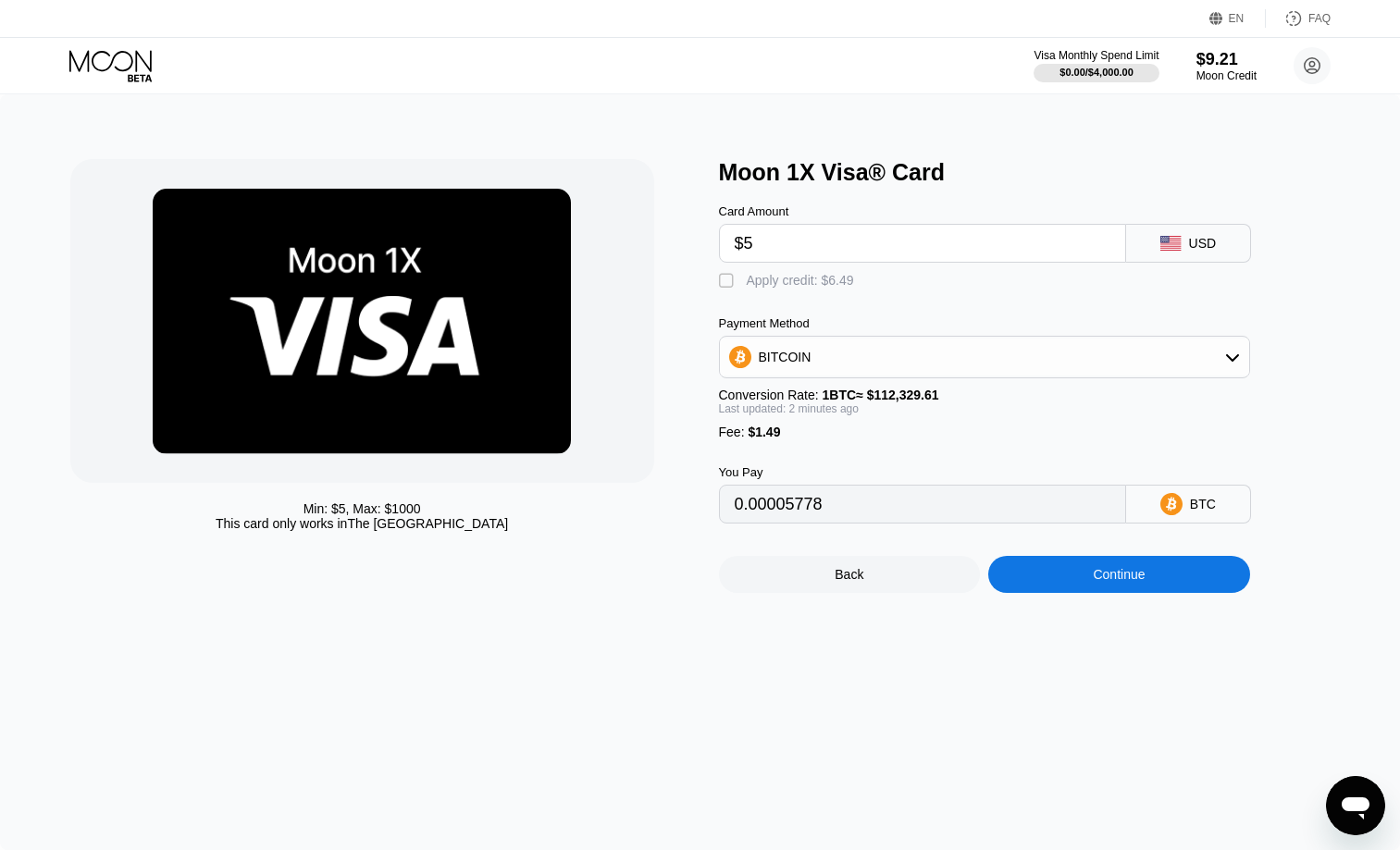
click at [897, 360] on div "BITCOIN" at bounding box center [984, 358] width 529 height 37
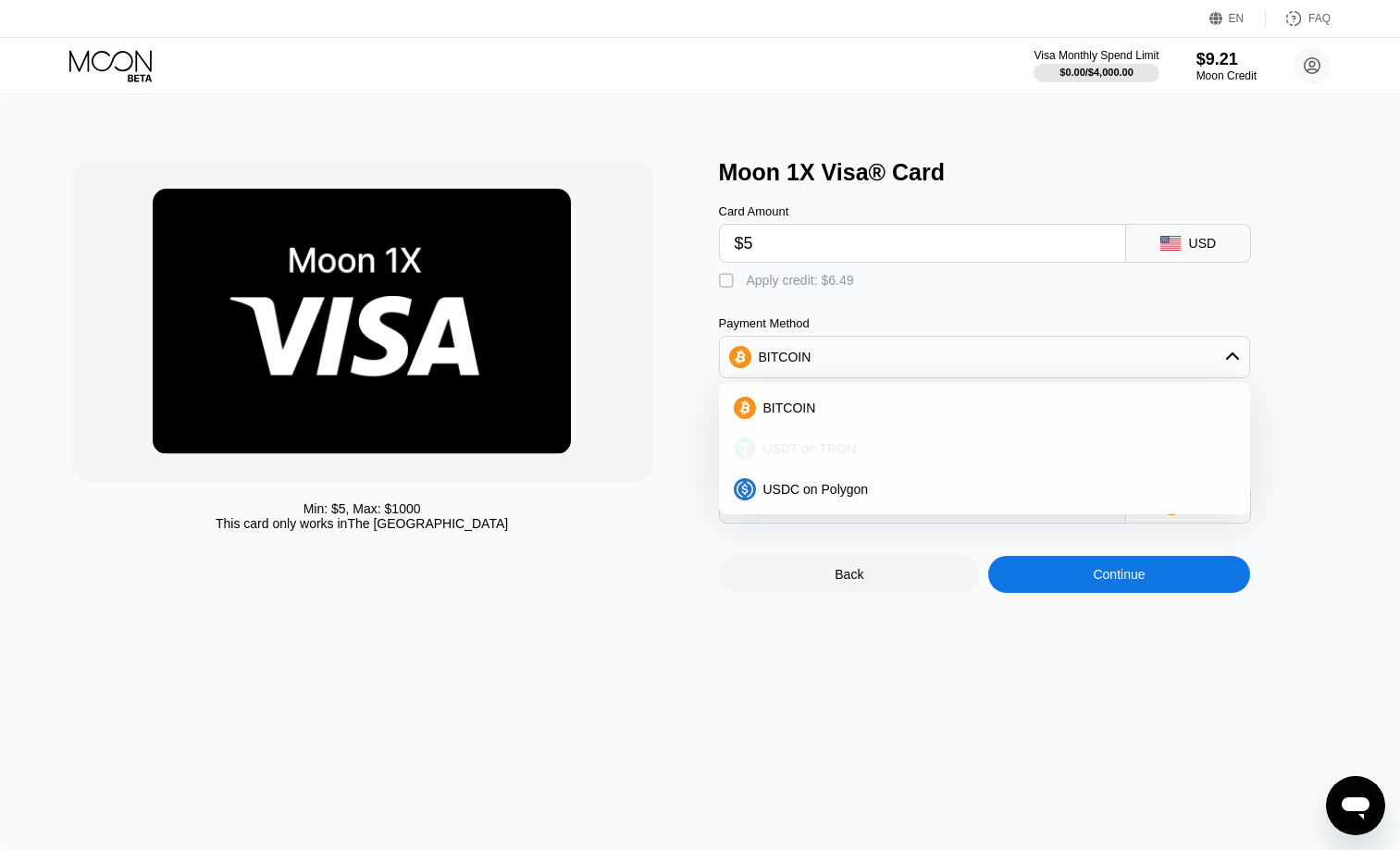
click at [824, 459] on div "USDT on TRON" at bounding box center [985, 449] width 520 height 37
type input "6.56"
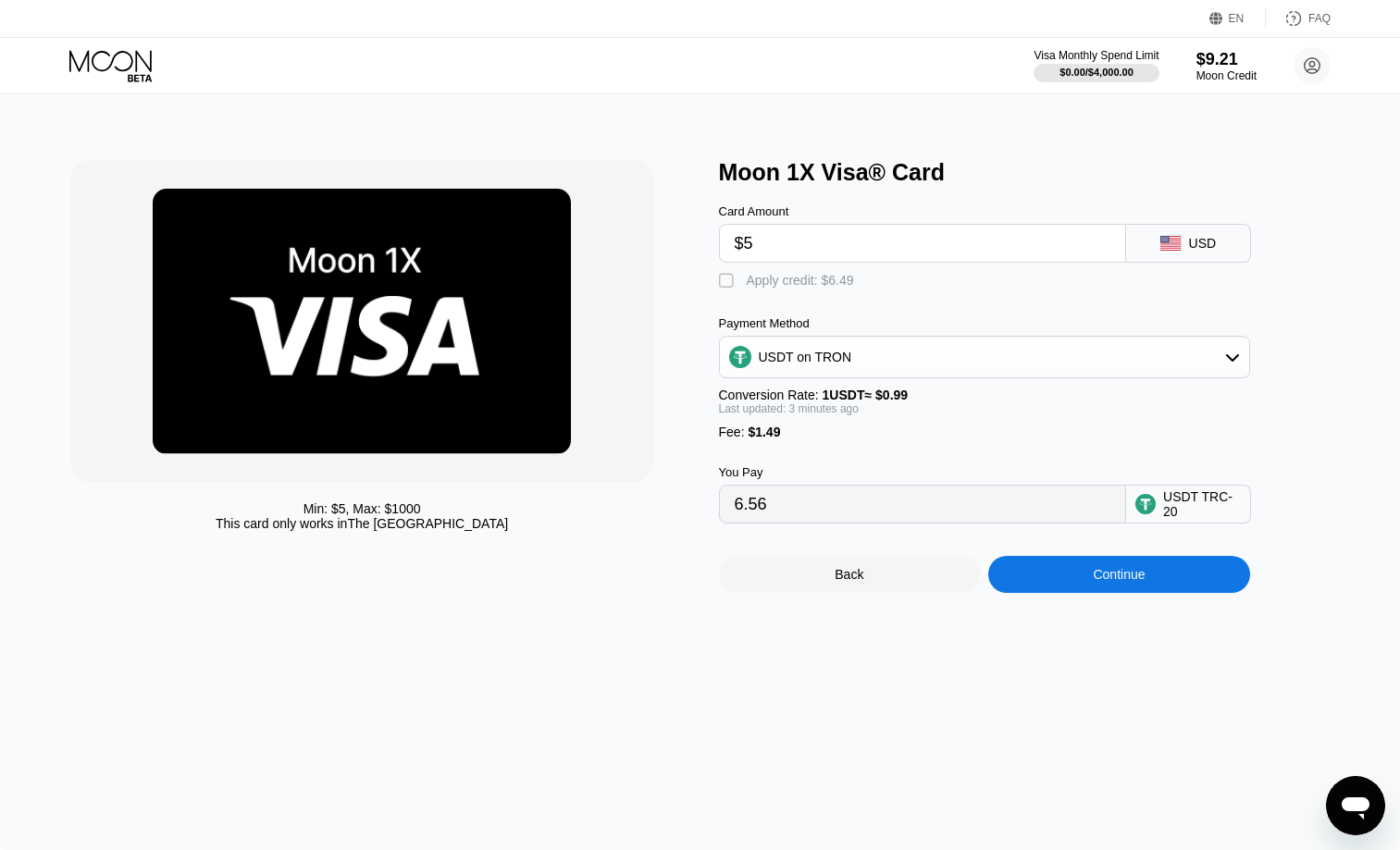
click at [795, 249] on input "$5" at bounding box center [922, 243] width 375 height 37
type input "0.00"
type input "$5"
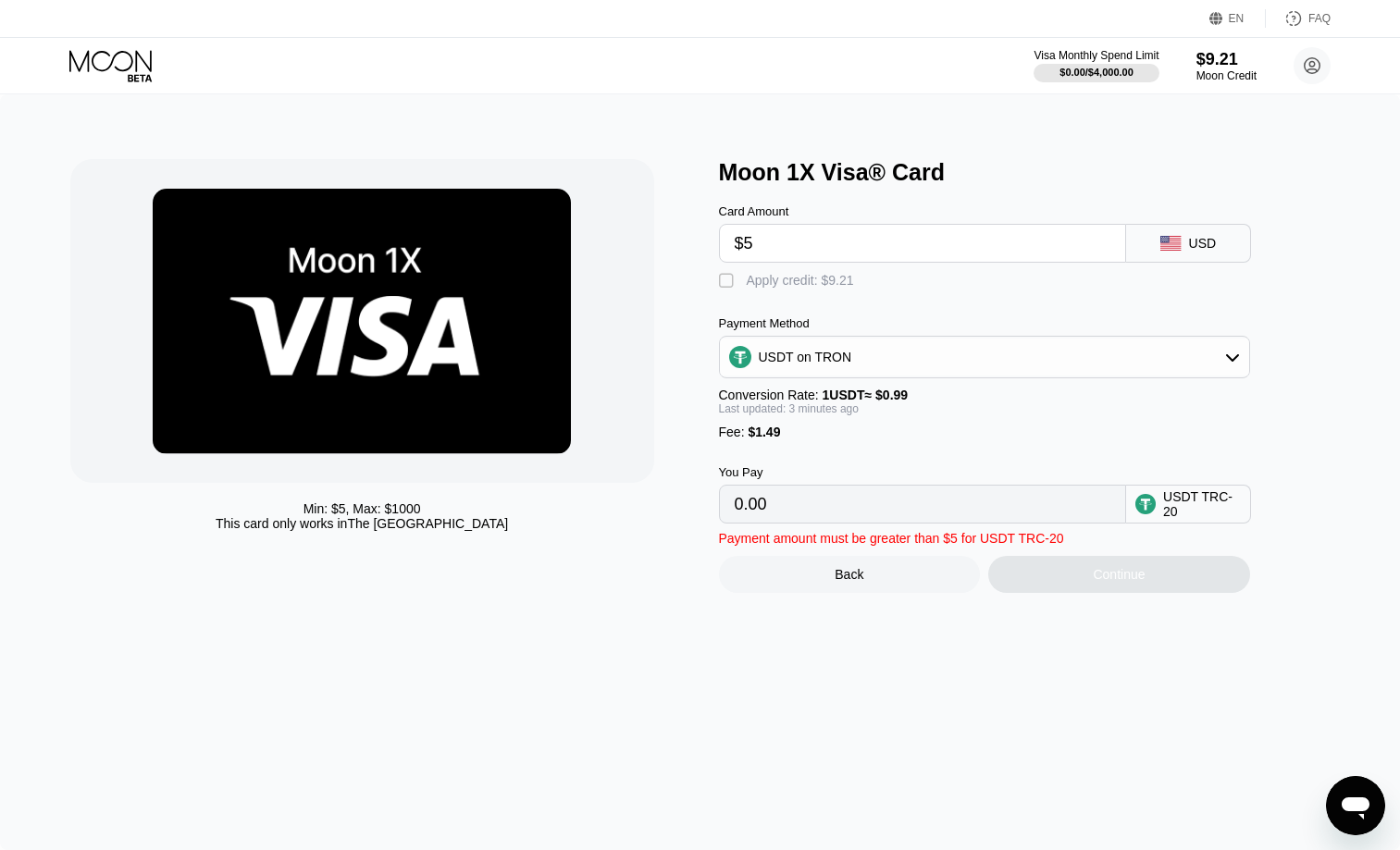
type input "6.56"
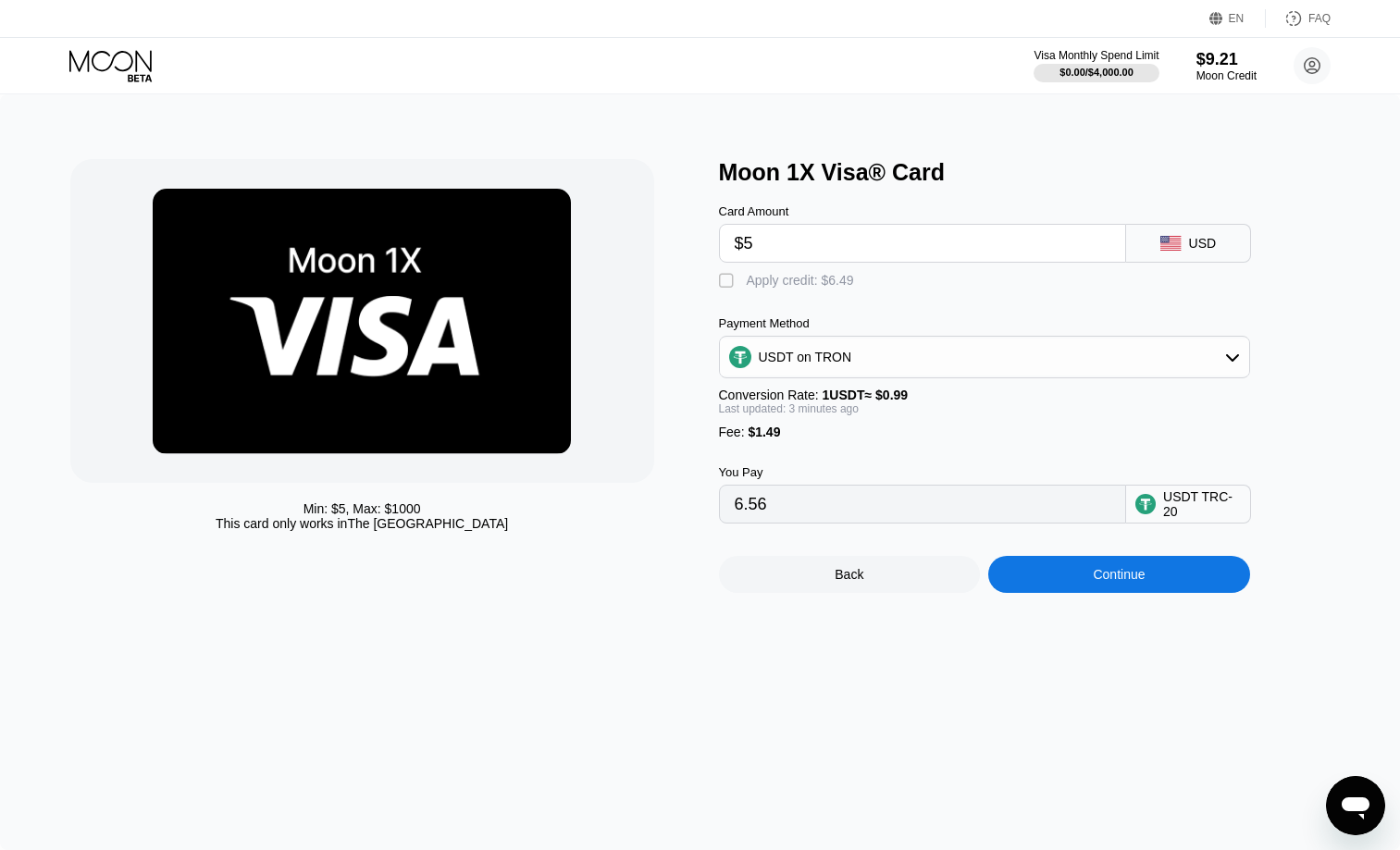
click at [1144, 578] on div "Continue" at bounding box center [1118, 574] width 52 height 15
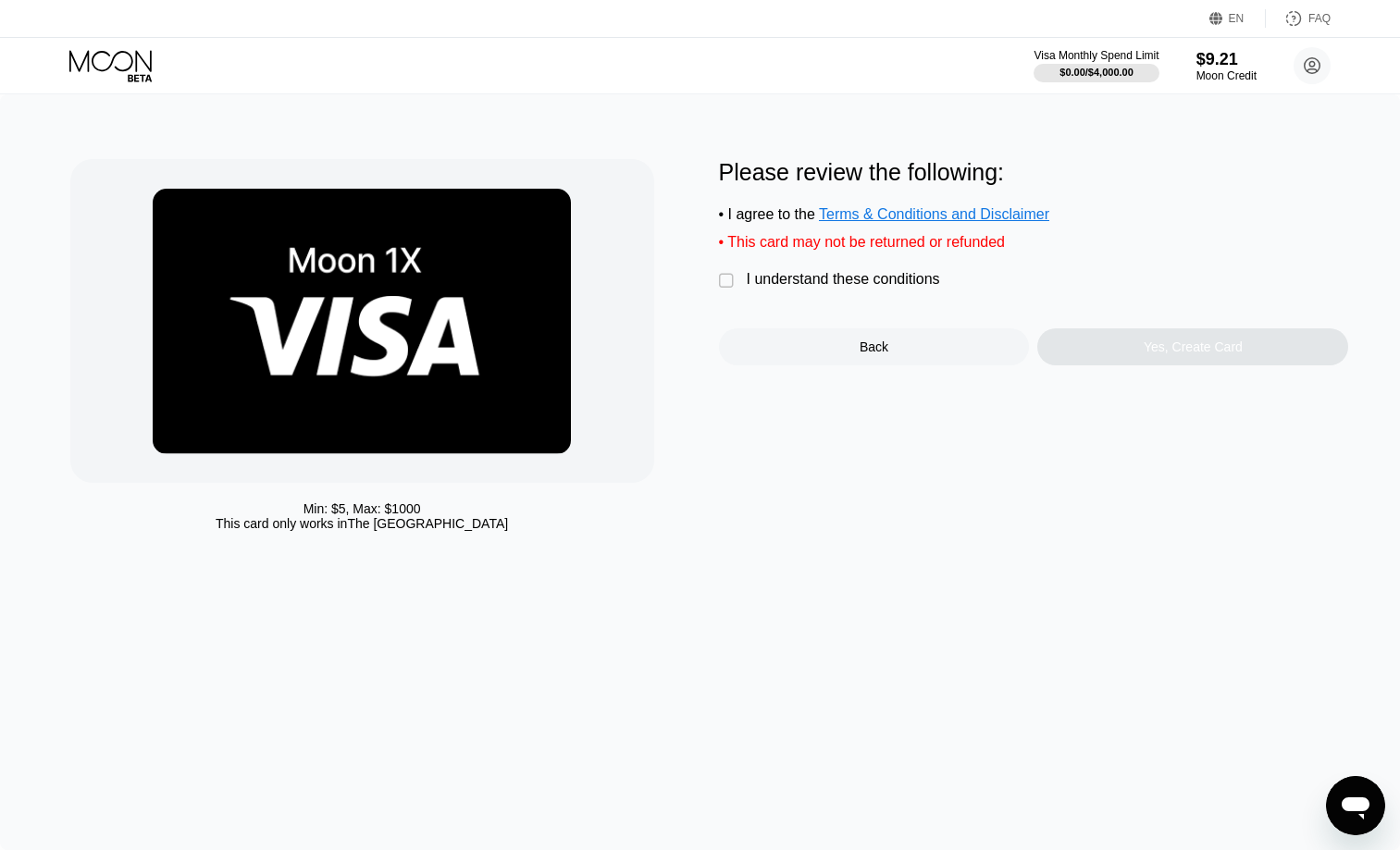
click at [726, 280] on div "" at bounding box center [728, 281] width 19 height 19
click at [1179, 349] on div "Yes, Create Card" at bounding box center [1192, 347] width 99 height 15
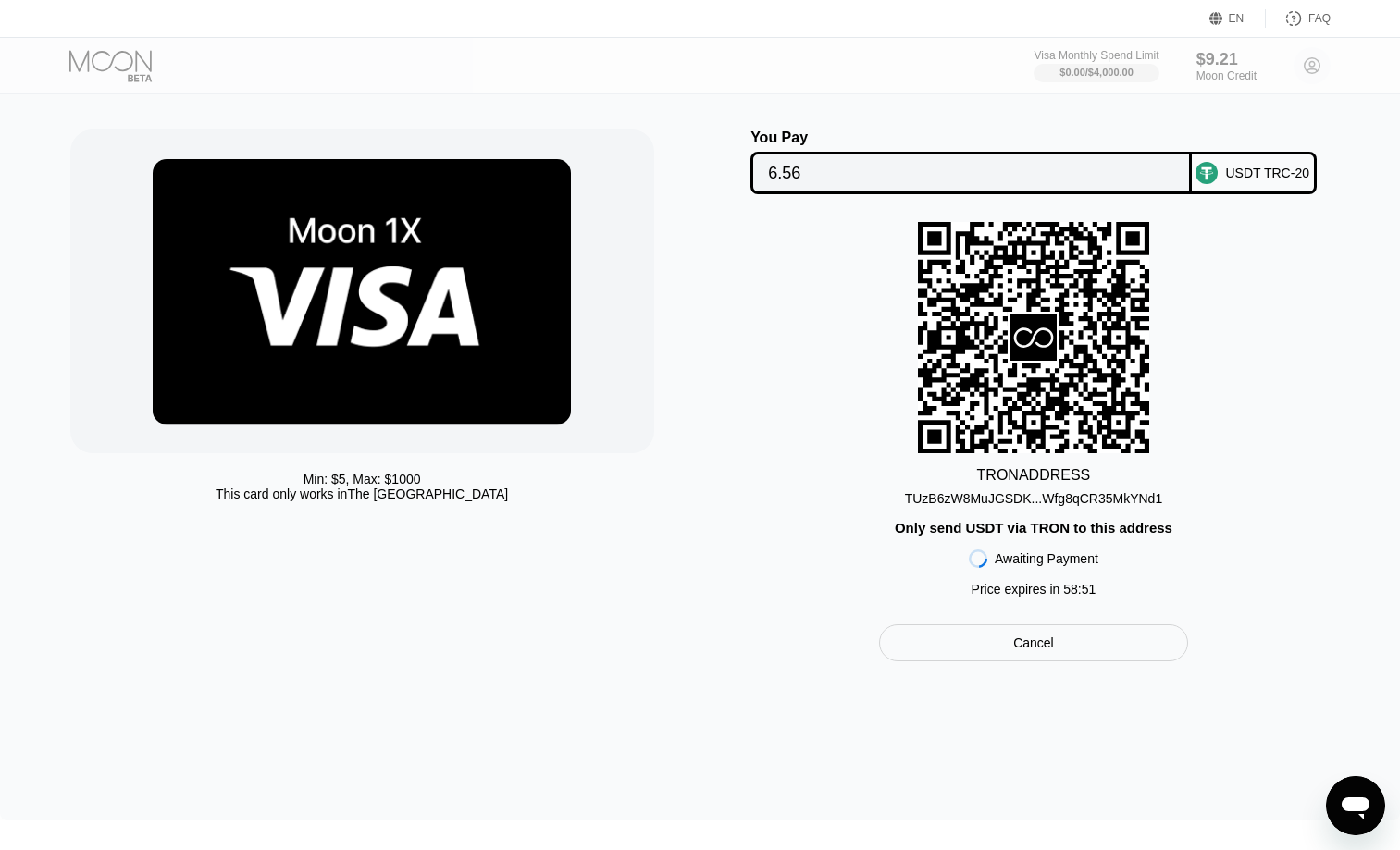
scroll to position [30, 0]
click at [1019, 651] on div "Cancel" at bounding box center [1033, 643] width 40 height 17
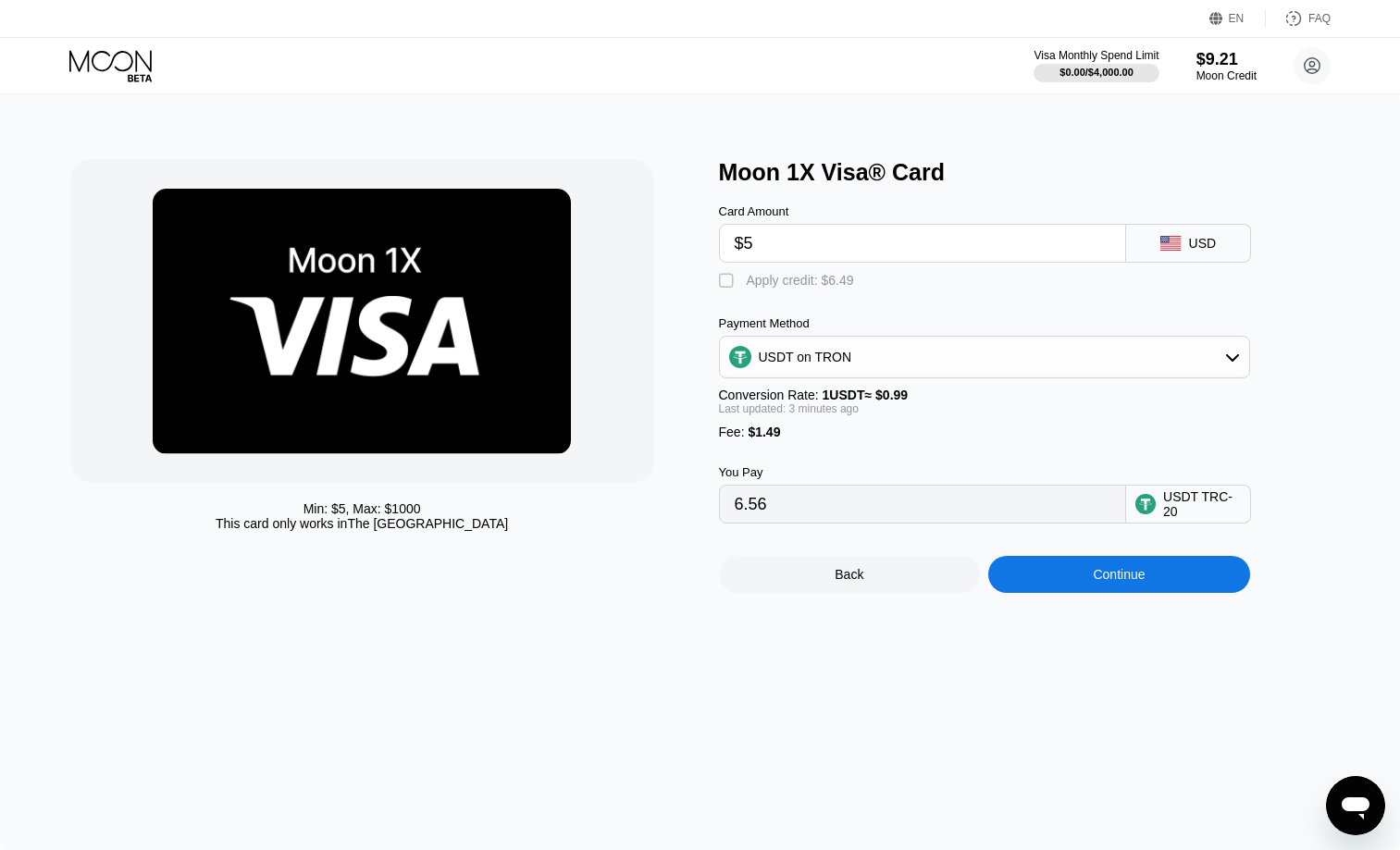
click at [798, 237] on input "$5" at bounding box center [922, 243] width 375 height 37
type input "0.00"
type input "$1"
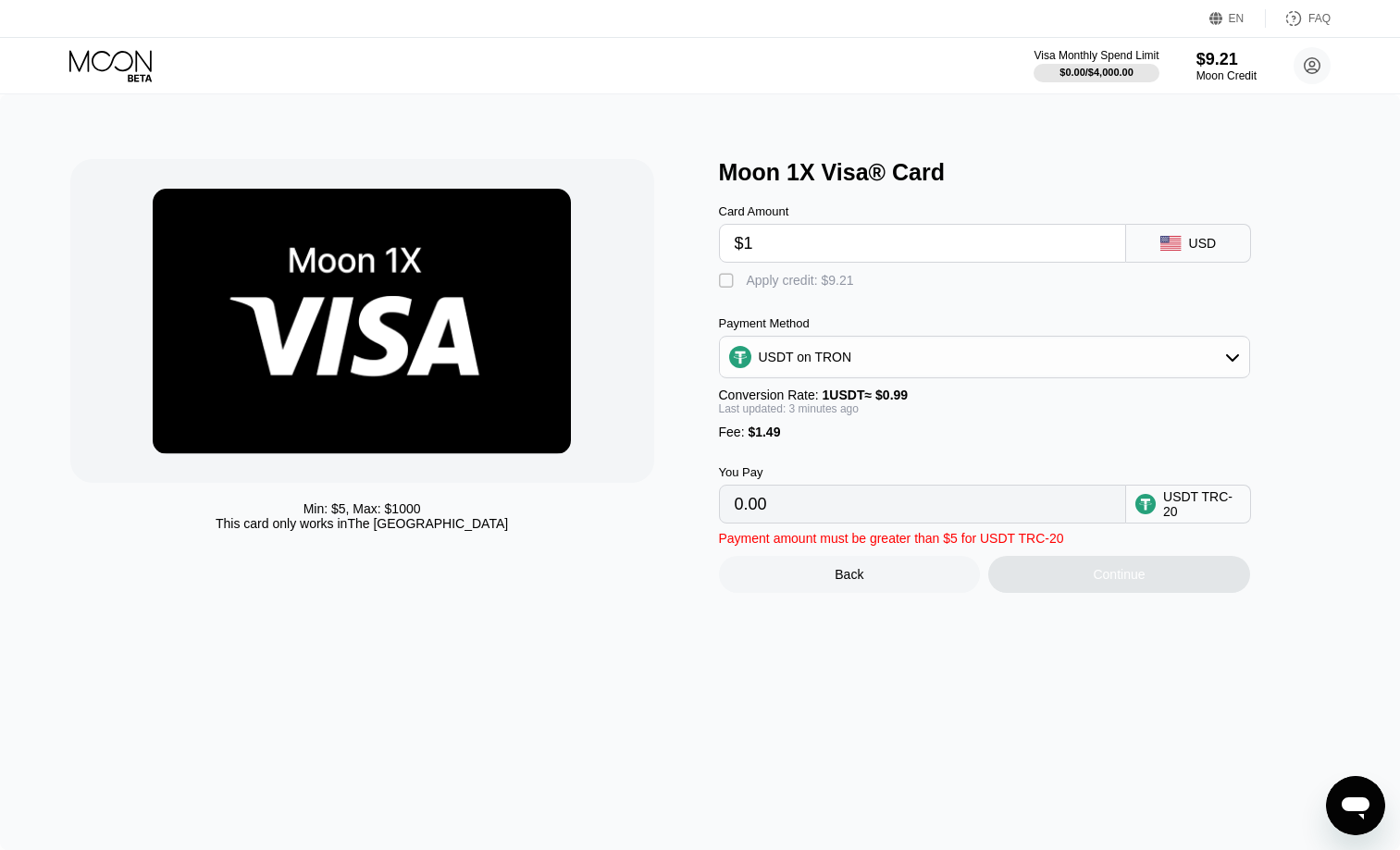
type input "2.52"
click at [878, 352] on div "USDT on TRON" at bounding box center [984, 358] width 529 height 37
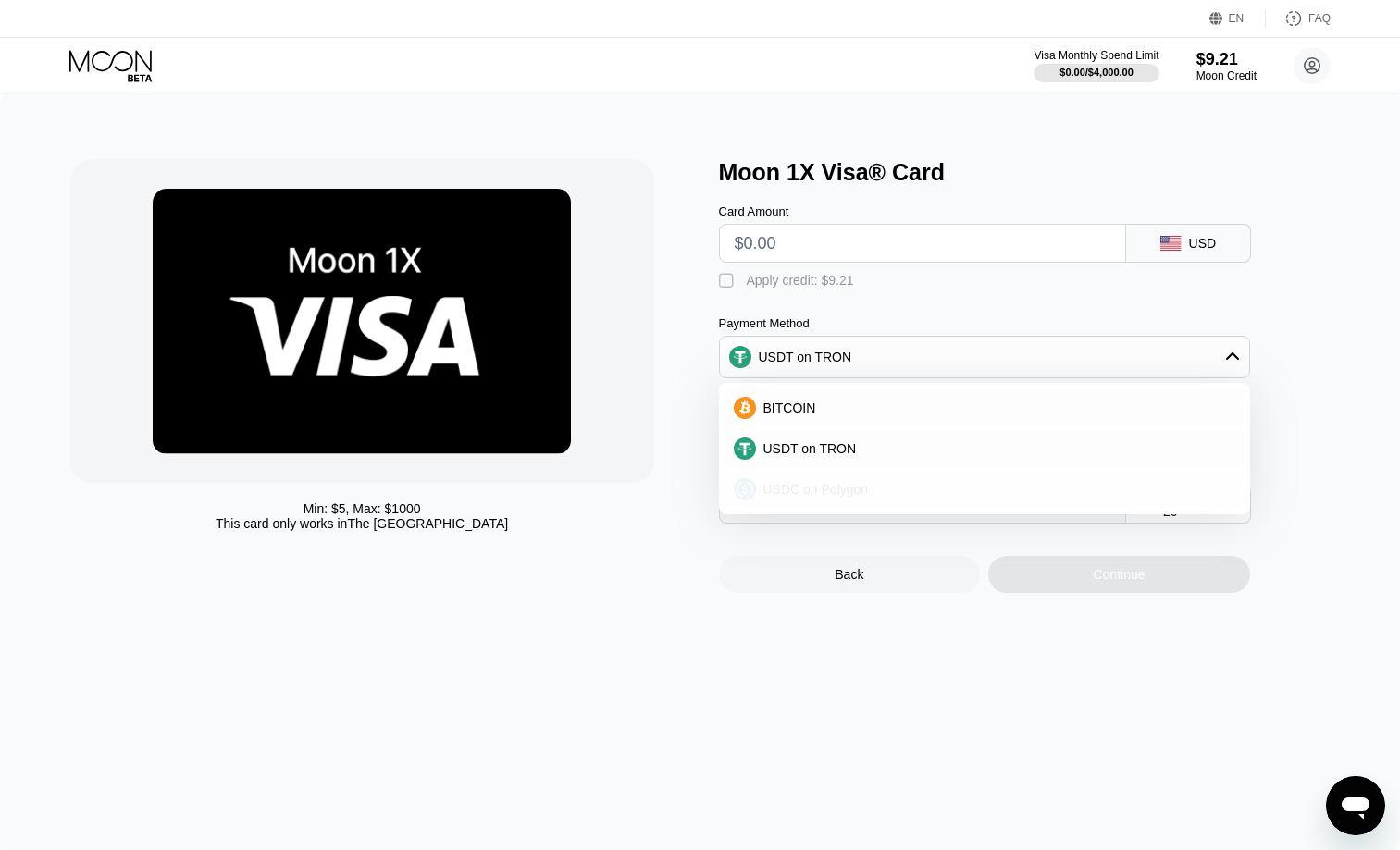
click at [805, 490] on span "USDC on Polygon" at bounding box center [815, 490] width 105 height 15
type input "0"
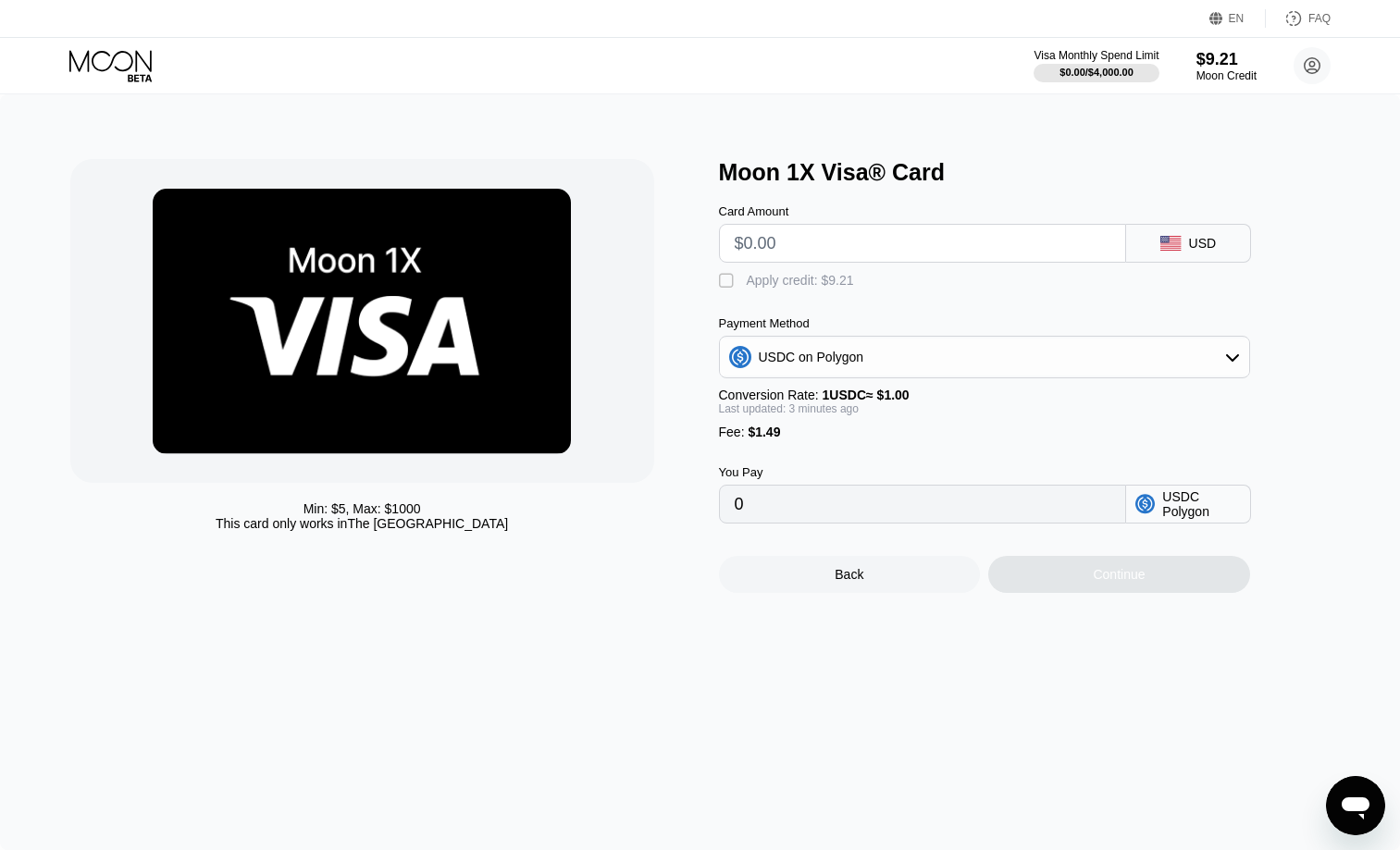
click at [825, 236] on input "text" at bounding box center [922, 243] width 375 height 37
type input "$1"
type input "2.49000000"
type input "0"
type input "$5"
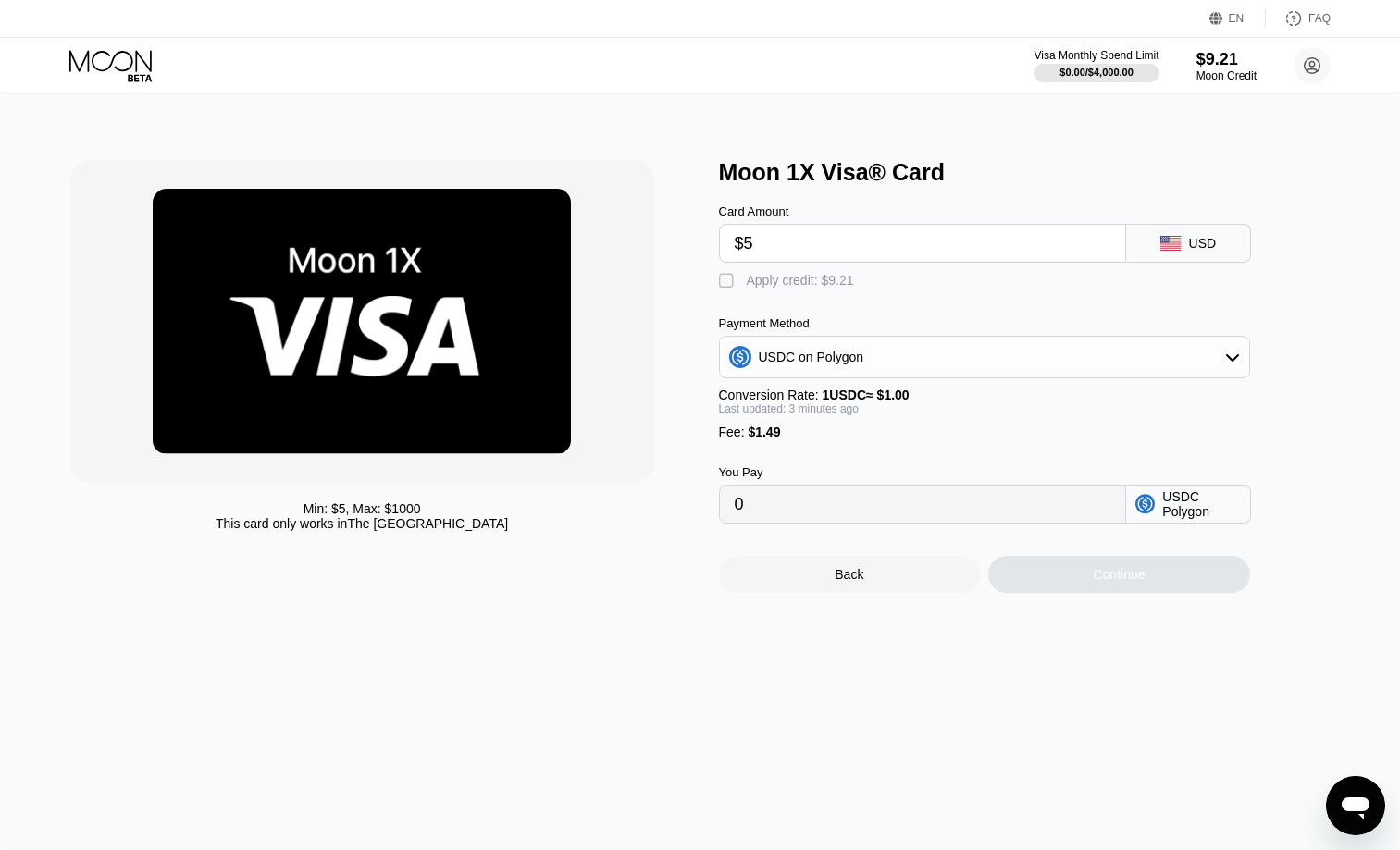
type input "6.49000000"
click at [421, 2] on div "EN Language Select an item Save FAQ" at bounding box center [700, 19] width 1400 height 38
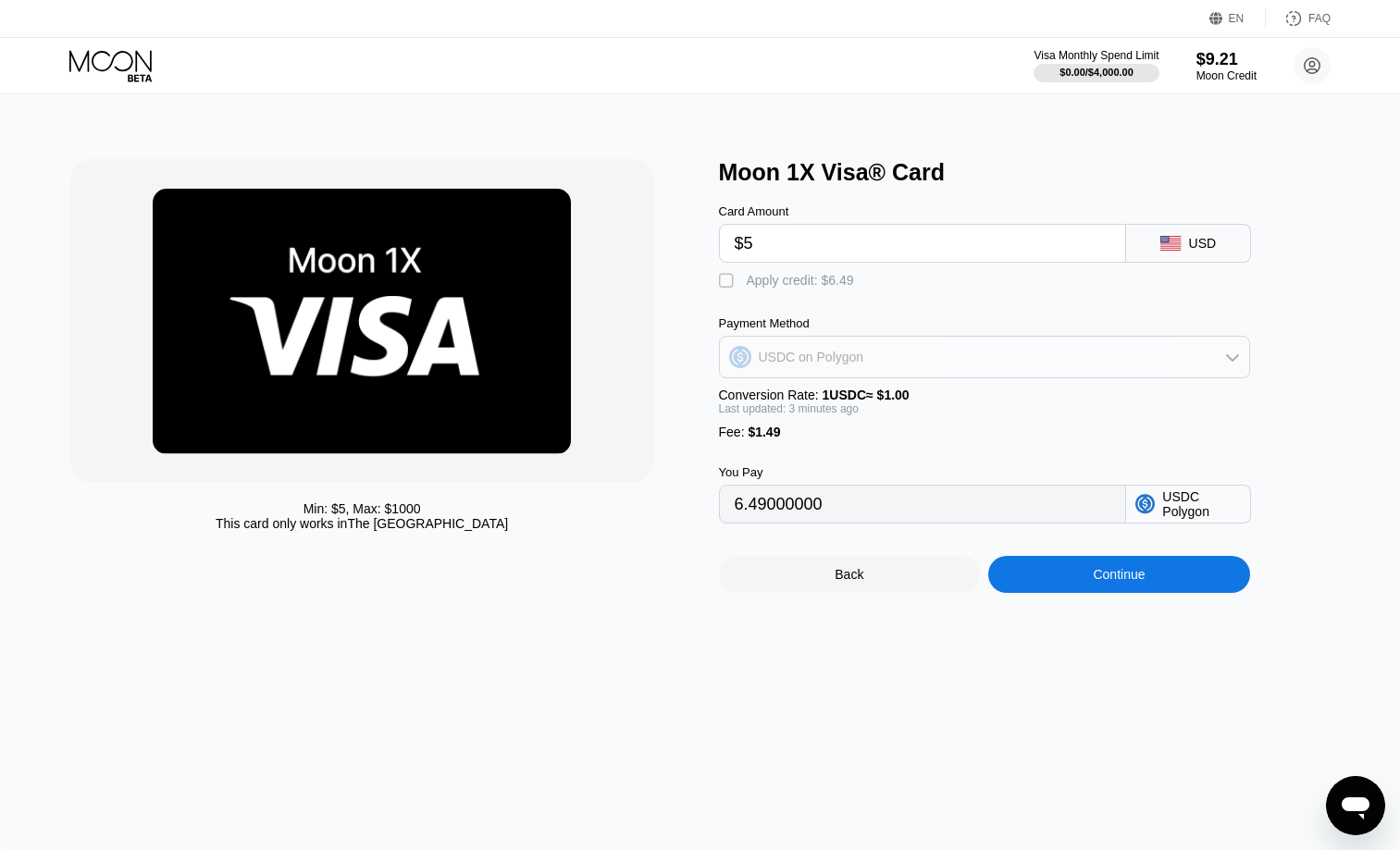
click at [874, 357] on div "USDC on Polygon" at bounding box center [984, 358] width 529 height 37
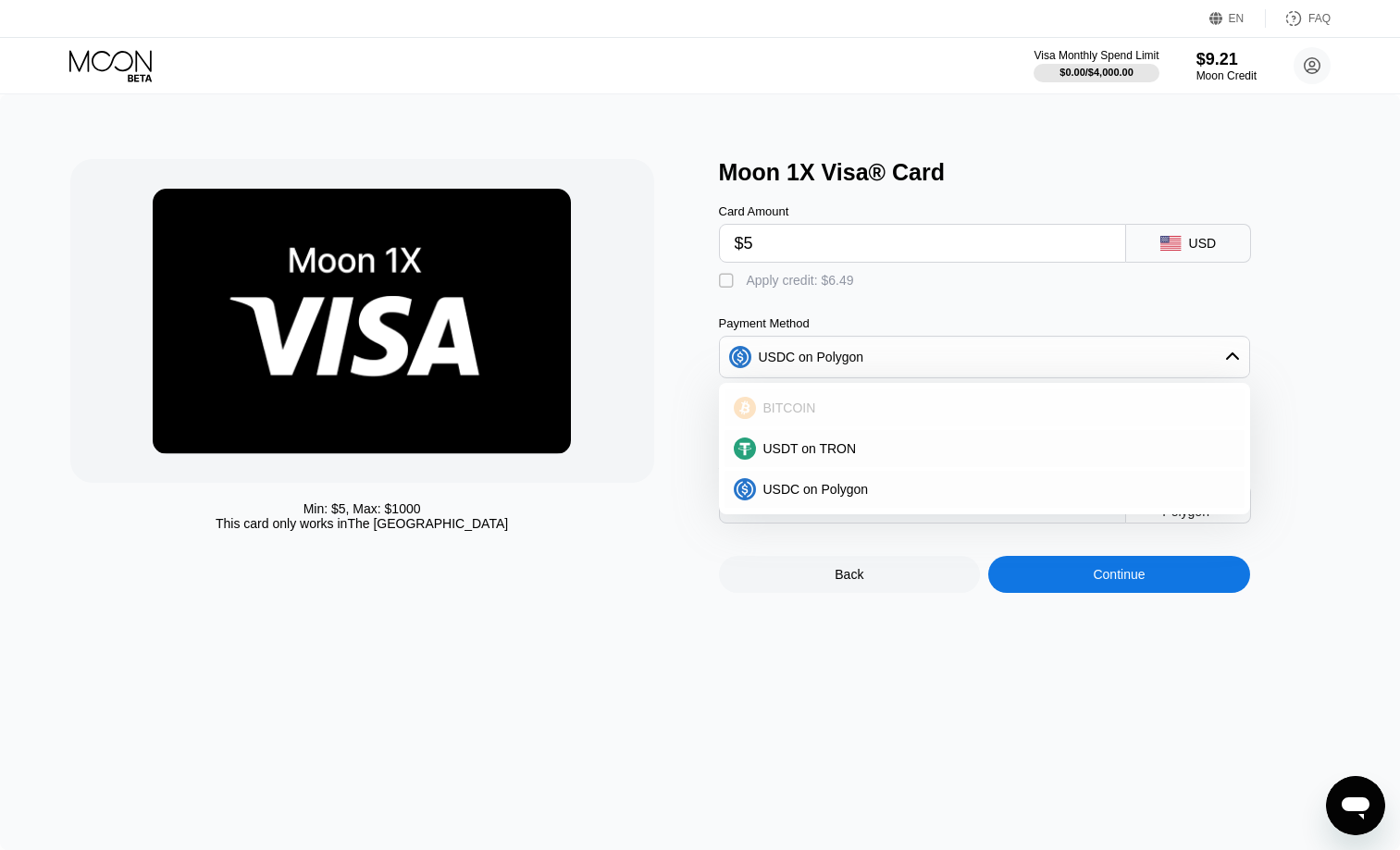
click at [812, 411] on span "BITCOIN" at bounding box center [790, 408] width 53 height 15
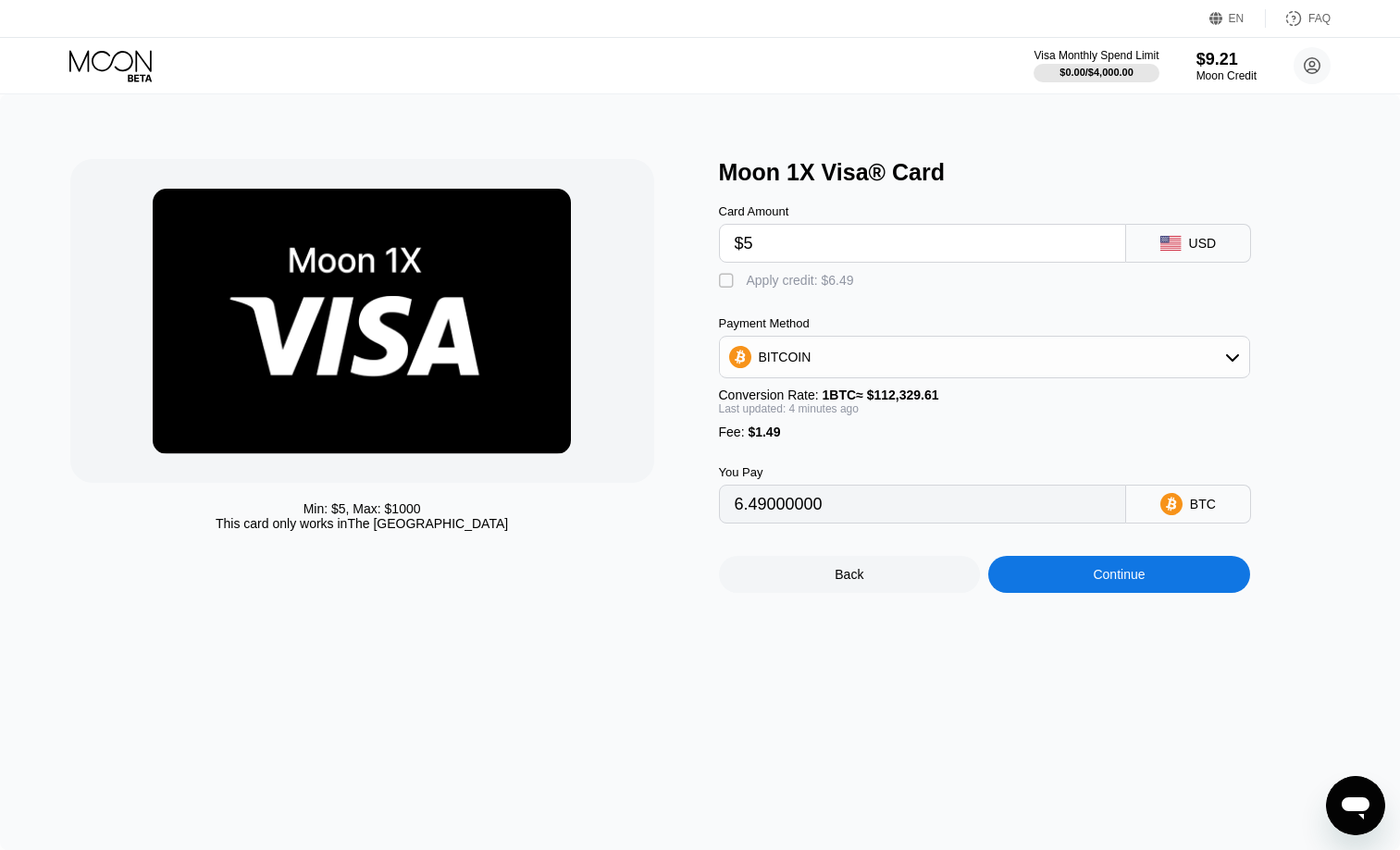
type input "0.00005773"
drag, startPoint x: 821, startPoint y: 237, endPoint x: 805, endPoint y: 242, distance: 16.8
click at [821, 237] on input "$5" at bounding box center [922, 243] width 375 height 37
click at [795, 240] on input "$5" at bounding box center [922, 243] width 375 height 37
type input "0"
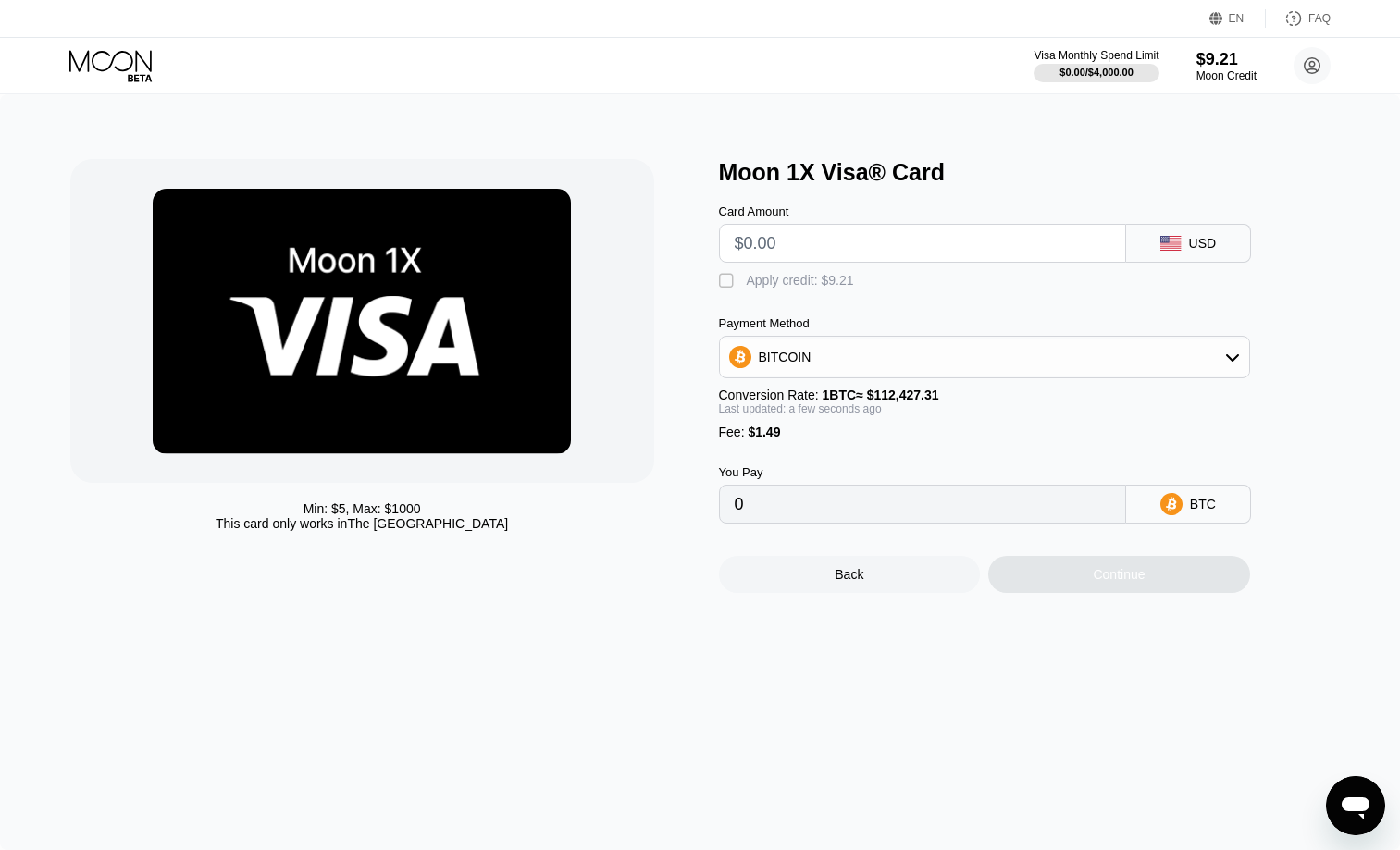
type input "$1"
type input "0.00002215"
type input "0"
type input "$2"
type input "0.00003105"
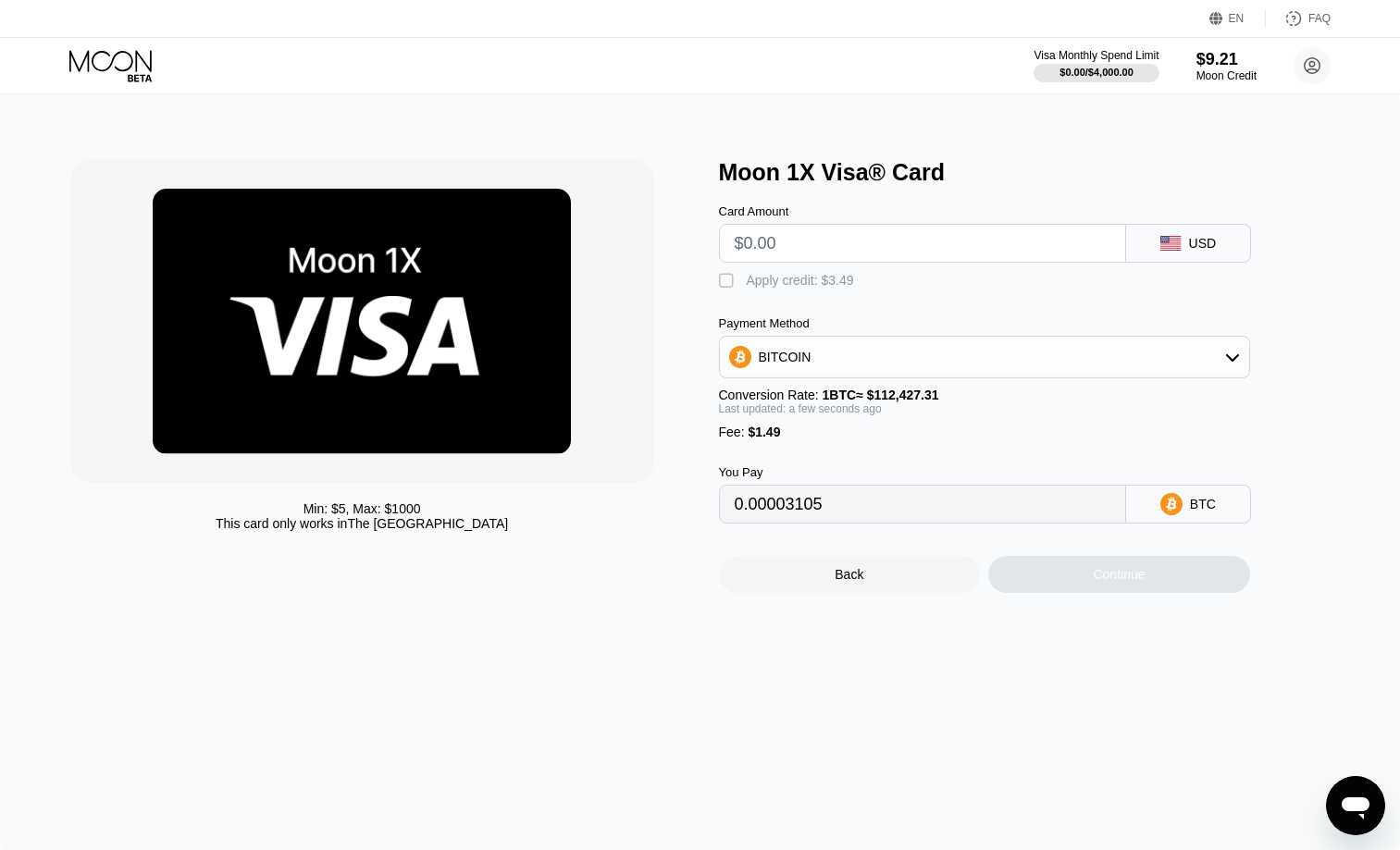
type input "0"
type input "$3"
type input "0.00003994"
type input "0"
type input "$4"
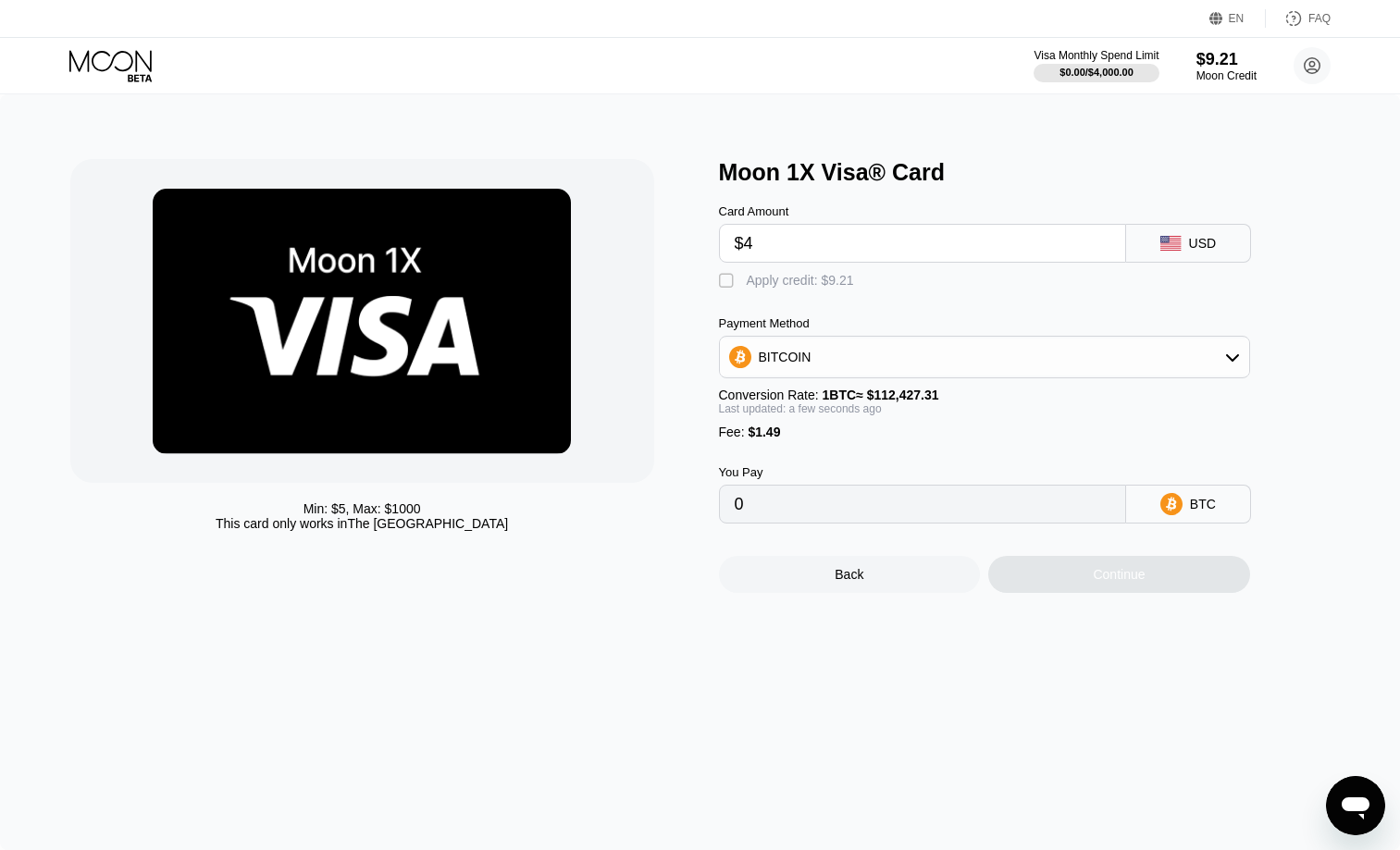
type input "0.00004884"
type input "0"
type input "$5"
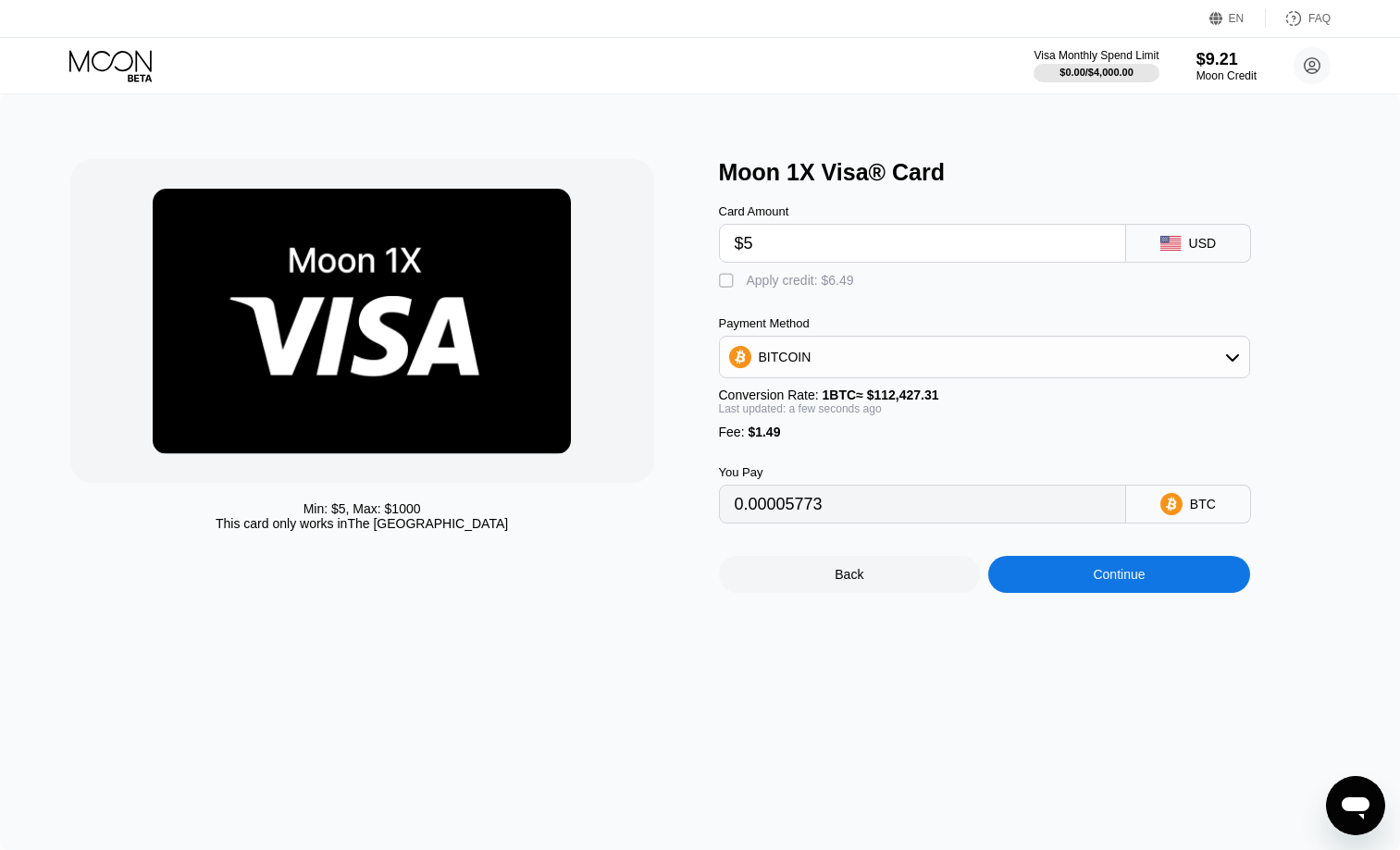
click at [1012, 368] on div "BITCOIN" at bounding box center [984, 358] width 529 height 37
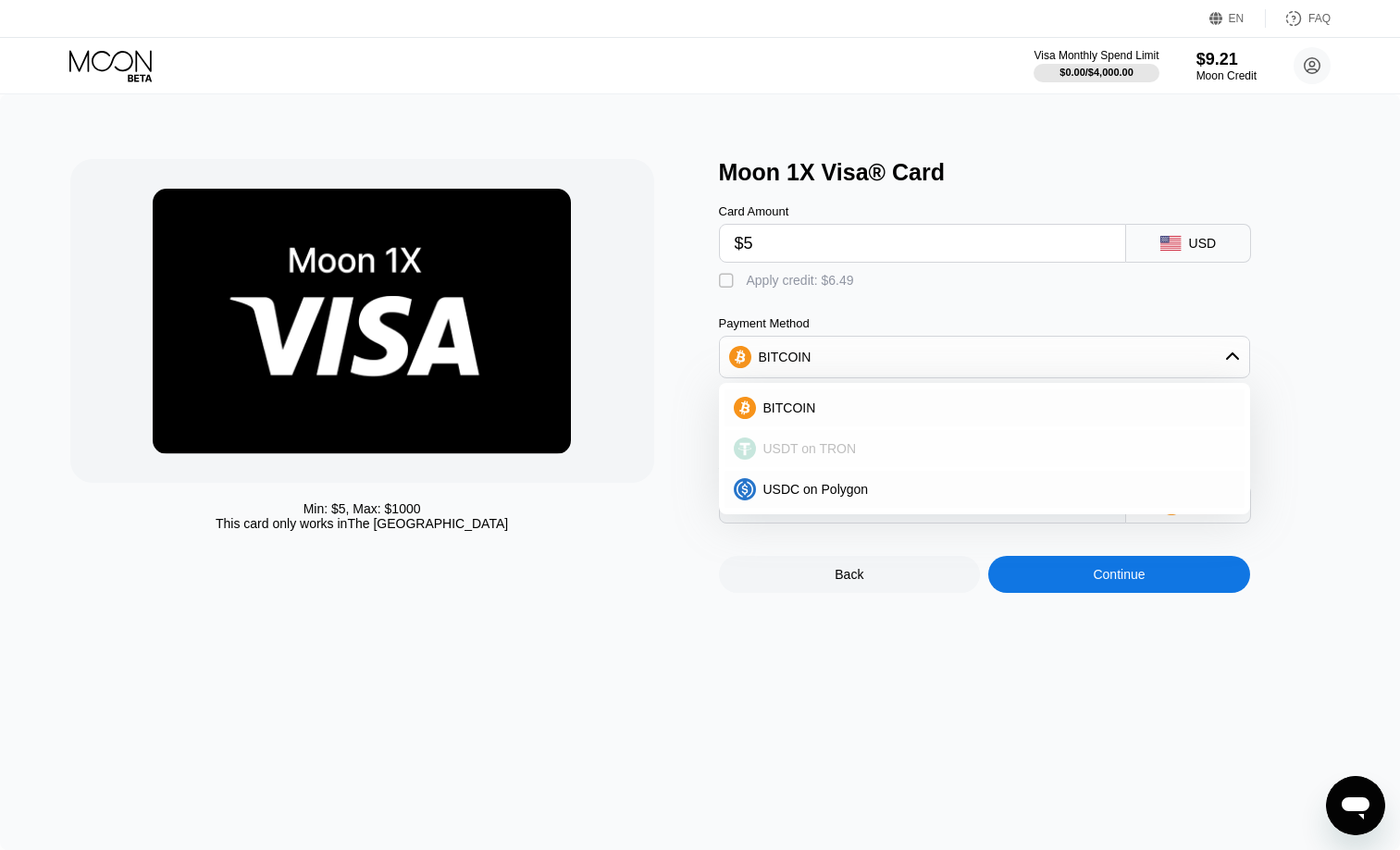
click at [896, 442] on div "USDT on TRON" at bounding box center [995, 448] width 479 height 15
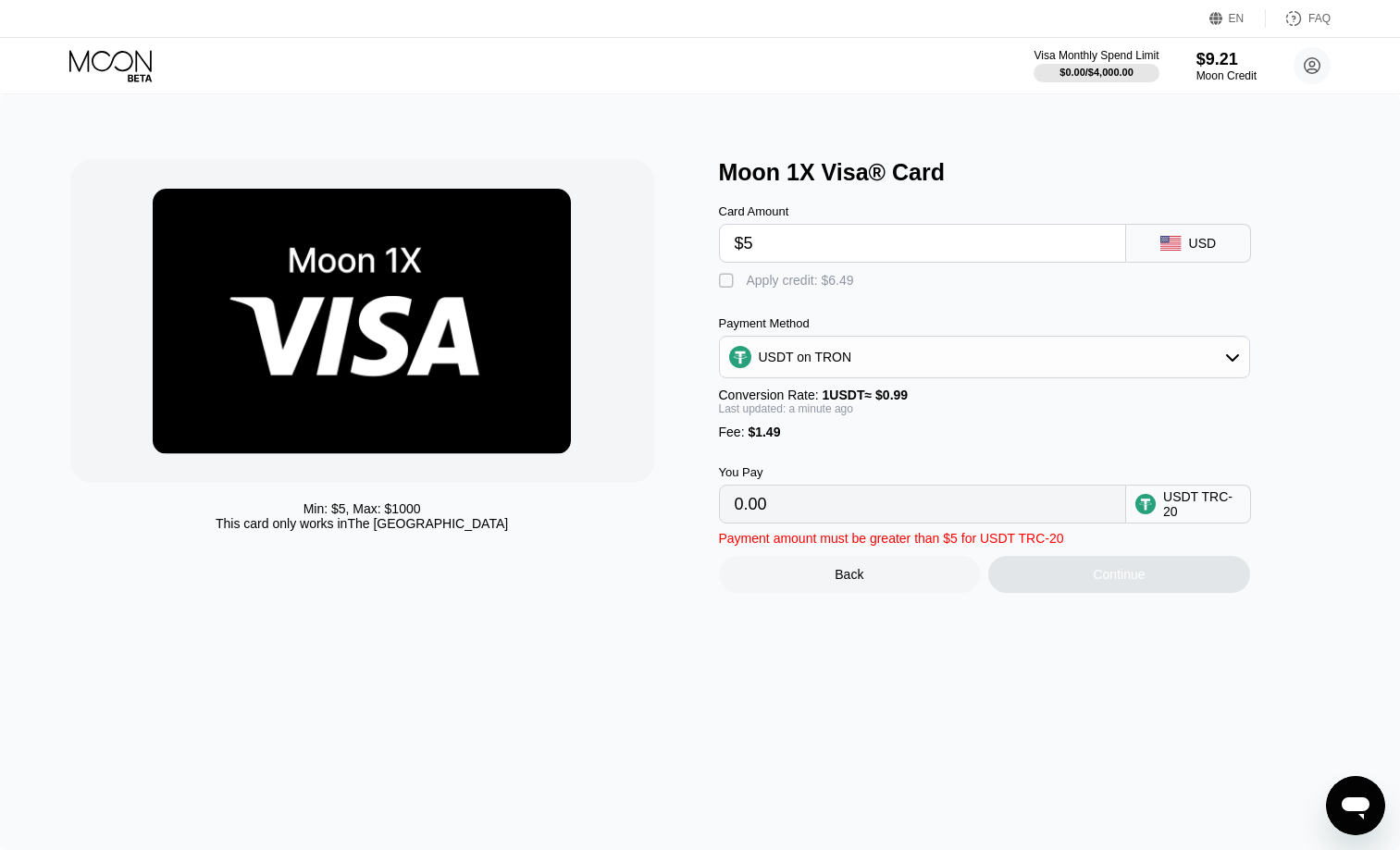
type input "6.56"
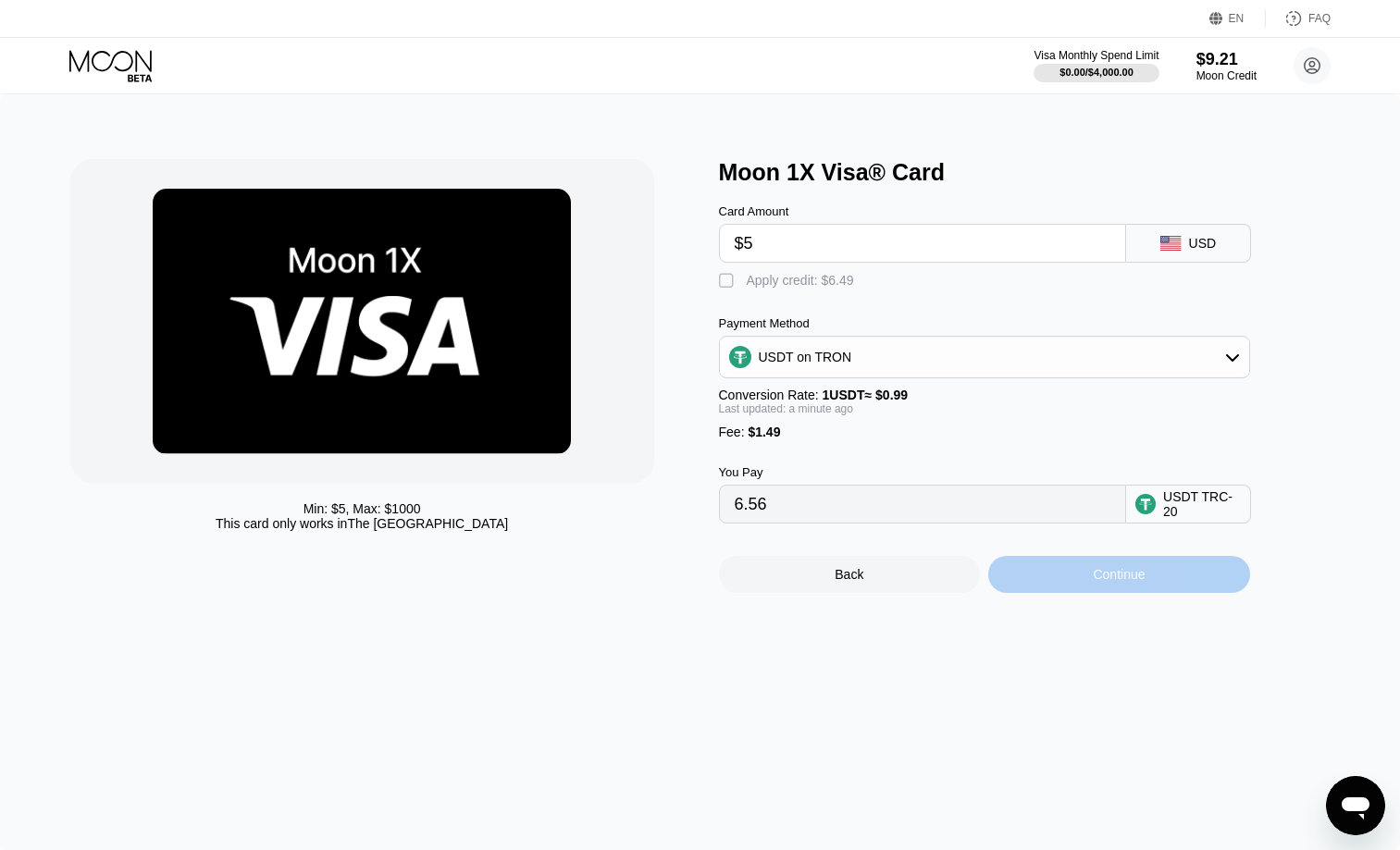
click at [1117, 575] on div "Continue" at bounding box center [1118, 574] width 52 height 15
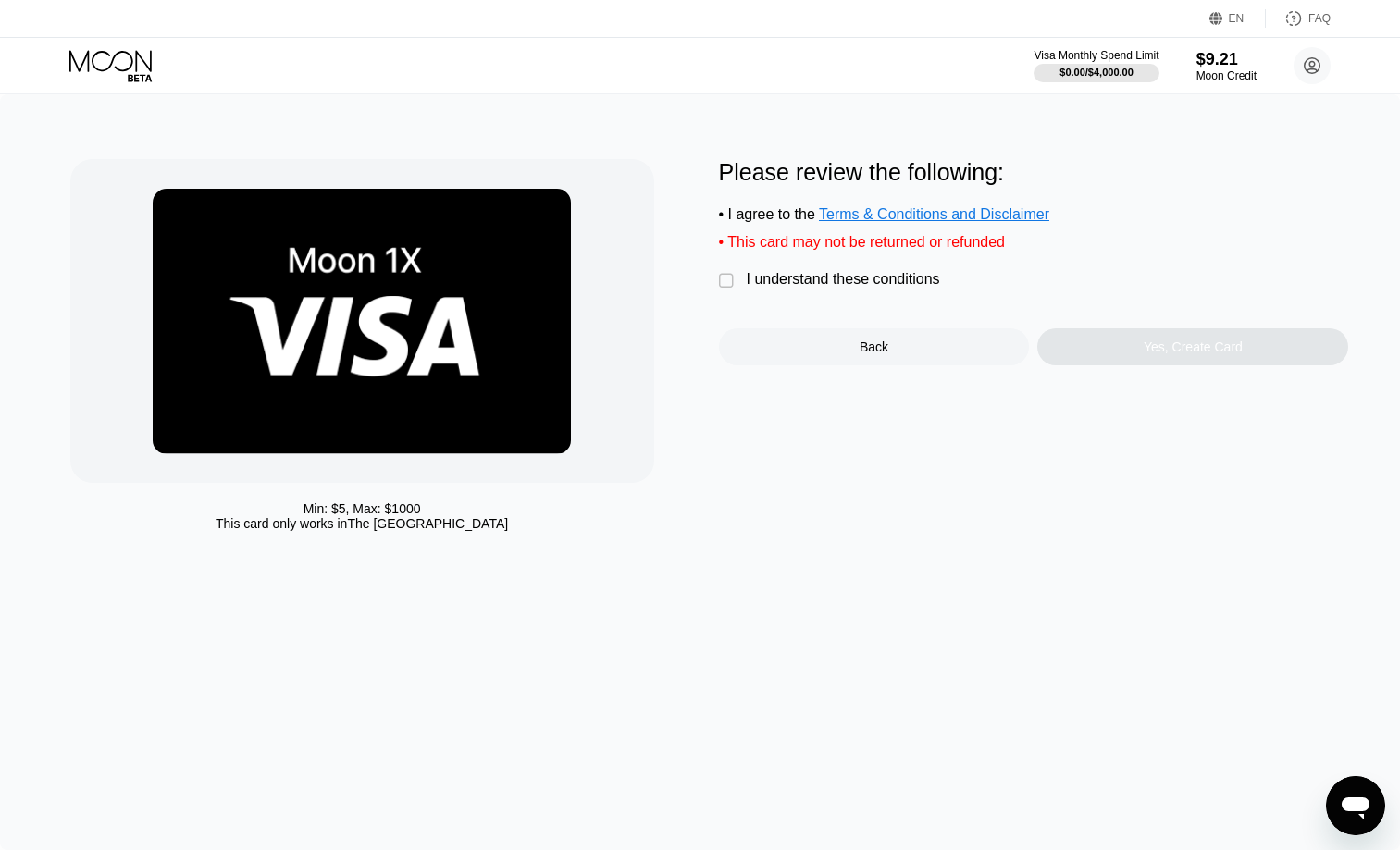
click at [728, 270] on div "Please review the following: • I agree to the Terms & Conditions and Disclaimer…" at bounding box center [1034, 263] width 630 height 207
click at [724, 282] on div "" at bounding box center [728, 281] width 19 height 19
click at [1188, 351] on div "Yes, Create Card" at bounding box center [1192, 347] width 99 height 15
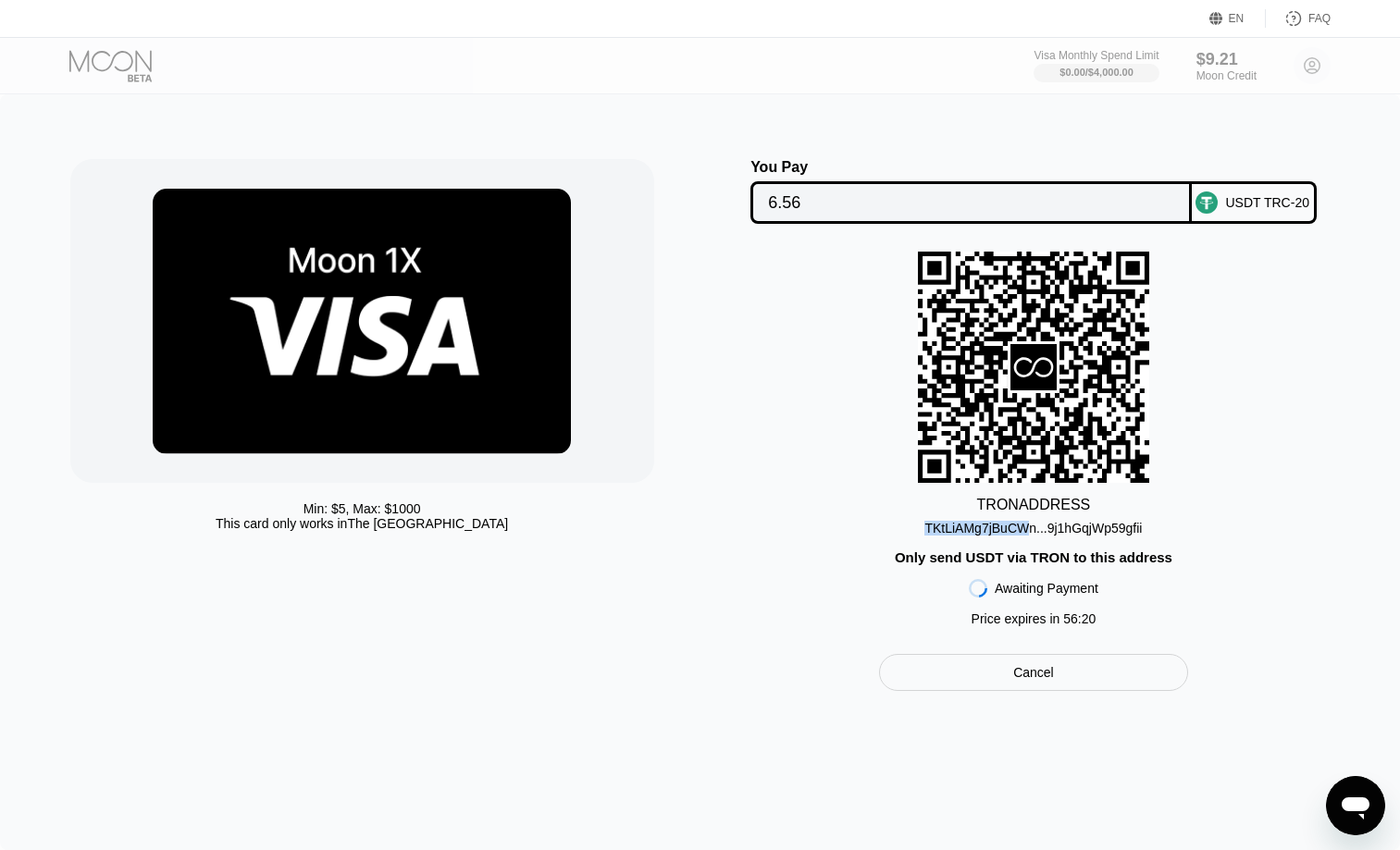
drag, startPoint x: 923, startPoint y: 532, endPoint x: 1030, endPoint y: 529, distance: 107.0
click at [1030, 529] on div "TKtLiAMg7jBuCWn...9j1hGqjWp59gfii" at bounding box center [1033, 528] width 218 height 15
click at [1050, 531] on div "TKtLiAMg7jBuCWn...9j1hGqjWp59gfii" at bounding box center [1033, 528] width 218 height 15
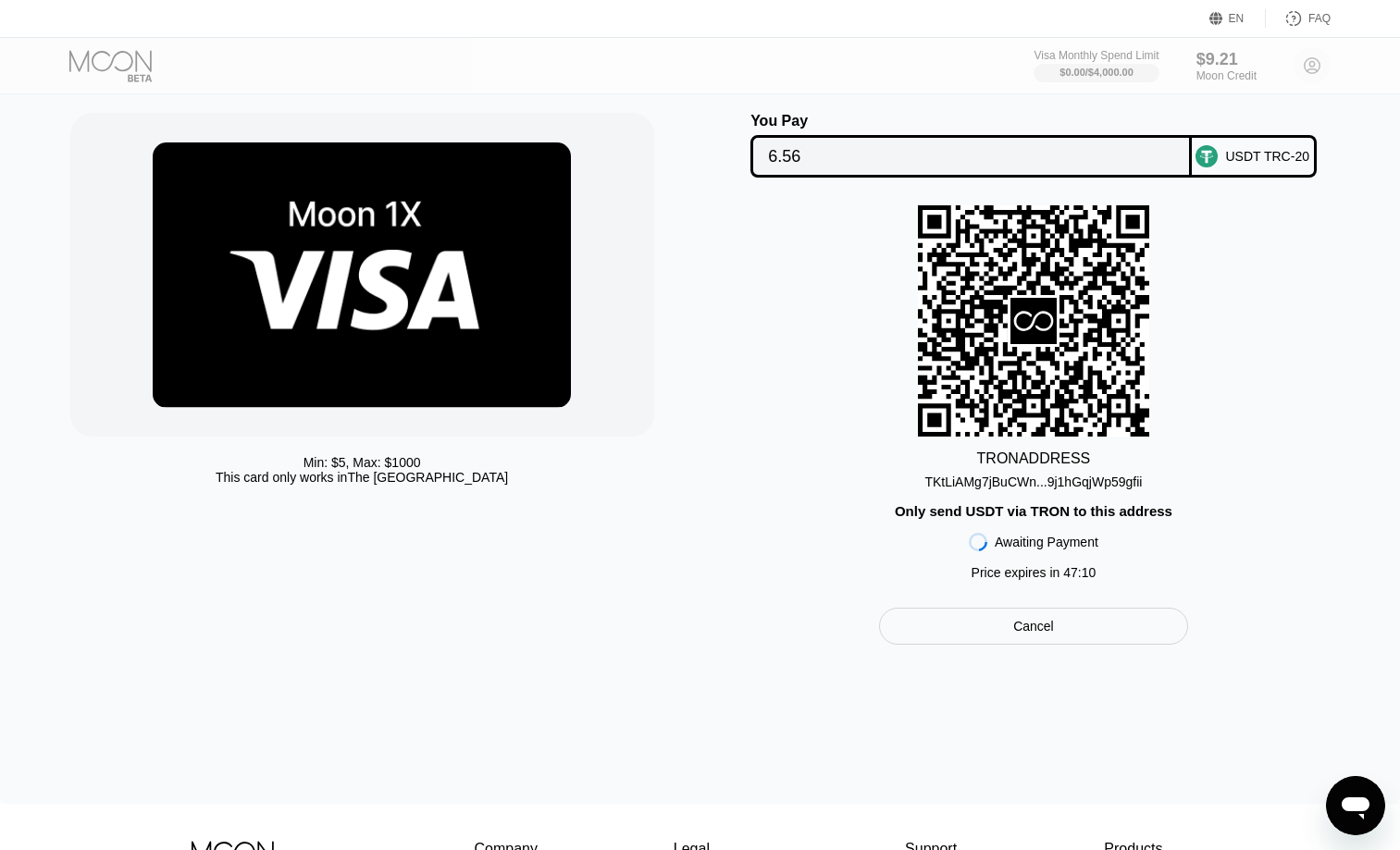
scroll to position [47, 0]
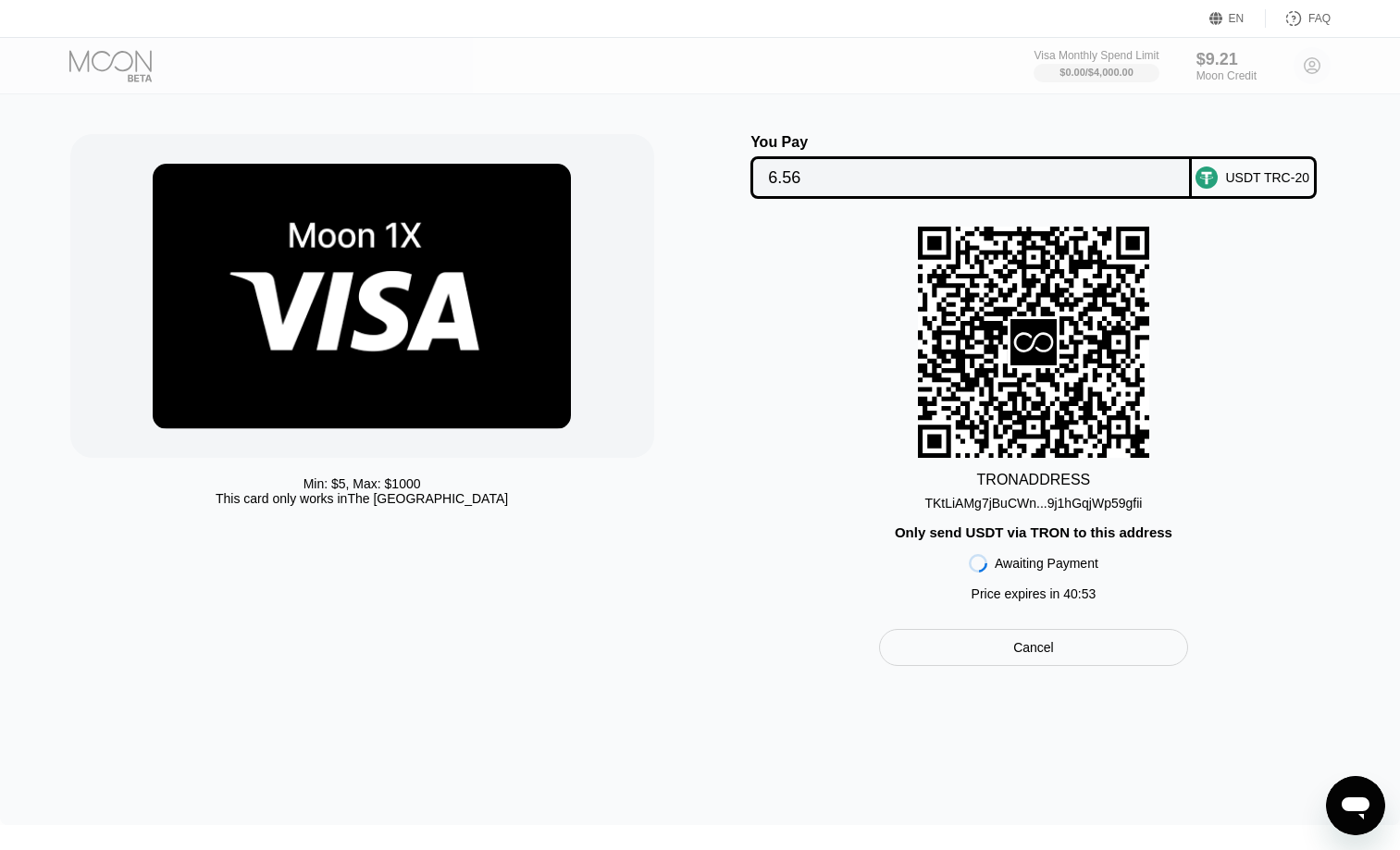
scroll to position [26, 0]
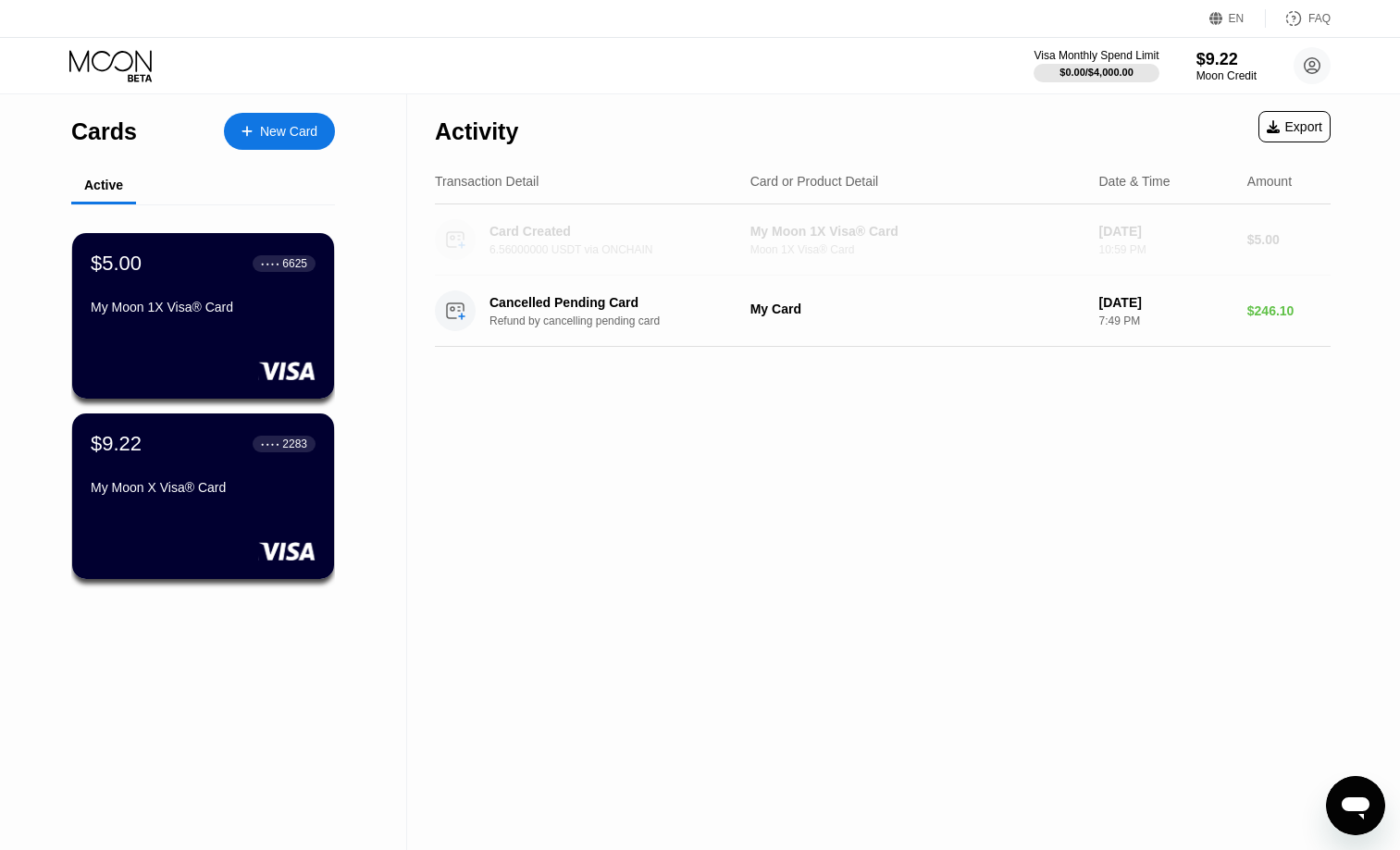
click at [552, 229] on div "Card Created" at bounding box center [615, 230] width 252 height 15
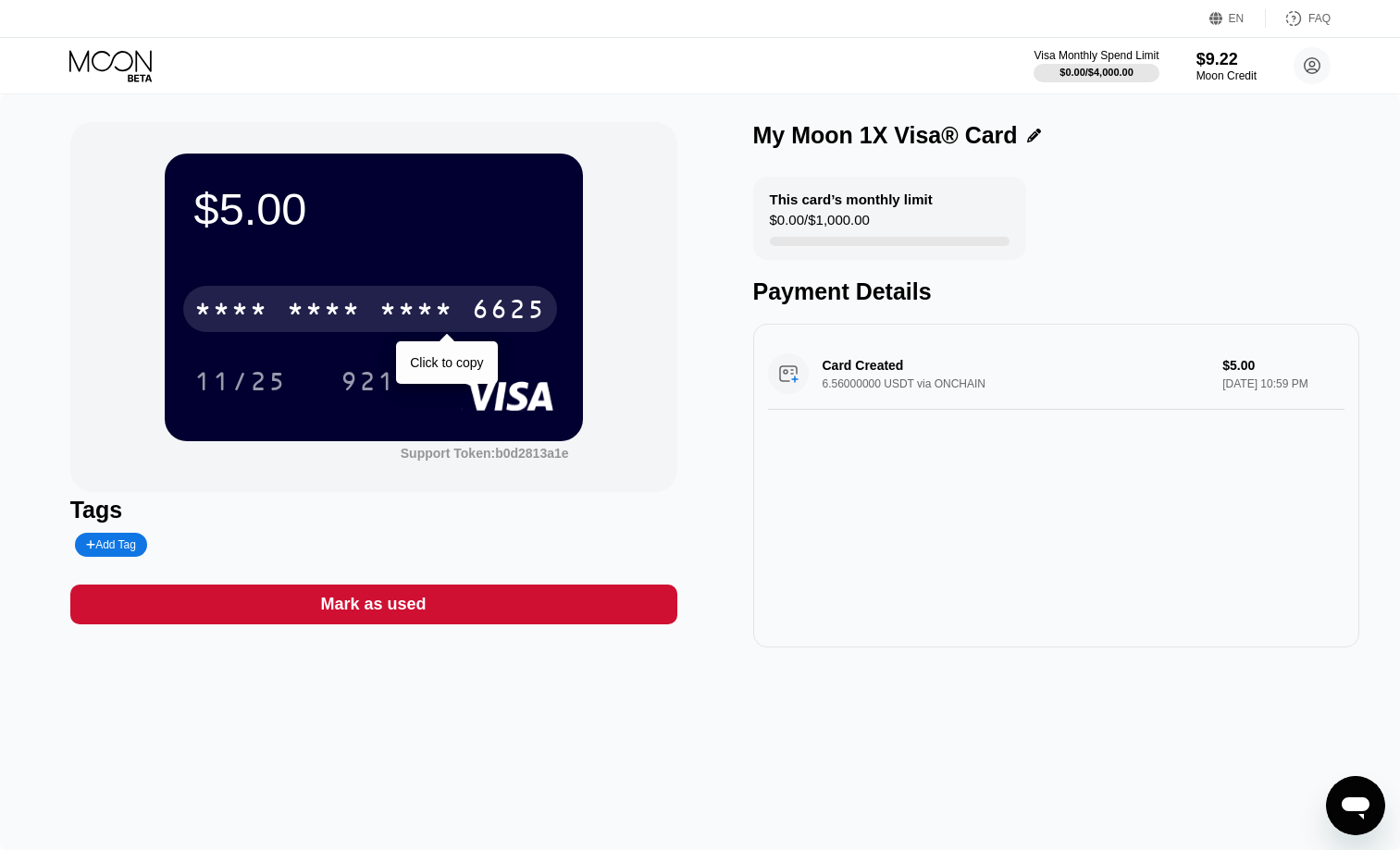
click at [528, 313] on div "6625" at bounding box center [508, 312] width 74 height 30
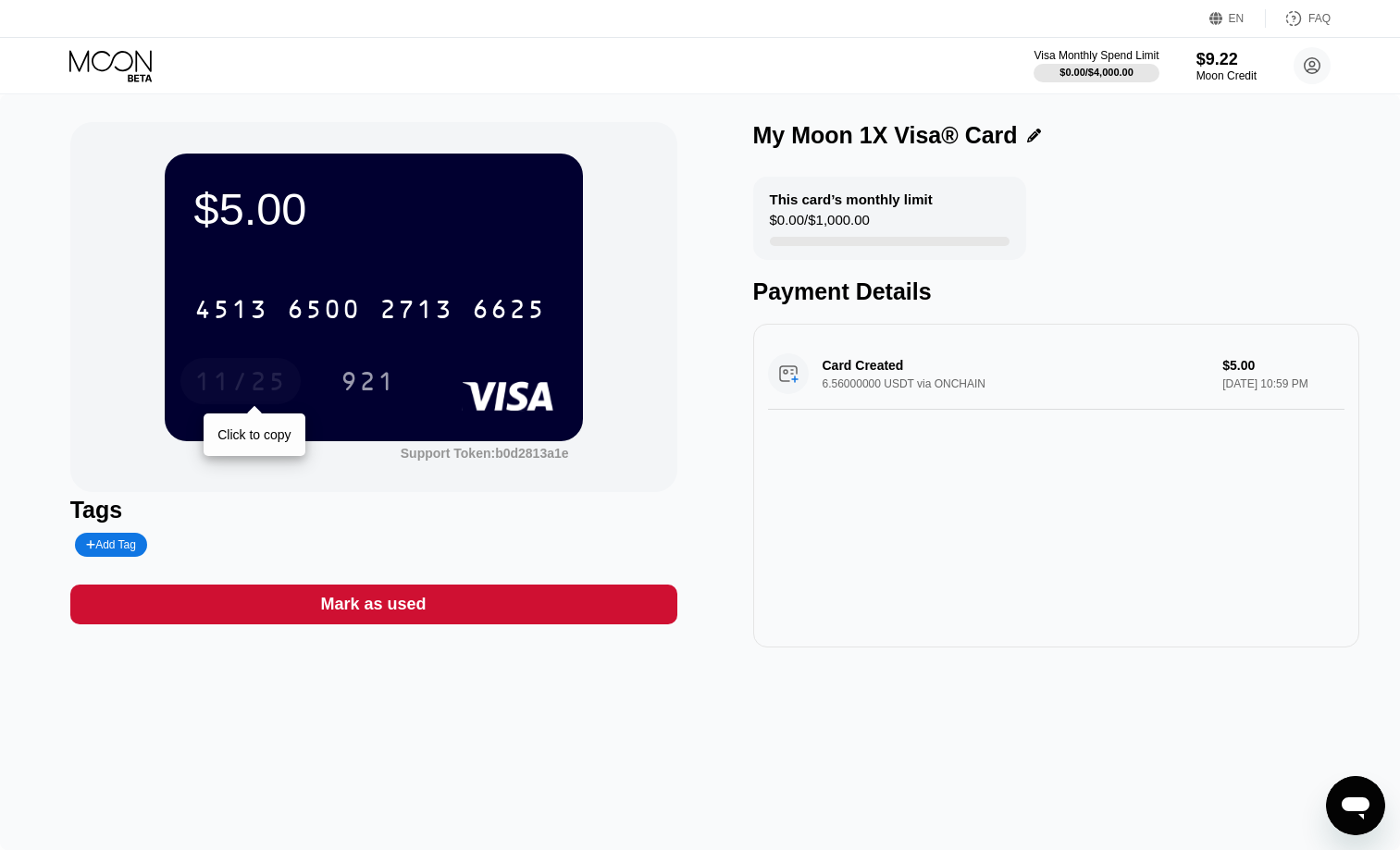
click at [238, 388] on div "11/25" at bounding box center [240, 384] width 93 height 30
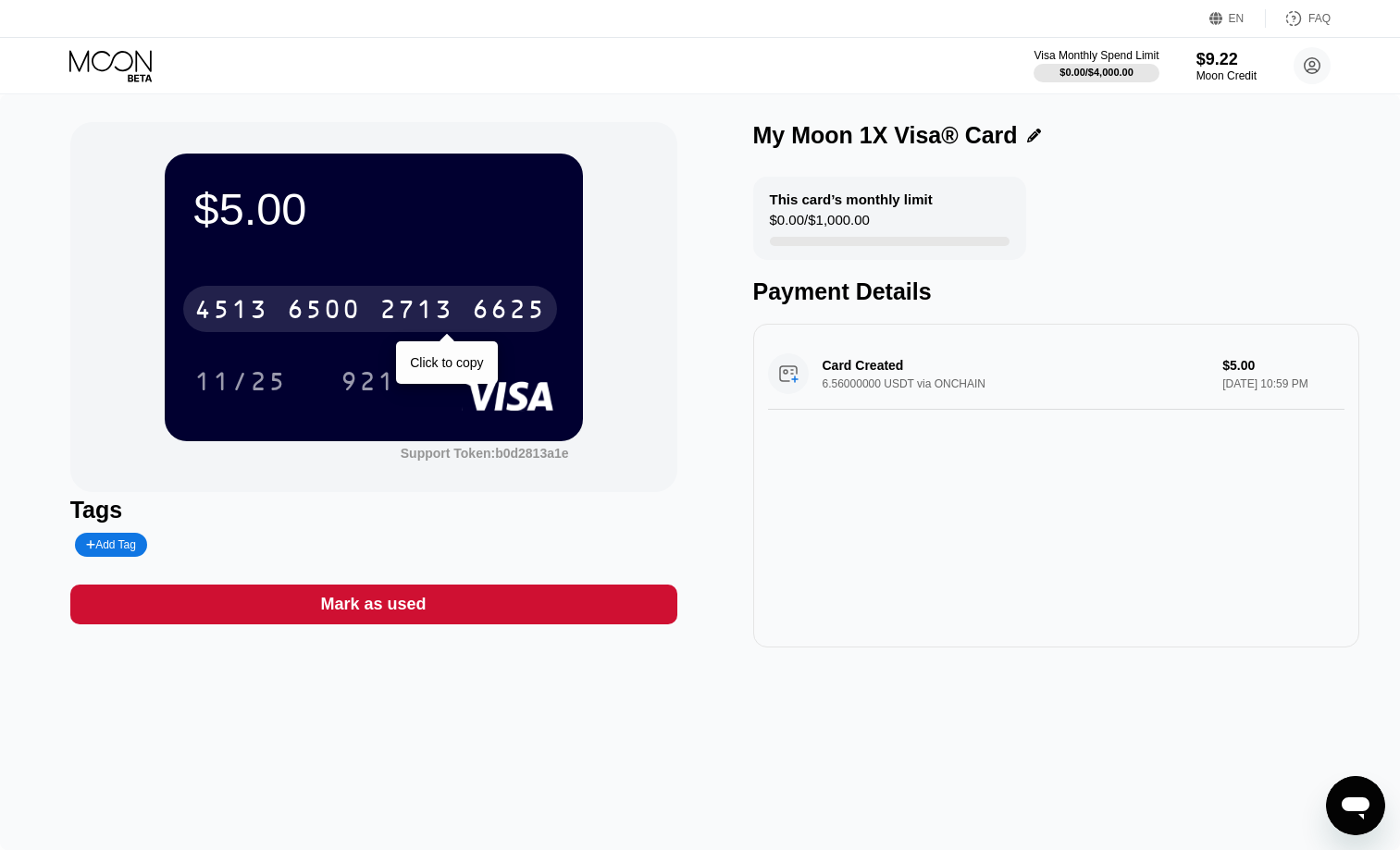
click at [514, 305] on div "6625" at bounding box center [508, 312] width 74 height 30
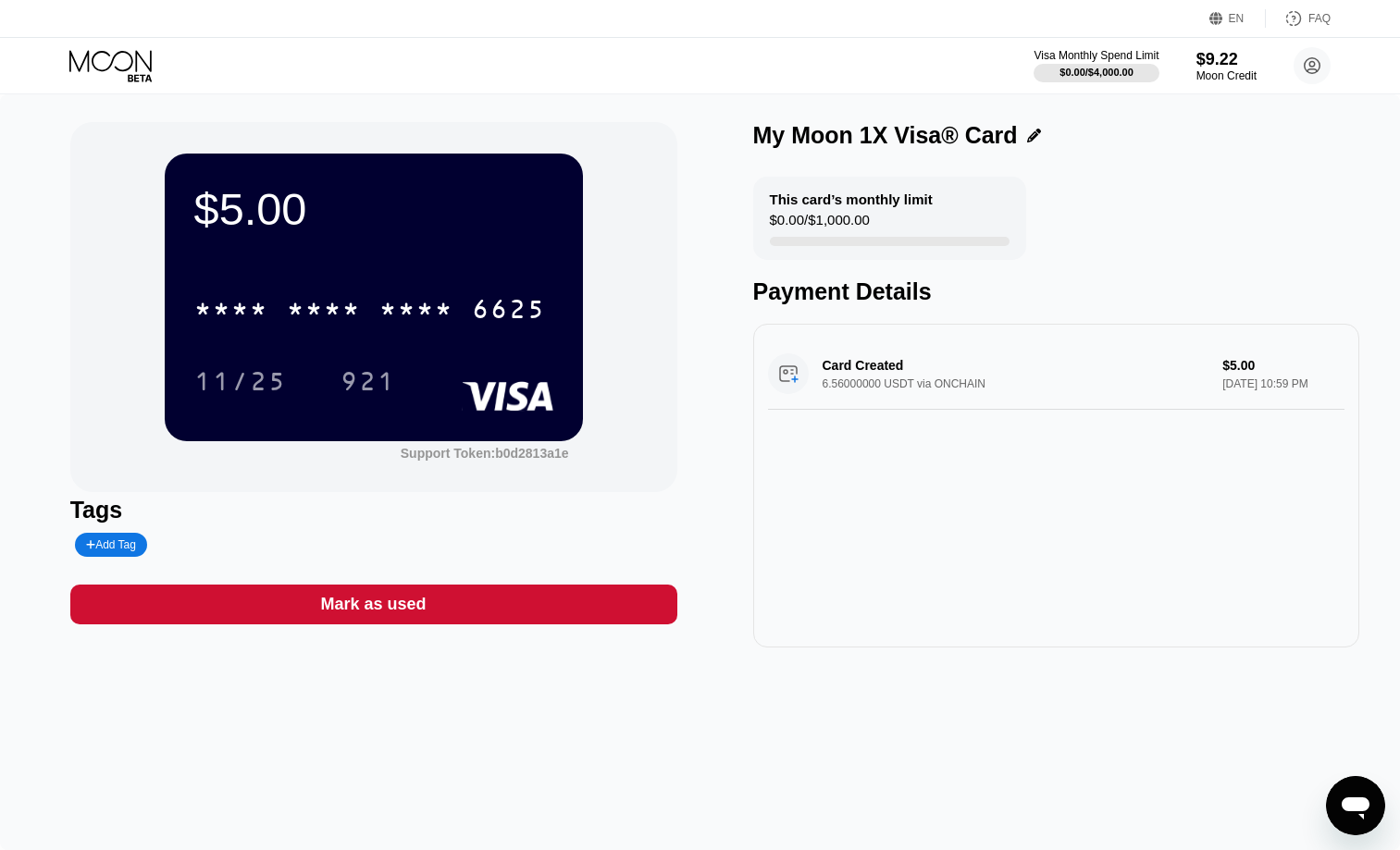
click at [239, 356] on div "* * * * * * * * * * * * 6625 11/25 921" at bounding box center [373, 326] width 359 height 109
click at [239, 365] on div "11/25" at bounding box center [240, 381] width 120 height 46
click at [358, 376] on div "921" at bounding box center [368, 384] width 55 height 30
click at [108, 70] on icon at bounding box center [111, 66] width 86 height 33
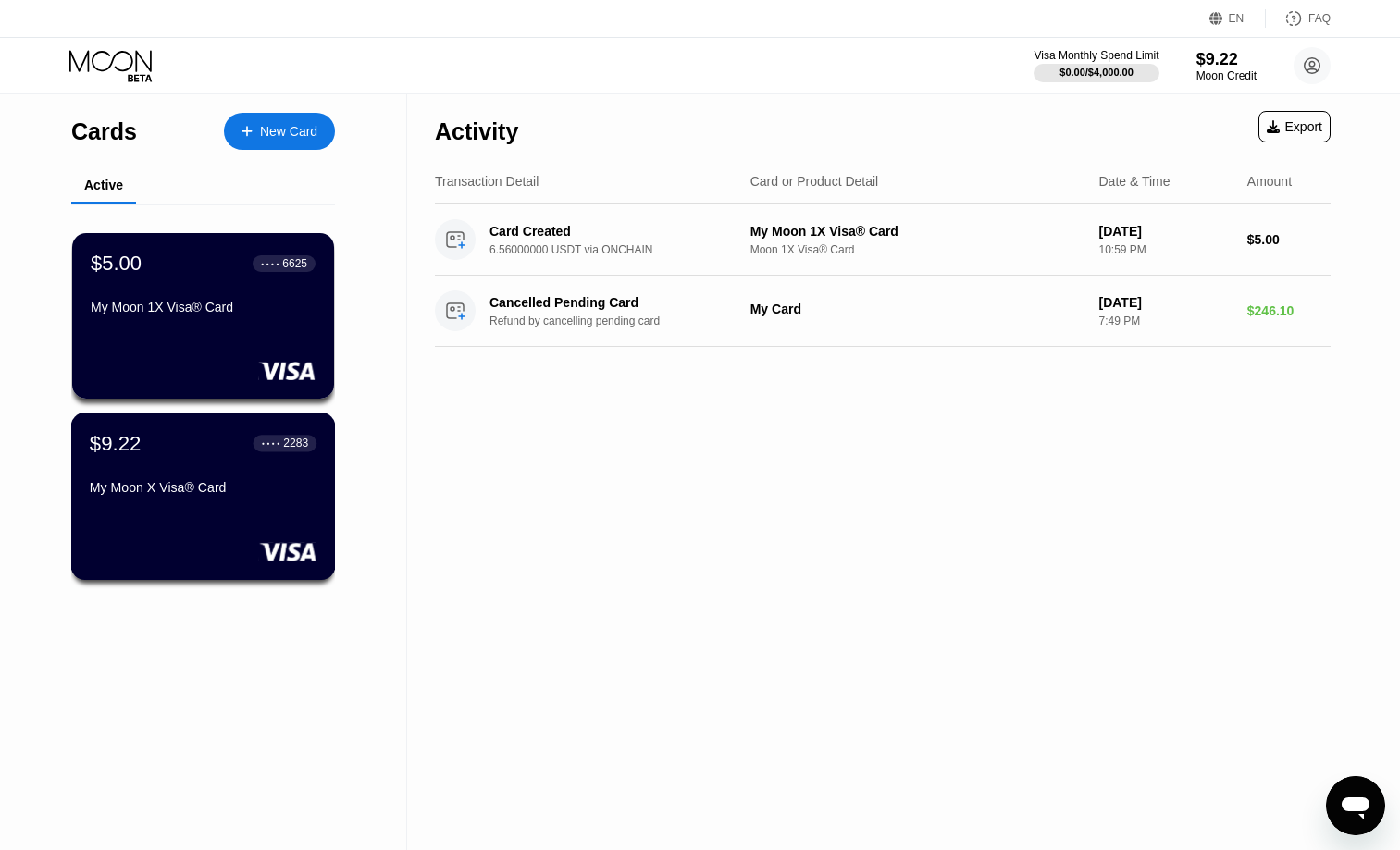
click at [211, 481] on div "$9.22 ● ● ● ● 2283 My Moon X Visa® Card" at bounding box center [203, 467] width 226 height 71
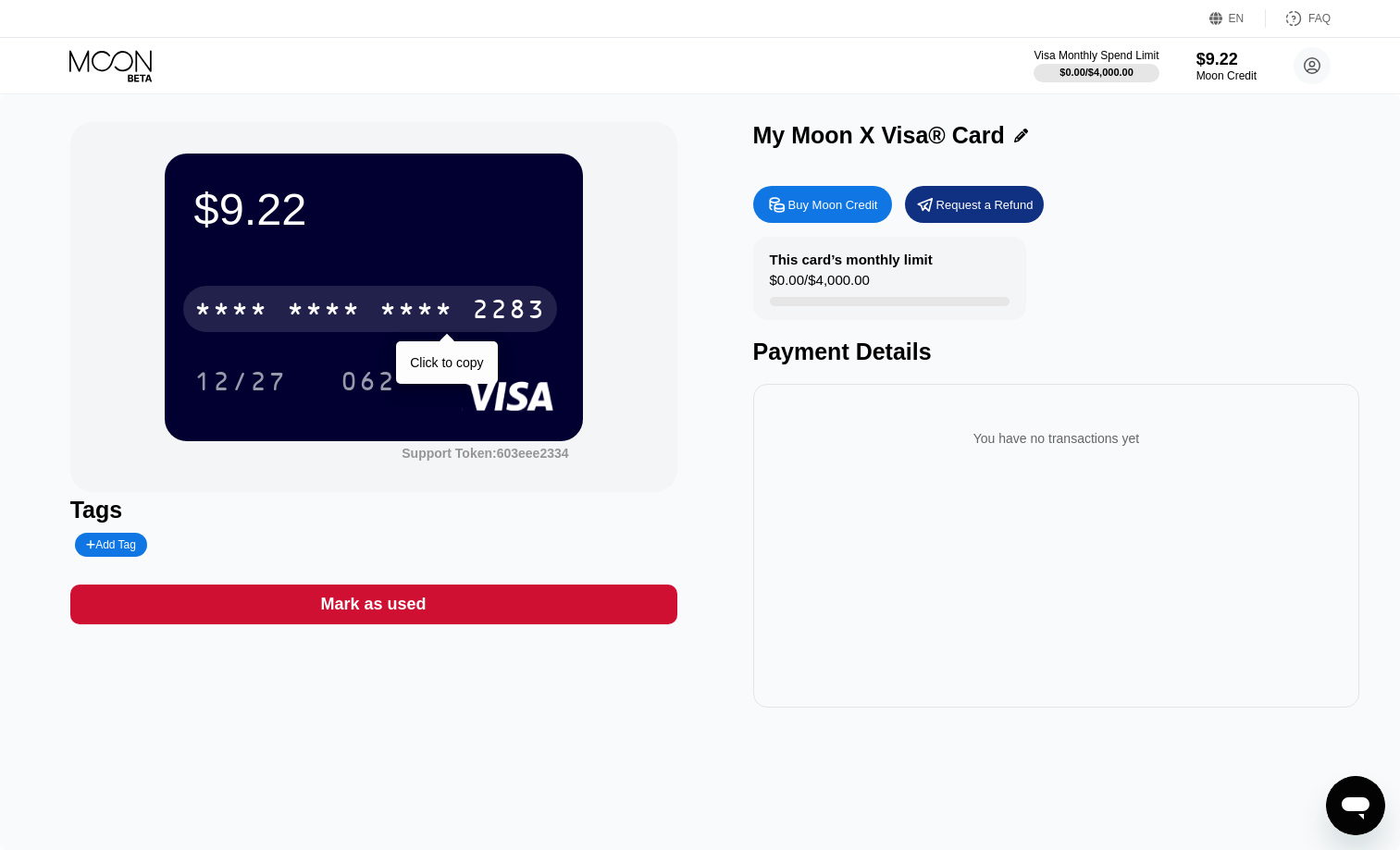
click at [487, 300] on div "2283" at bounding box center [508, 312] width 74 height 30
click at [528, 300] on div "2283" at bounding box center [508, 312] width 74 height 30
click at [493, 314] on div "2283" at bounding box center [508, 312] width 74 height 30
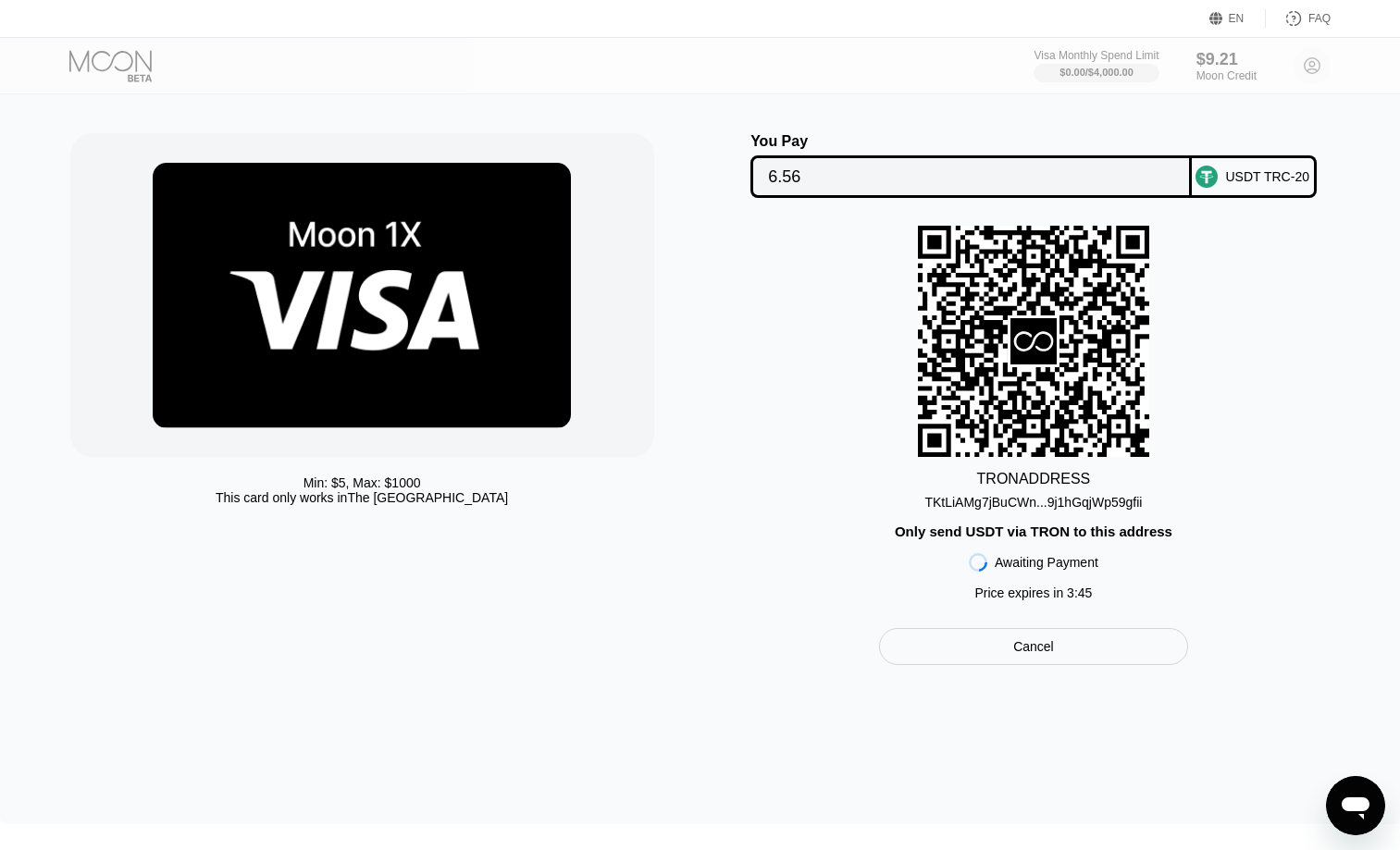
scroll to position [26, 0]
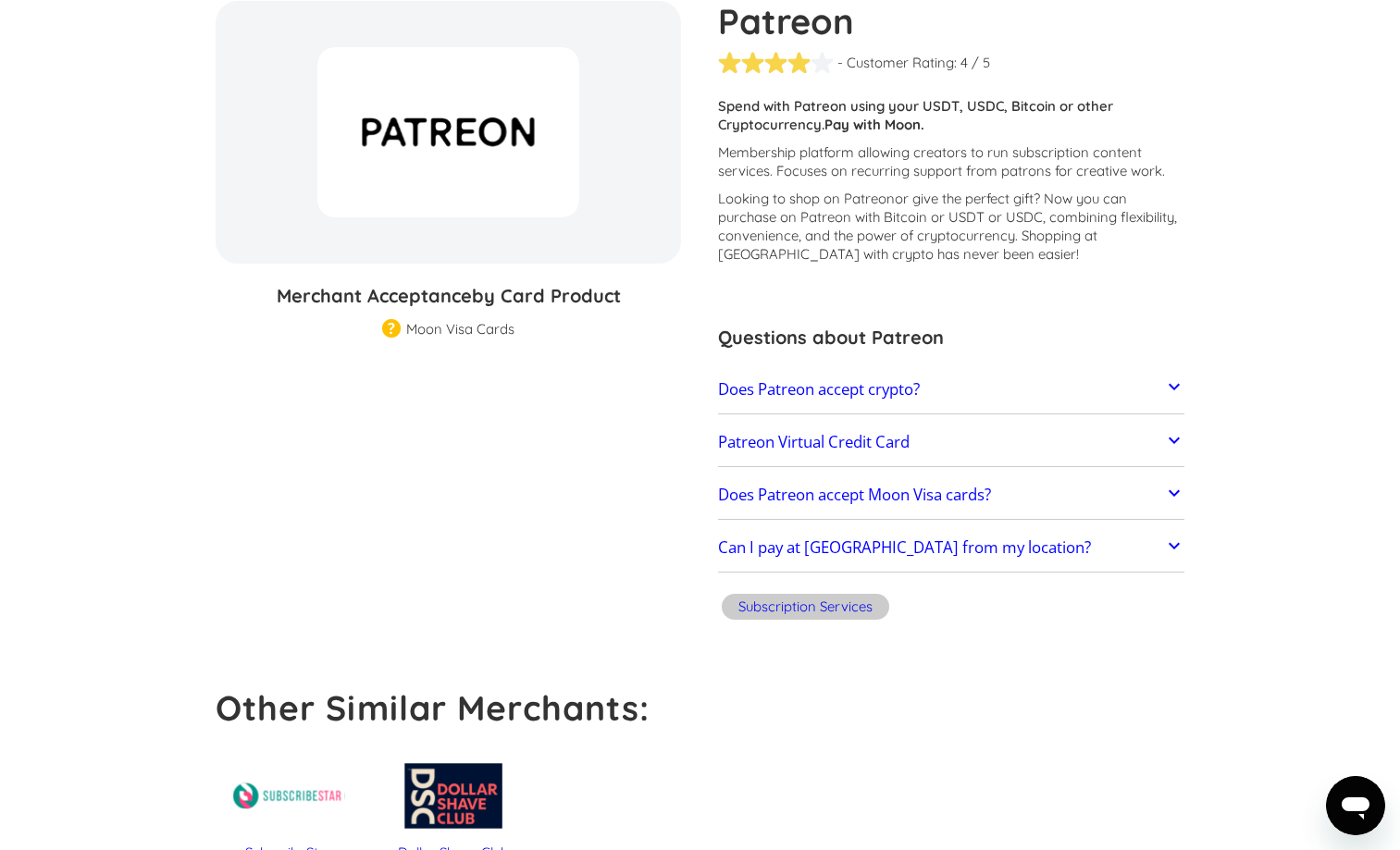
scroll to position [309, 0]
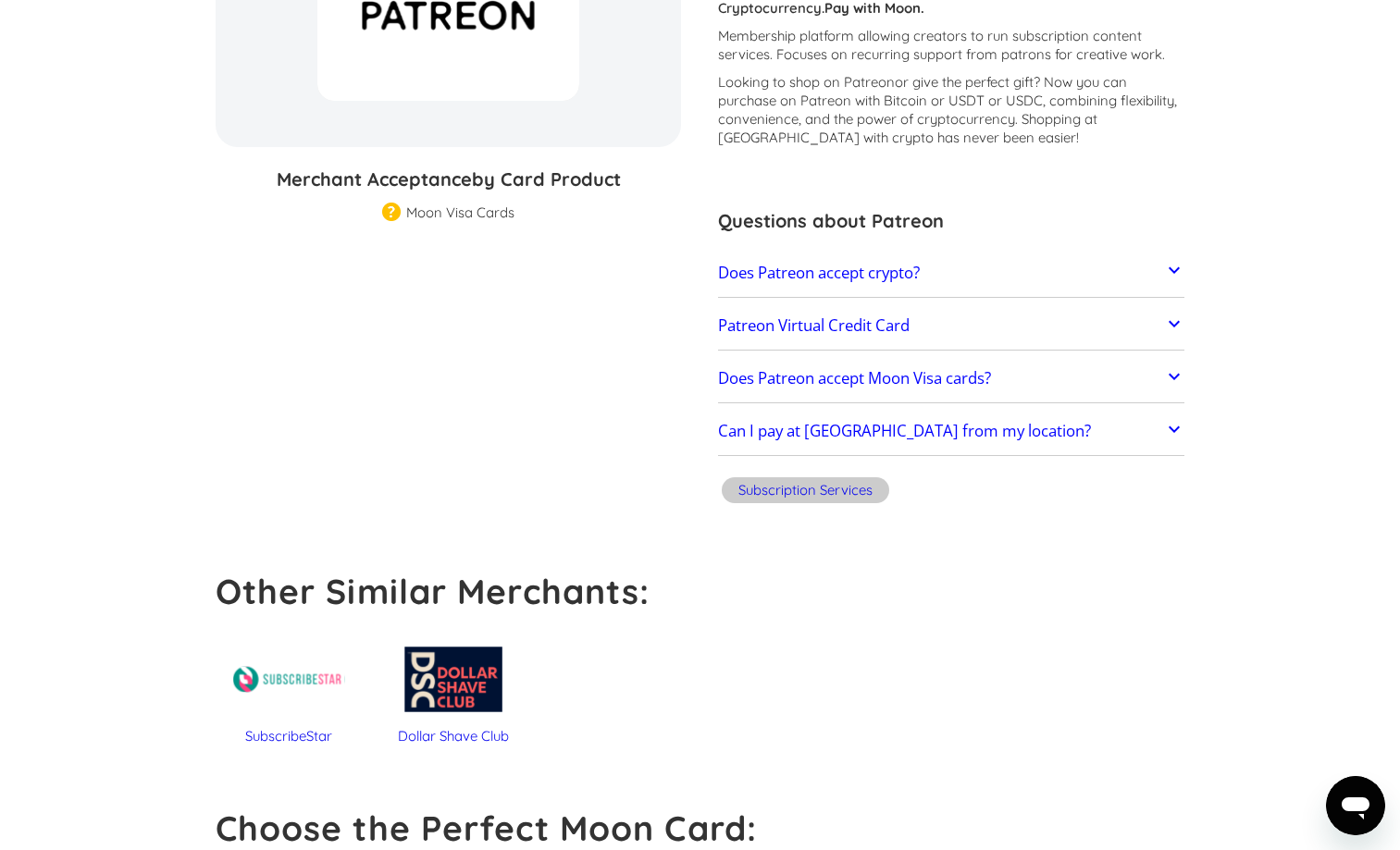
click at [930, 334] on link "Patreon Virtual Credit Card" at bounding box center [951, 325] width 467 height 38
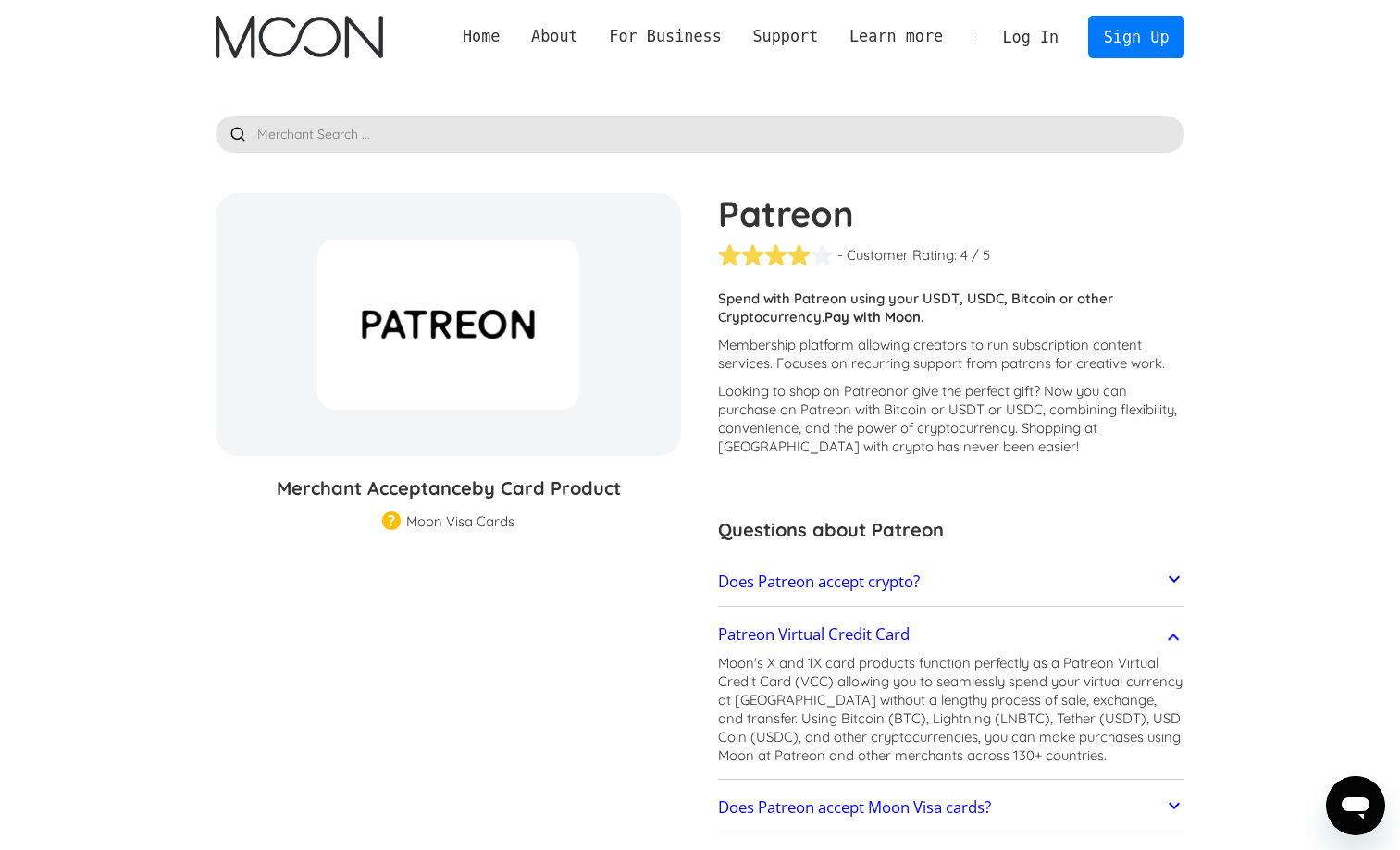
scroll to position [4, 0]
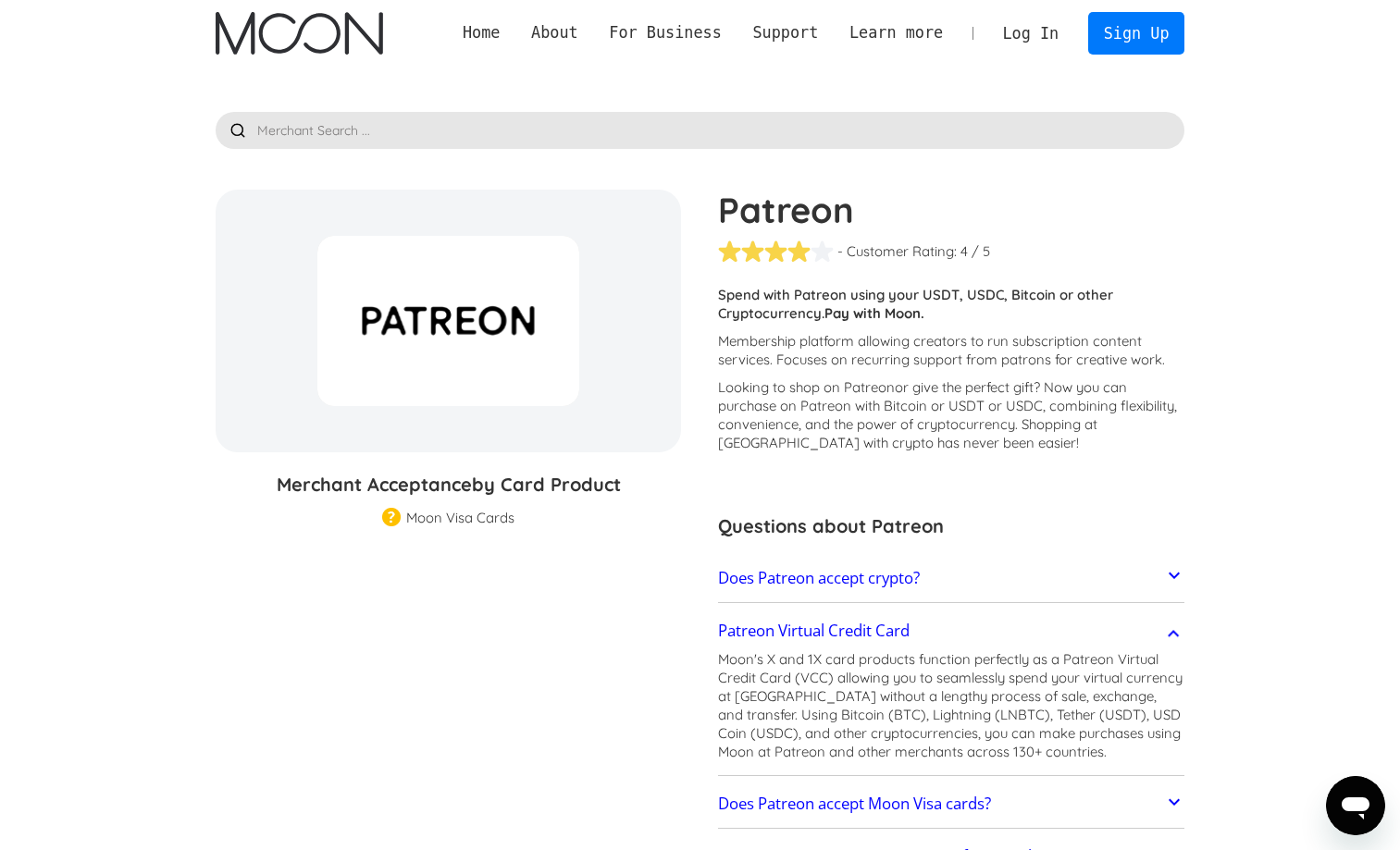
click at [469, 139] on input "text" at bounding box center [700, 131] width 970 height 37
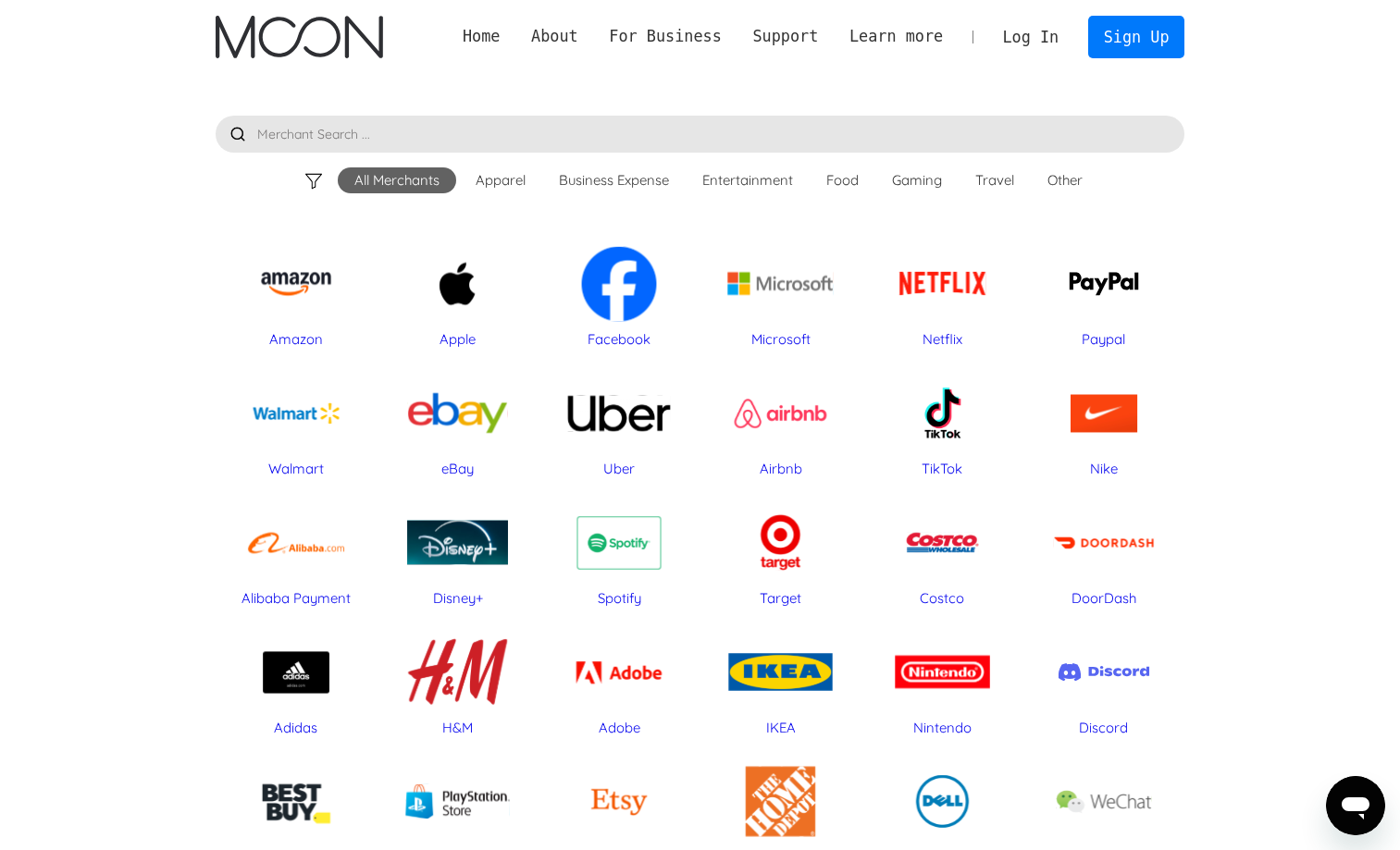
click at [365, 137] on input "text" at bounding box center [700, 134] width 970 height 37
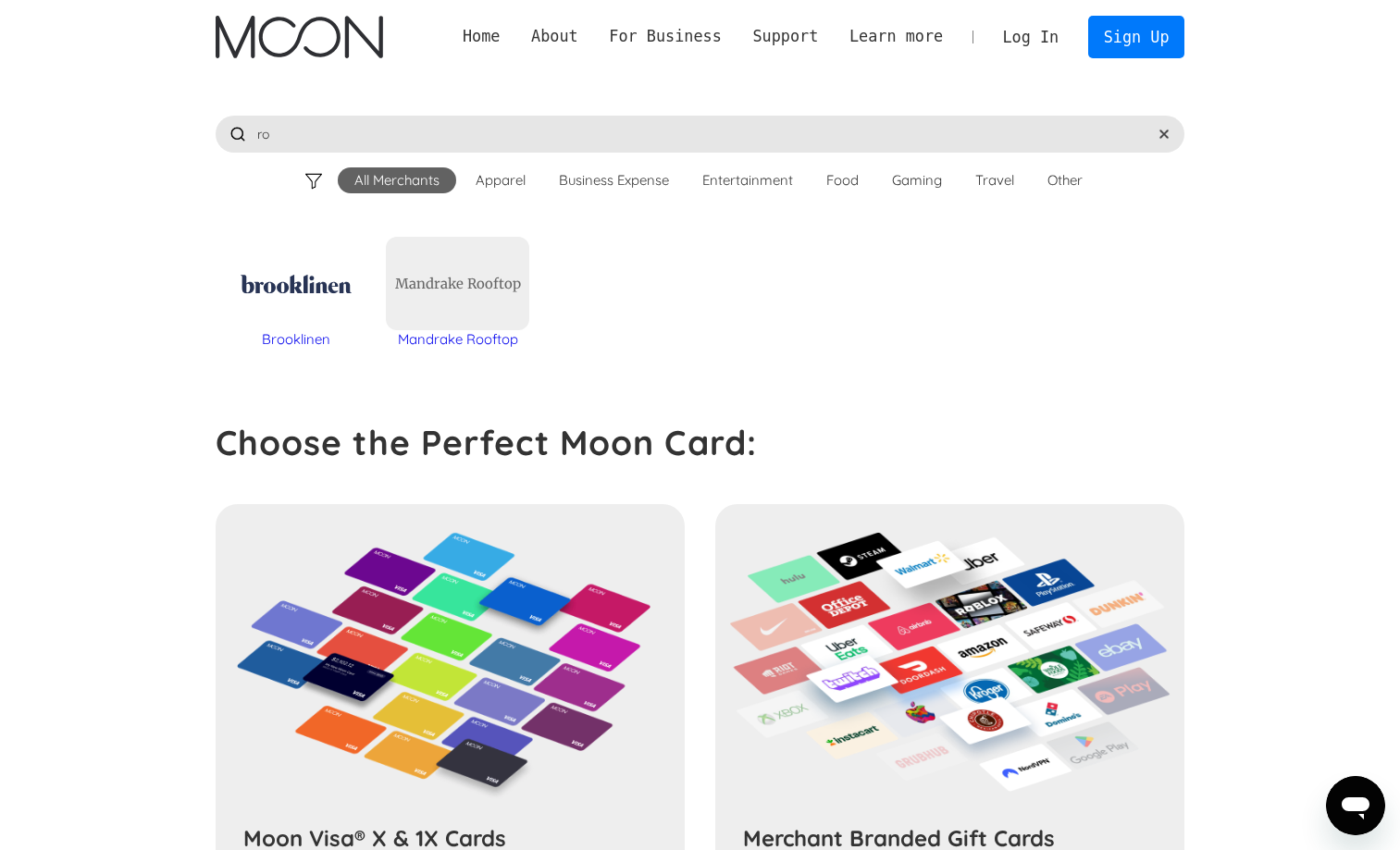
scroll to position [-1, 0]
type input "r"
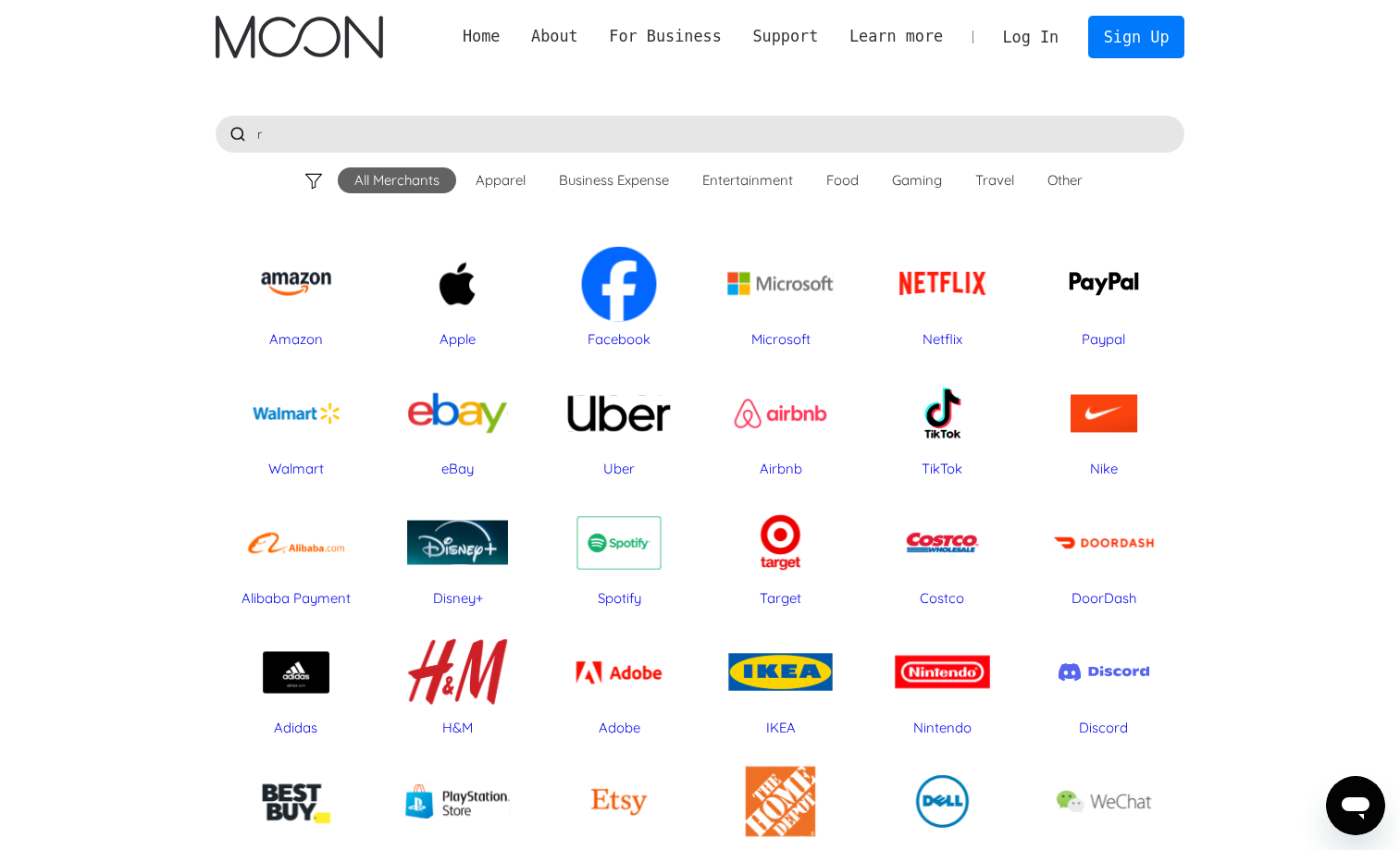
scroll to position [0, 0]
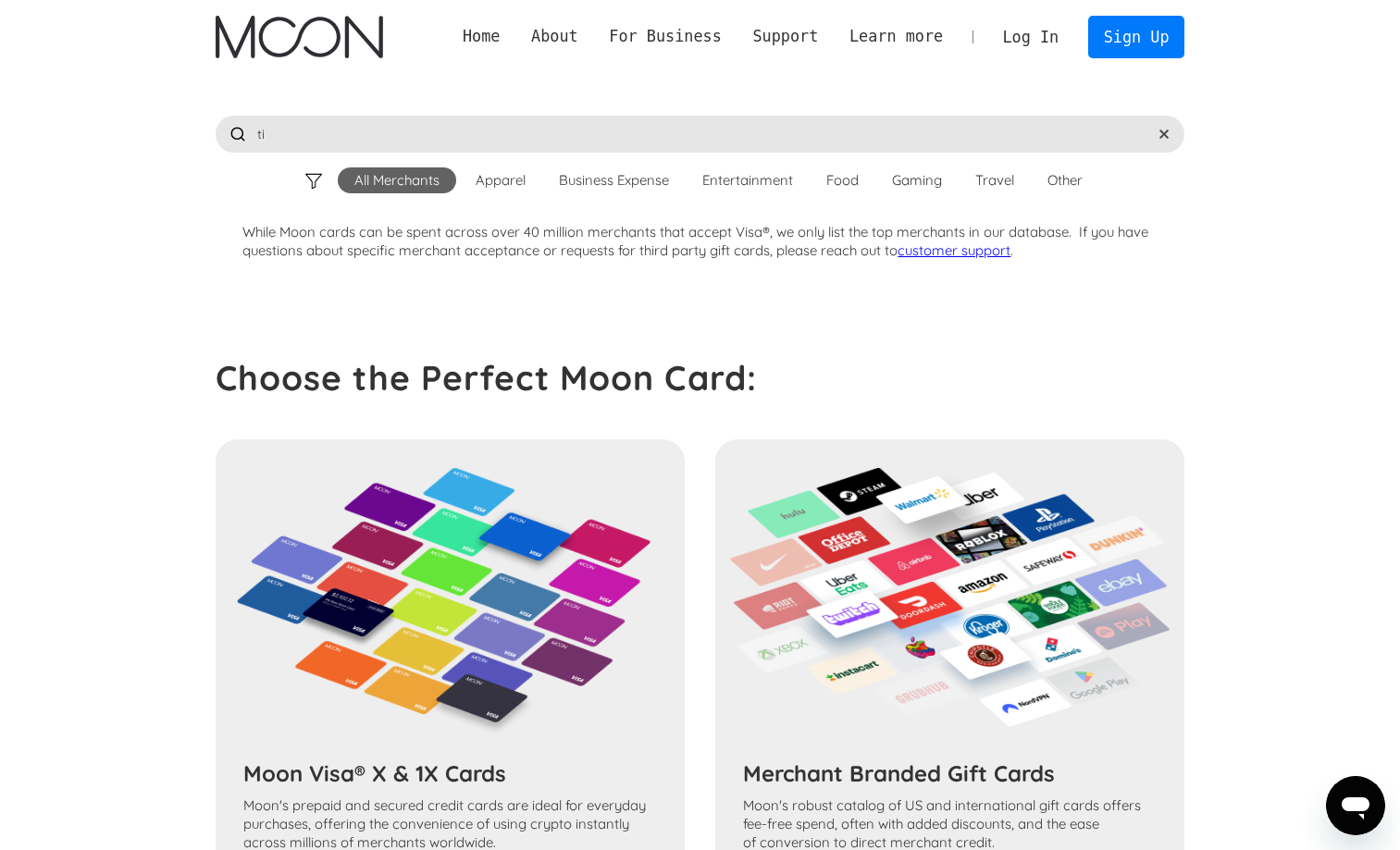
type input "t"
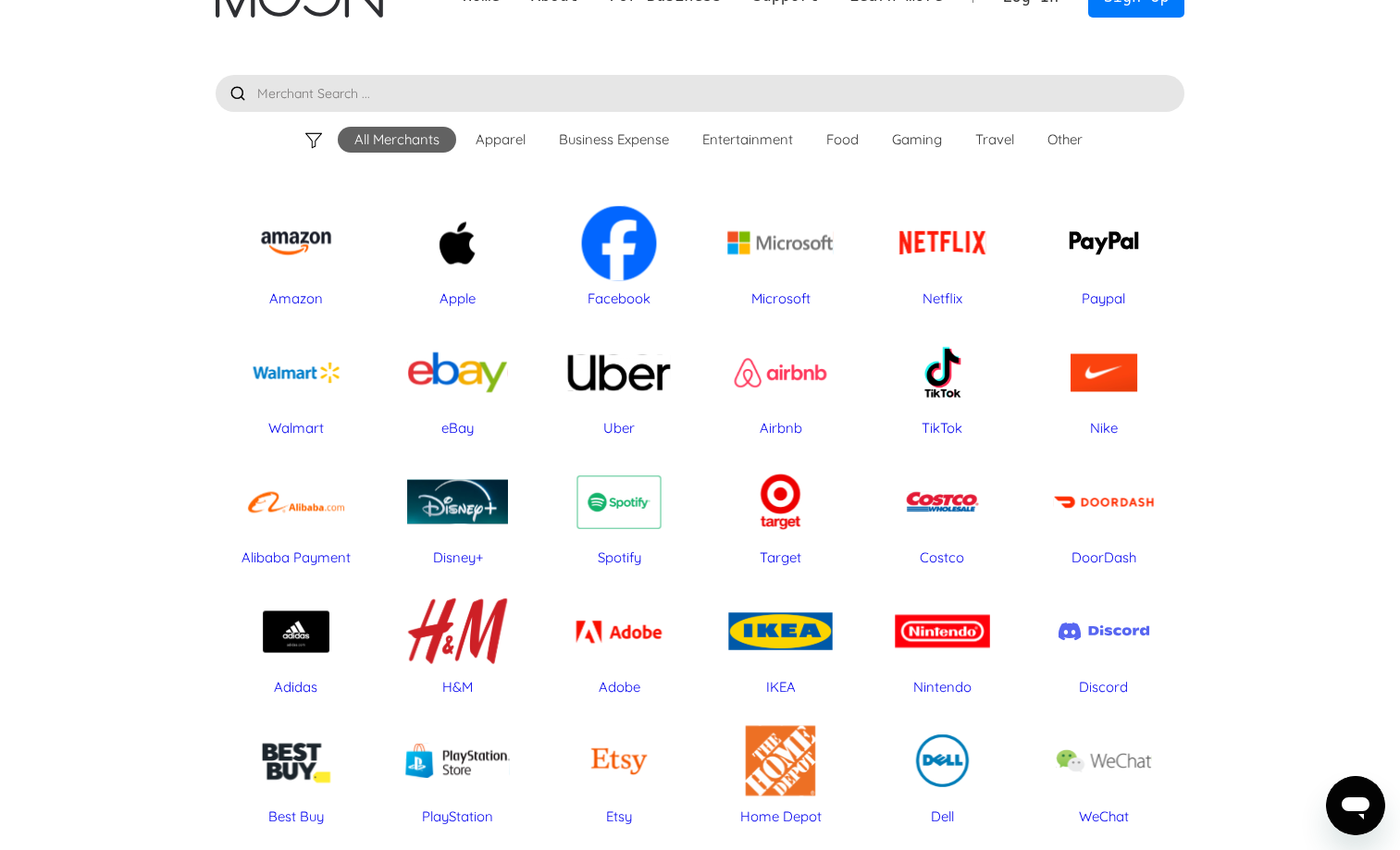
scroll to position [41, 0]
click at [471, 225] on div "Apple" at bounding box center [458, 241] width 144 height 93
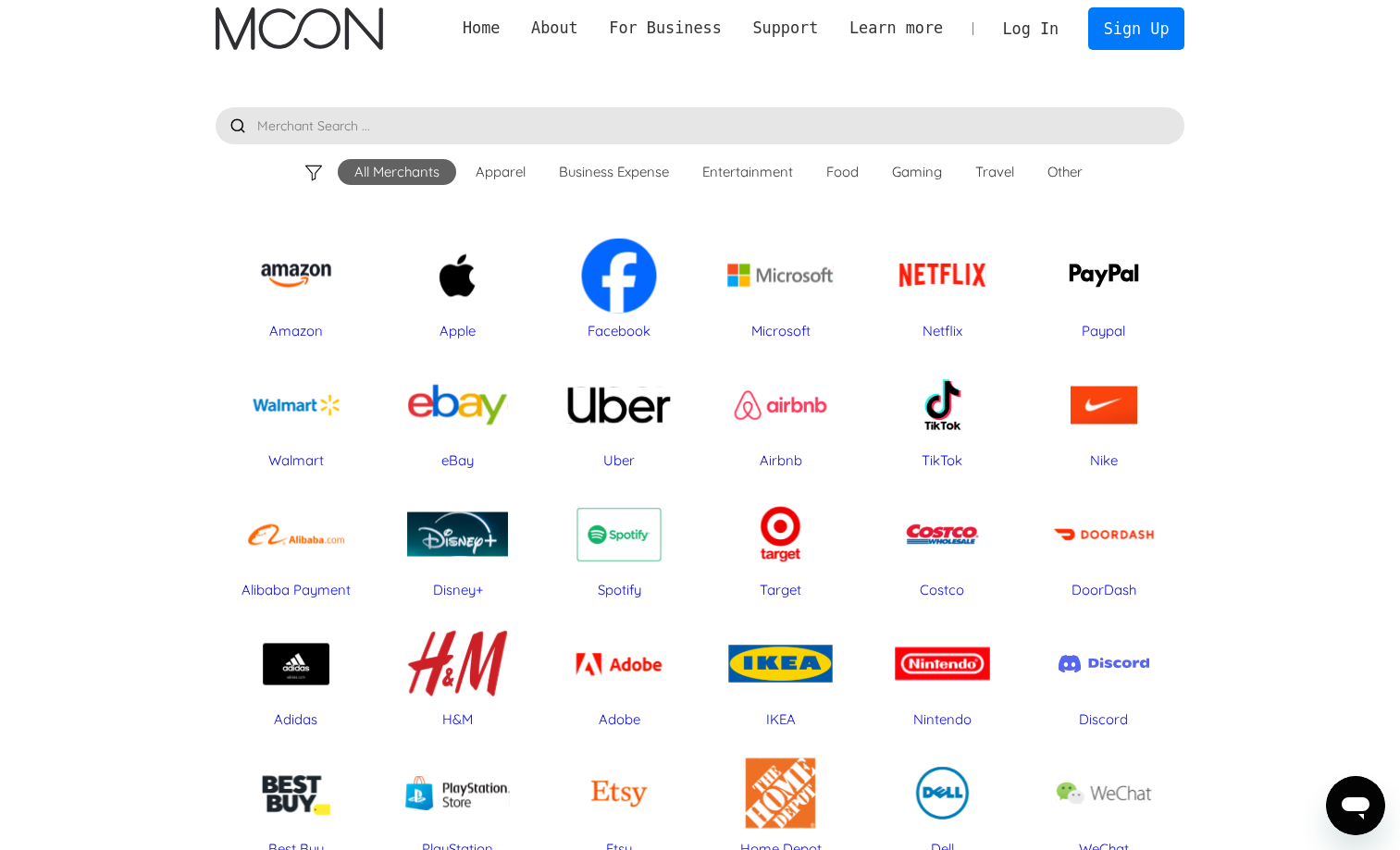
scroll to position [9, 0]
click at [1112, 274] on div "Paypal" at bounding box center [1105, 274] width 144 height 93
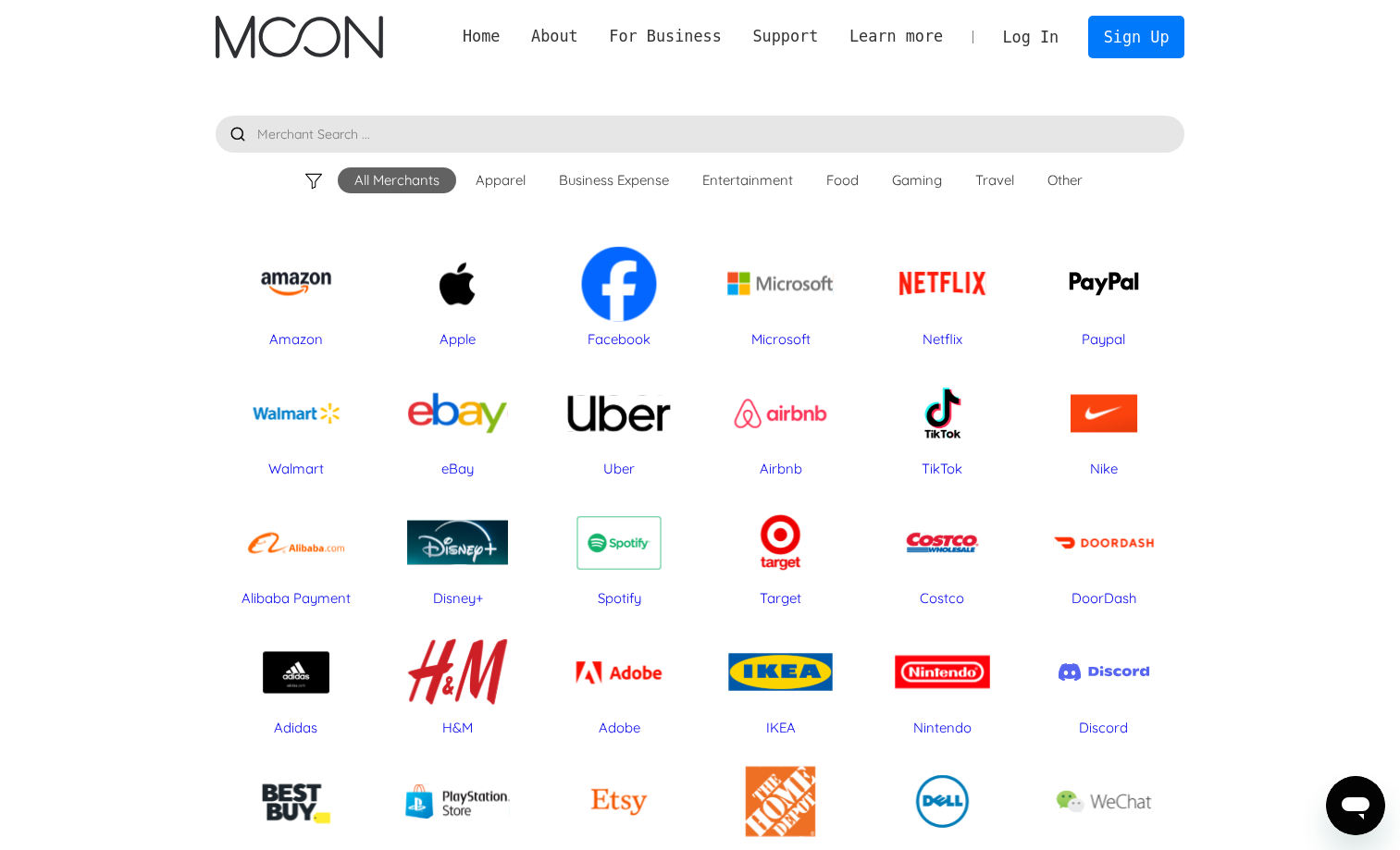
scroll to position [0, 0]
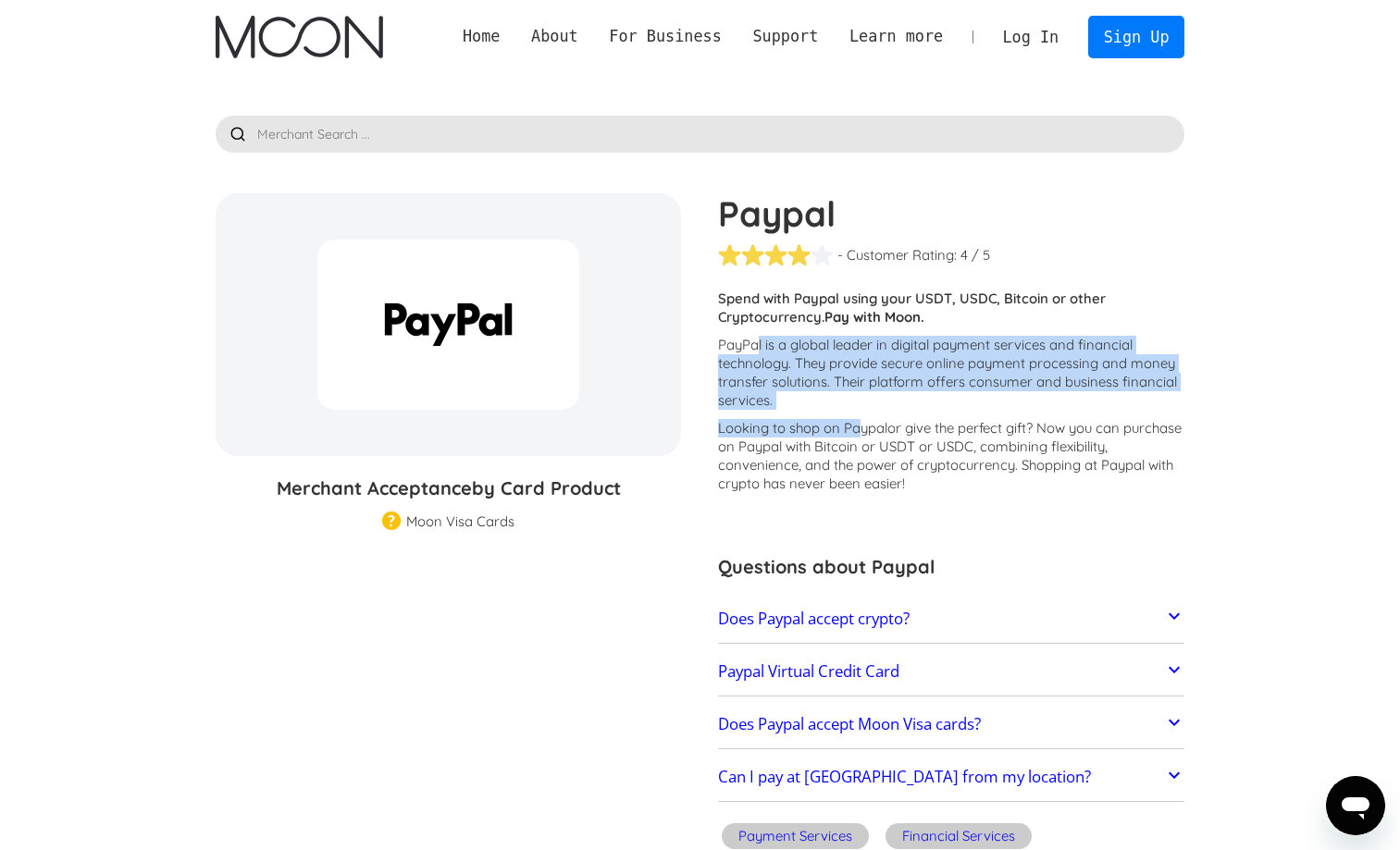
drag, startPoint x: 760, startPoint y: 344, endPoint x: 857, endPoint y: 425, distance: 126.4
click at [858, 425] on div "Customers report issues with transactions at Paypal . Some merchants are disabl…" at bounding box center [951, 396] width 467 height 213
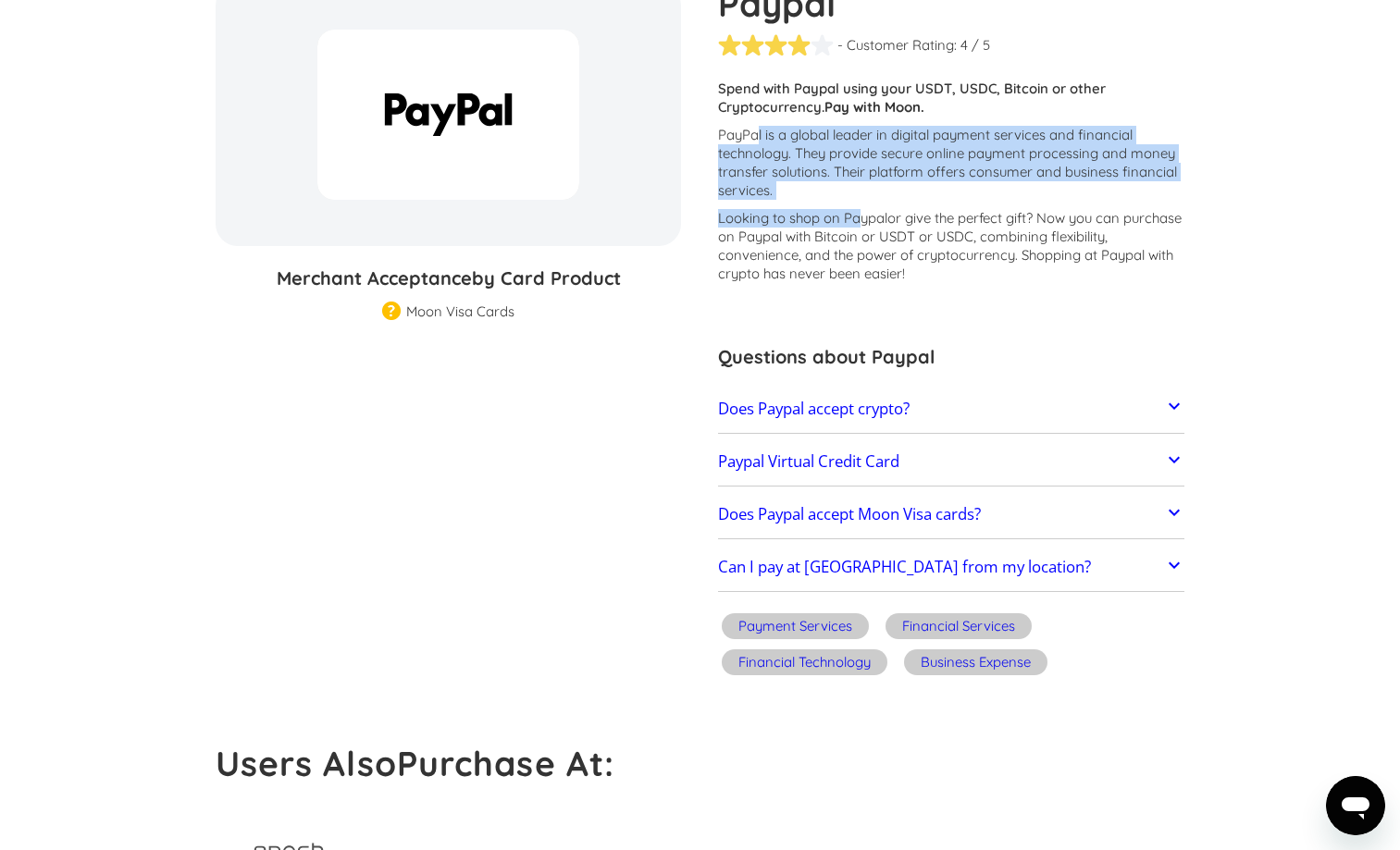
scroll to position [236, 0]
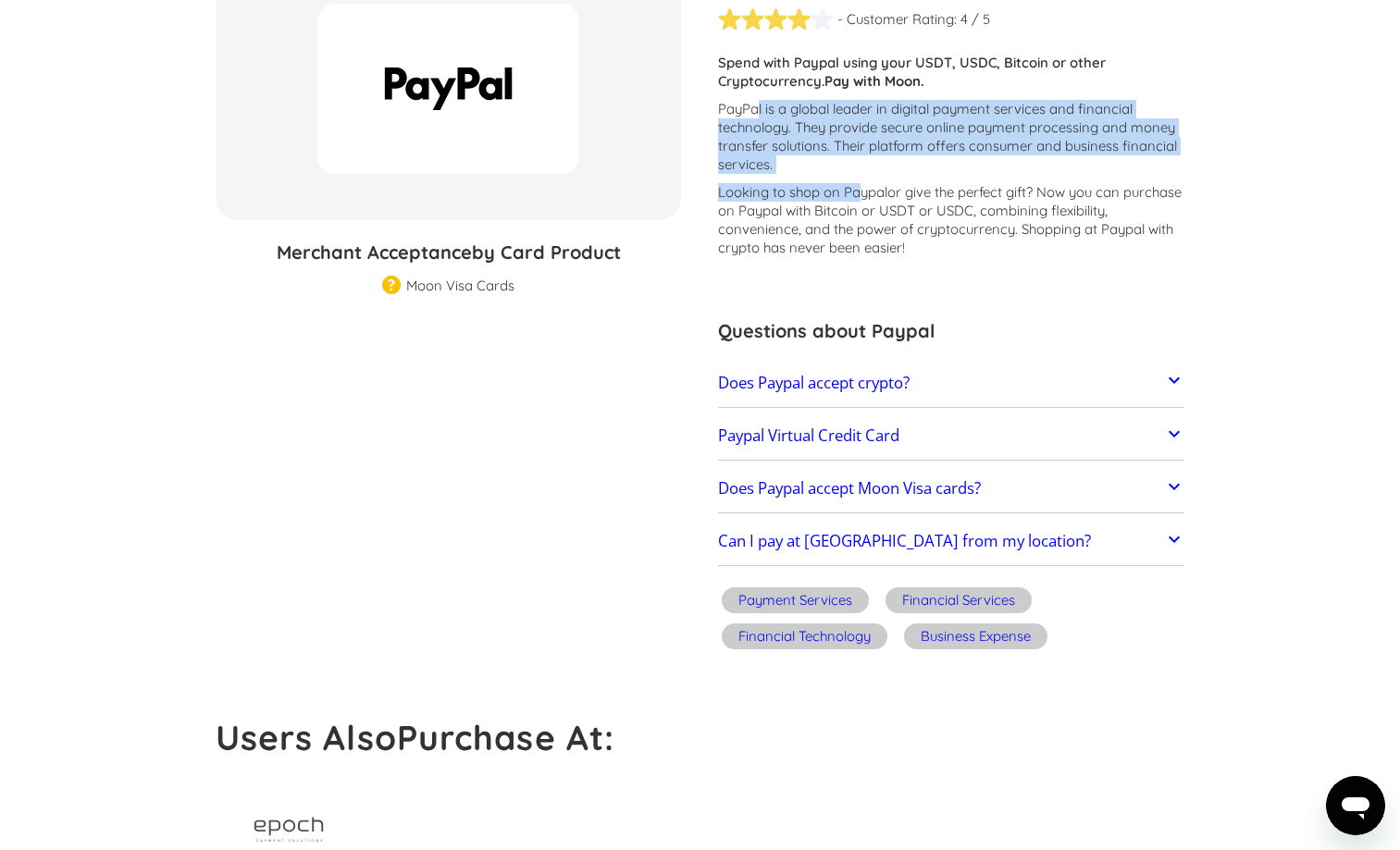
click at [961, 439] on link "Paypal Virtual Credit Card" at bounding box center [951, 435] width 467 height 38
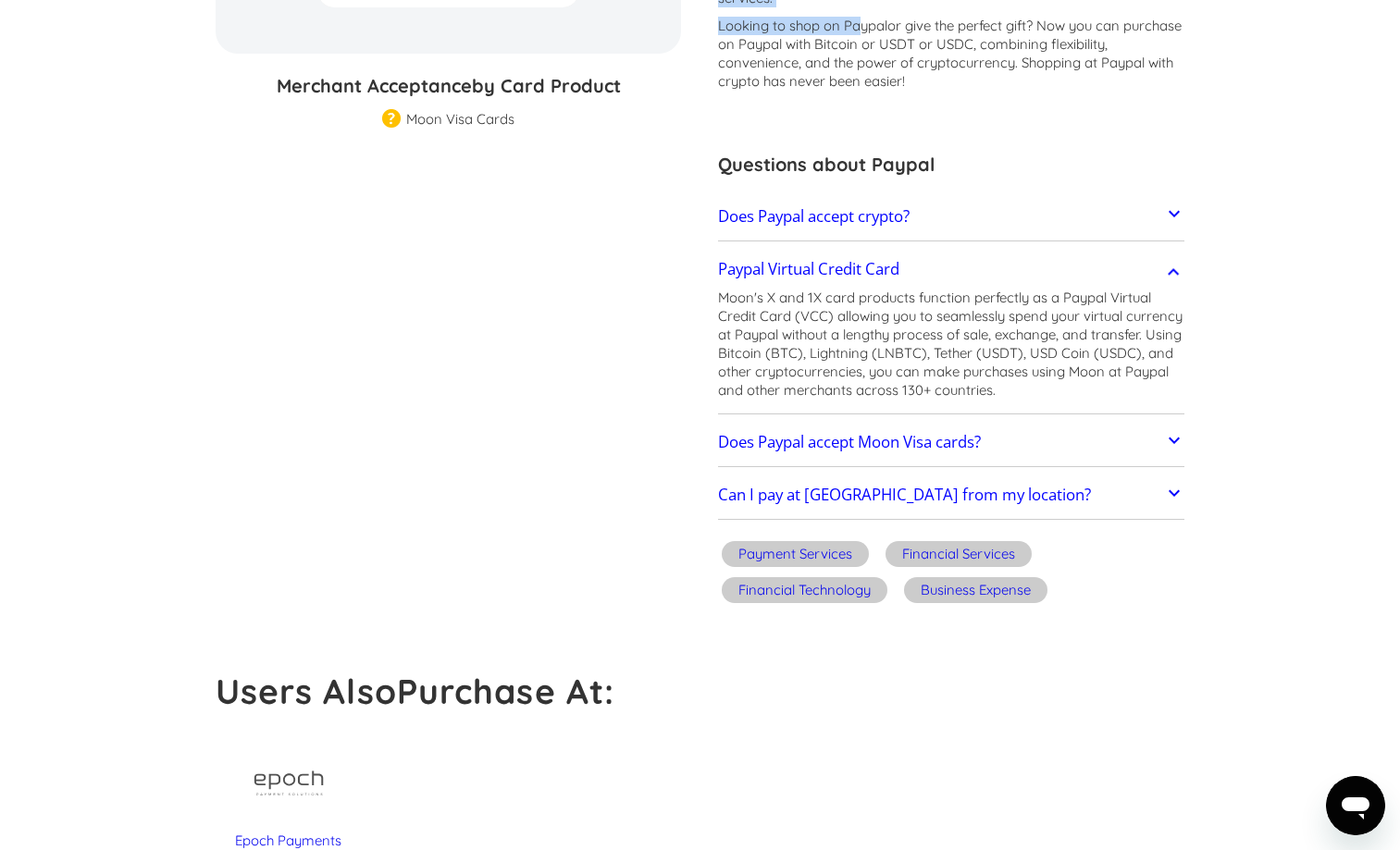
scroll to position [406, 0]
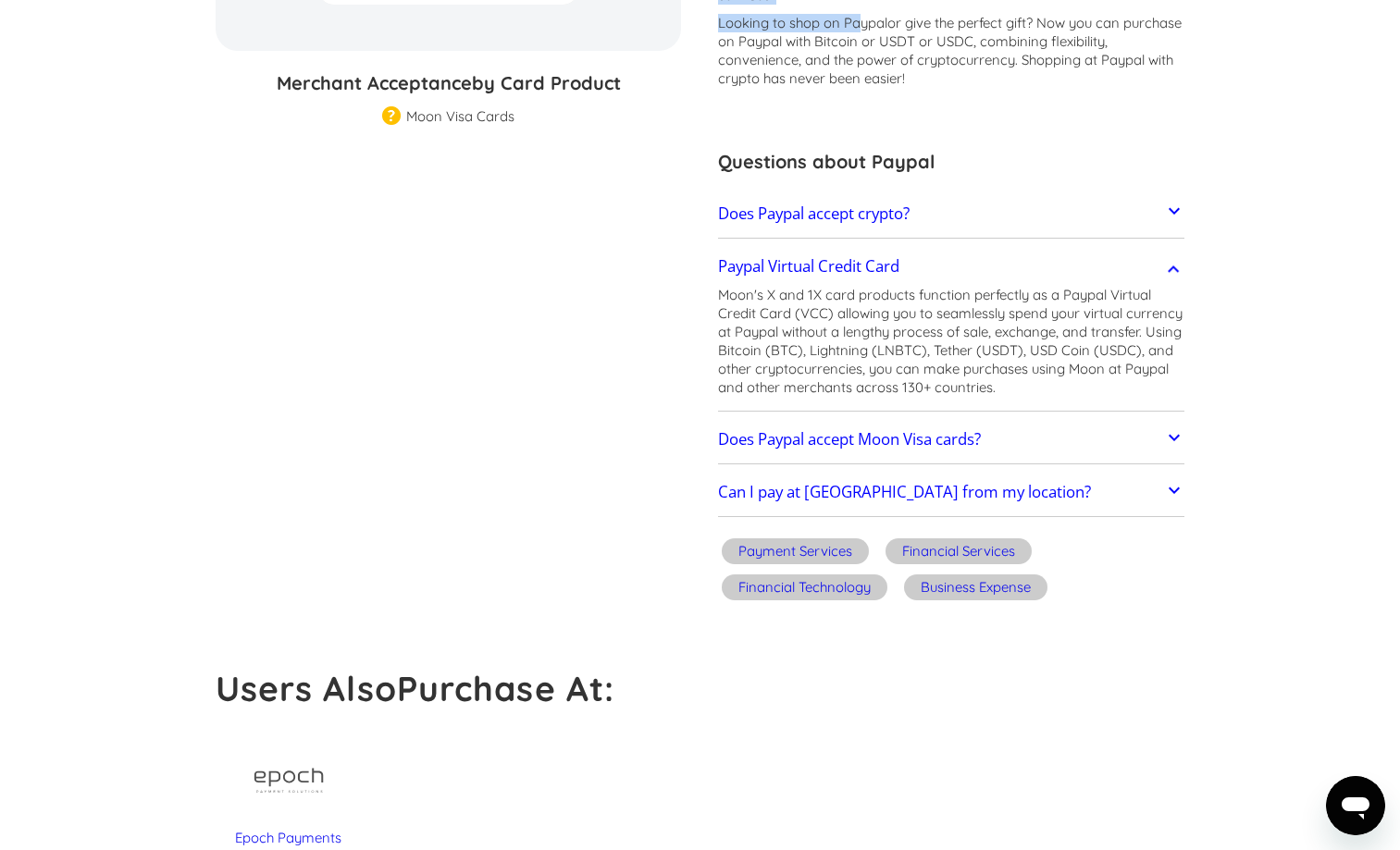
click at [921, 433] on h2 "Does Paypal accept Moon Visa cards?" at bounding box center [849, 439] width 263 height 19
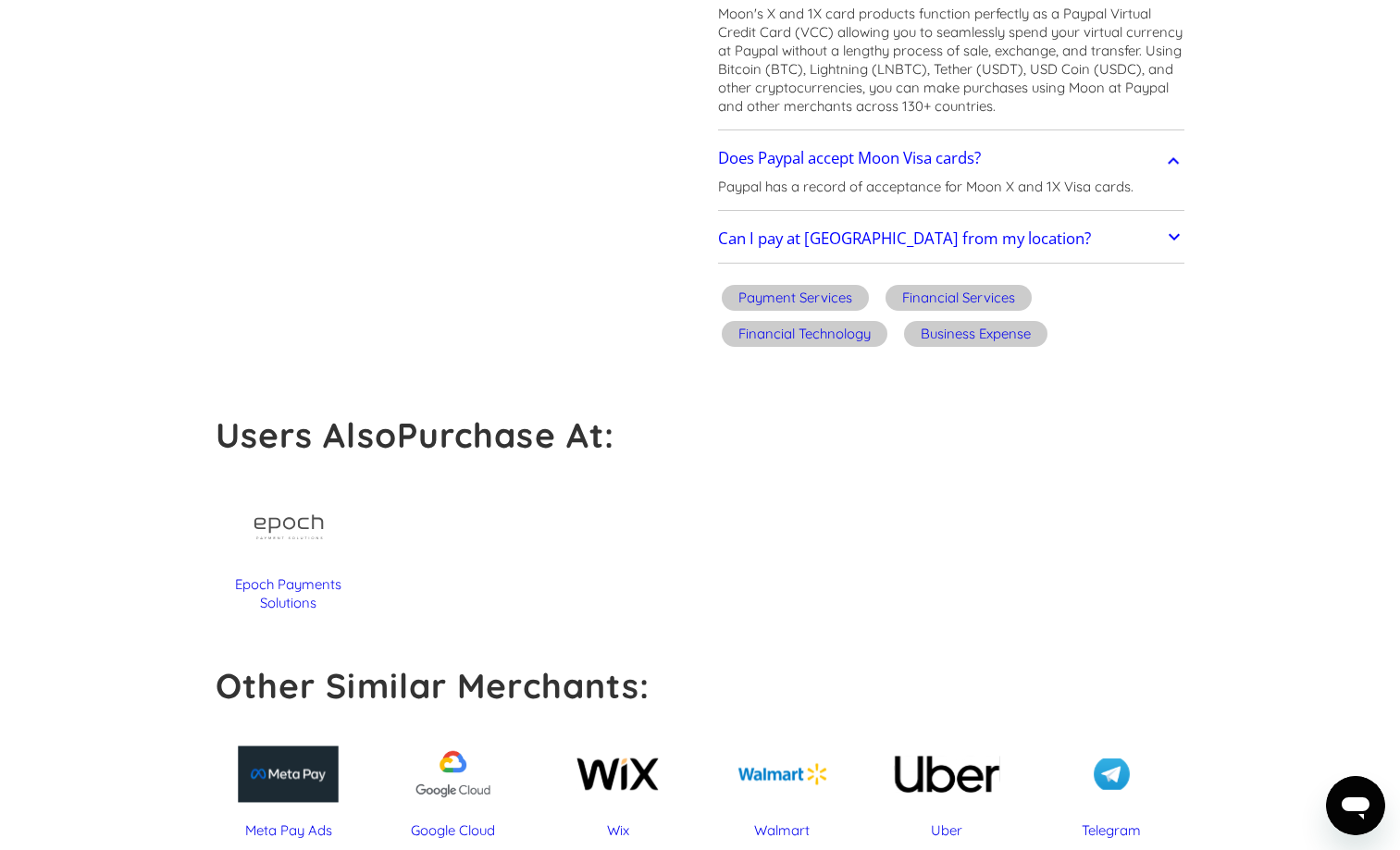
scroll to position [692, 0]
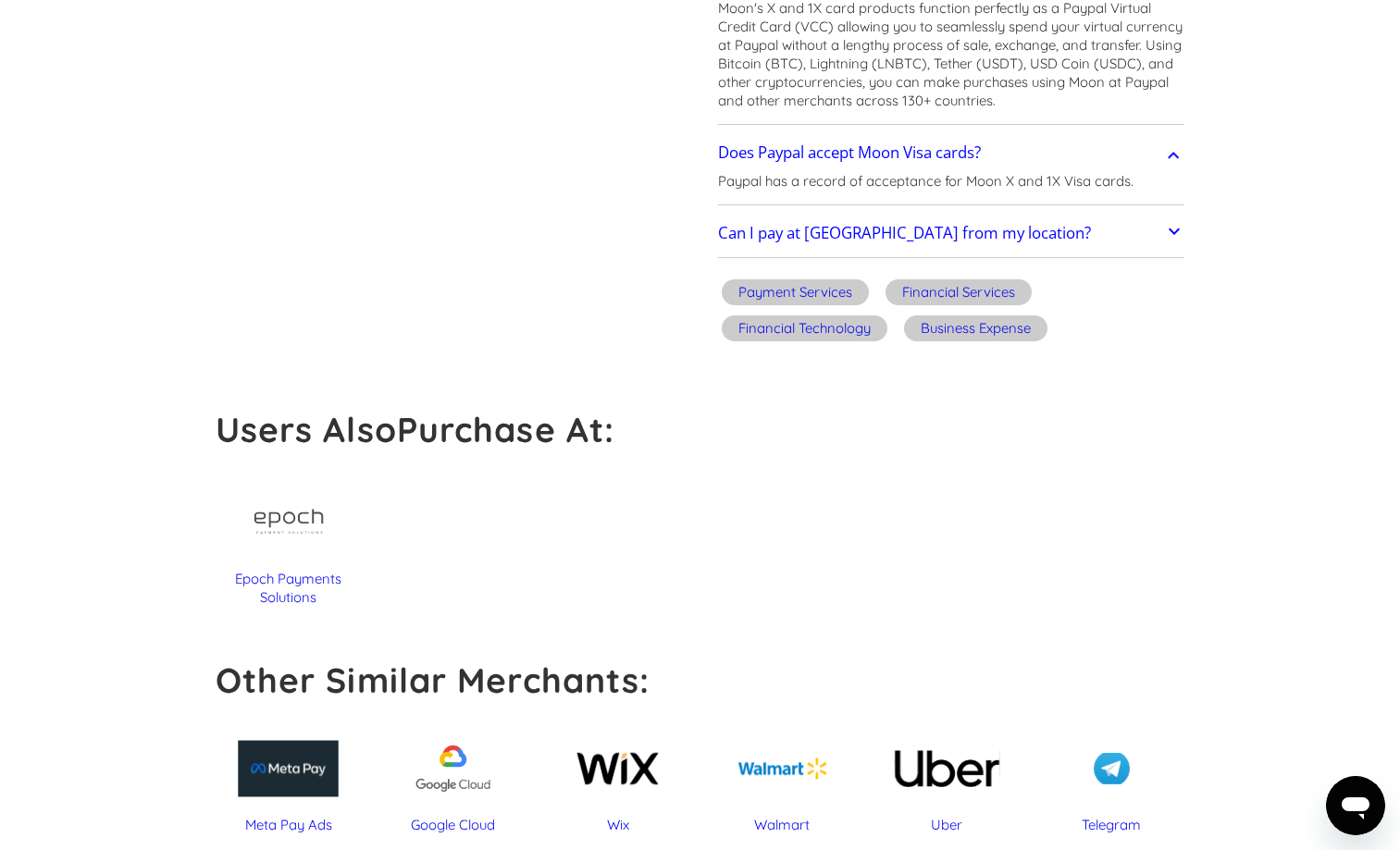
click at [965, 230] on h2 "Can I pay at [GEOGRAPHIC_DATA] from my location?" at bounding box center [904, 232] width 373 height 19
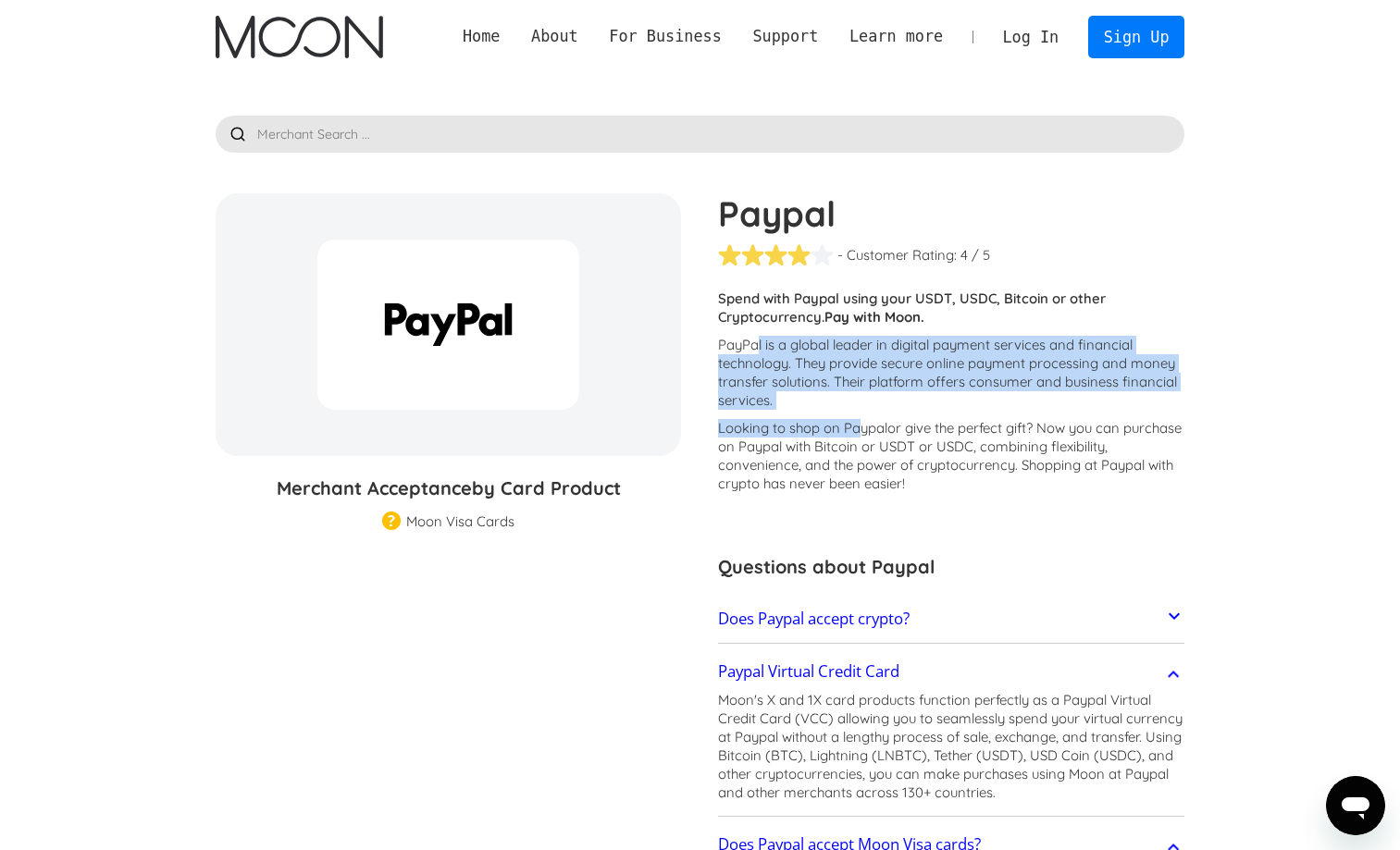
scroll to position [0, 0]
